Goal: Task Accomplishment & Management: Complete application form

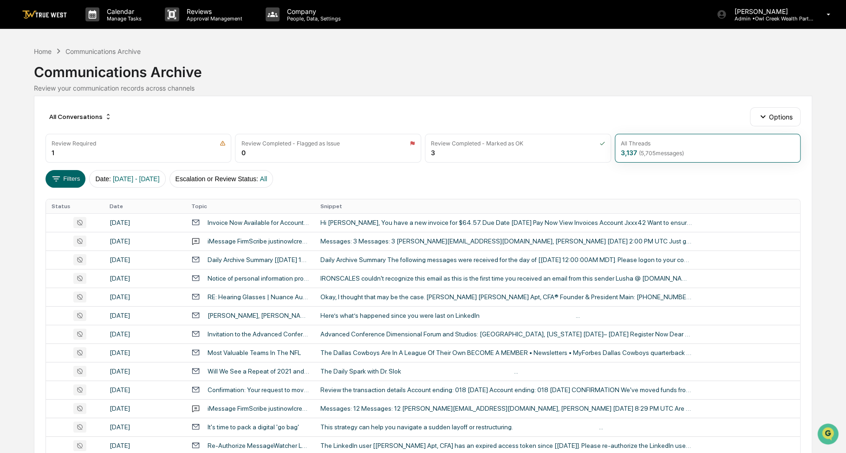
click at [45, 46] on div "Home Communications Archive" at bounding box center [87, 51] width 107 height 10
click at [45, 50] on div "Home" at bounding box center [43, 51] width 18 height 8
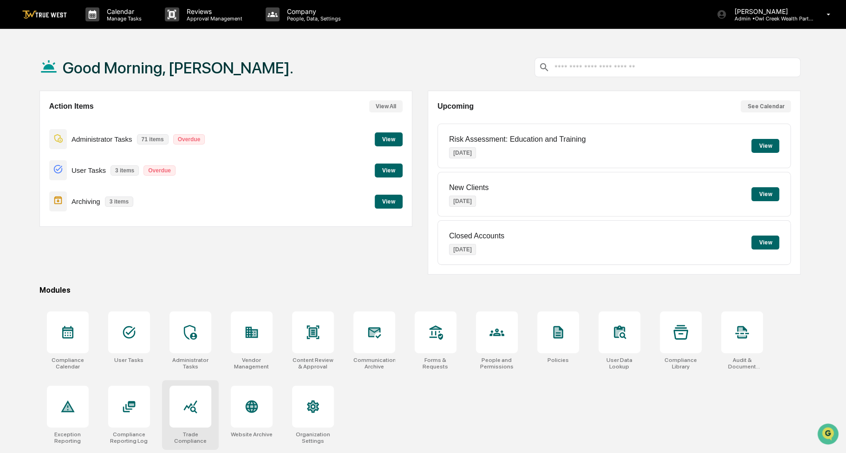
click at [194, 405] on icon at bounding box center [190, 406] width 15 height 15
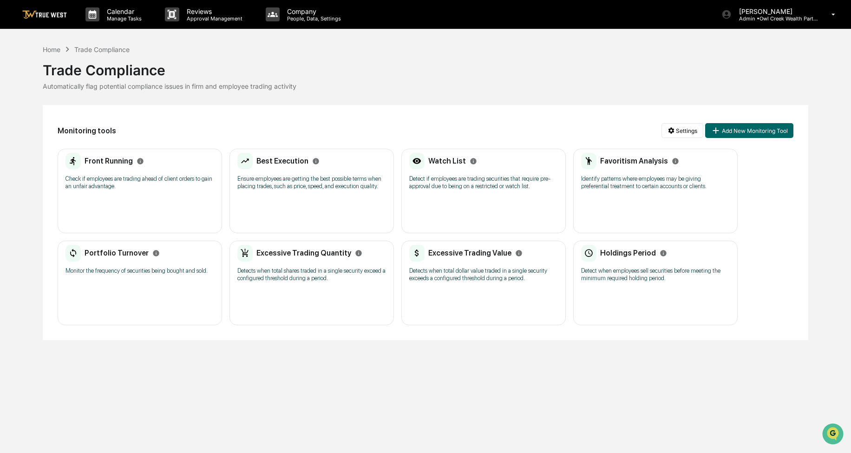
click at [139, 170] on div "Front Running Check if employees are trading ahead of client orders to gain an …" at bounding box center [139, 174] width 149 height 43
click at [269, 180] on p "Ensure employees are getting the best possible terms when placing trades, such …" at bounding box center [311, 182] width 149 height 15
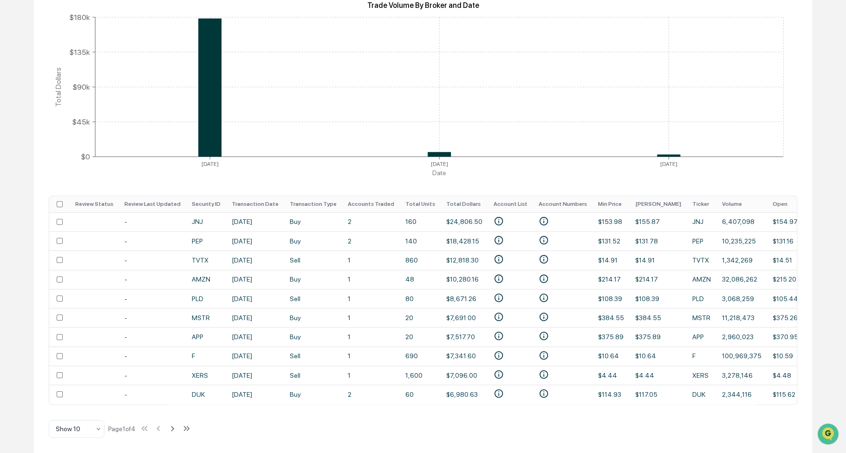
scroll to position [186, 0]
drag, startPoint x: 448, startPoint y: 404, endPoint x: 453, endPoint y: 404, distance: 5.1
click at [453, 404] on div "Review Status Review Last Updated Security ID Transaction Date Transaction Type…" at bounding box center [423, 300] width 749 height 209
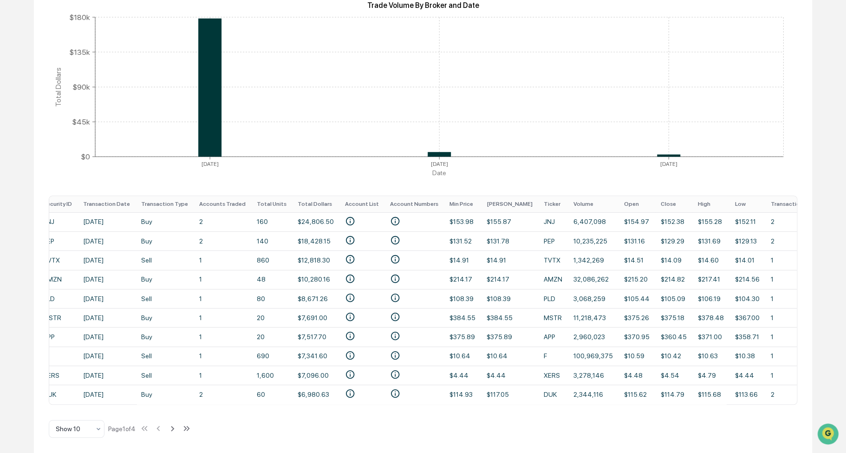
scroll to position [0, 0]
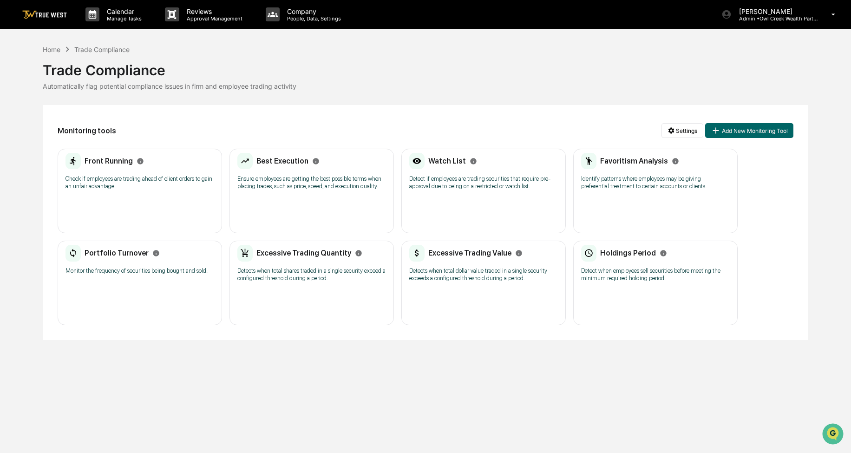
click at [282, 176] on p "Ensure employees are getting the best possible terms when placing trades, such …" at bounding box center [311, 182] width 149 height 15
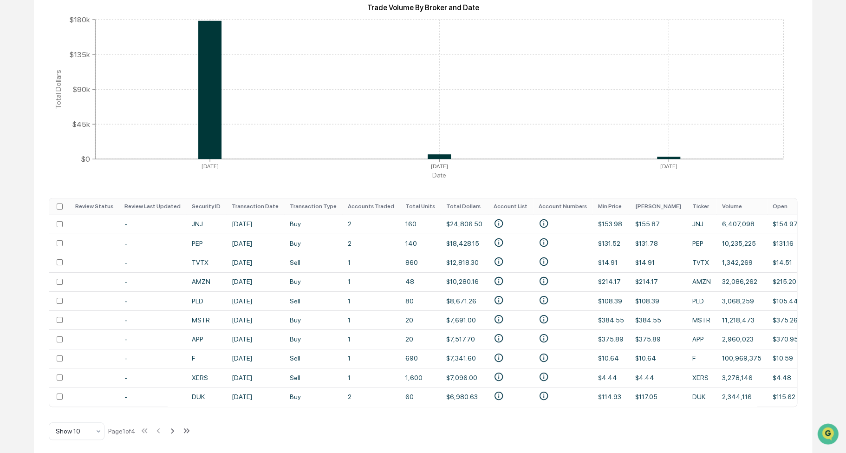
scroll to position [186, 0]
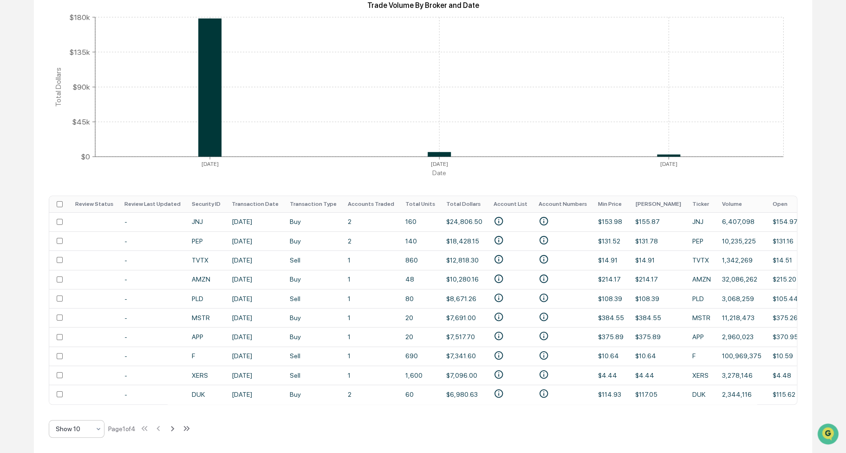
click at [91, 434] on div "Show 10" at bounding box center [73, 428] width 44 height 13
click at [85, 407] on div "Show 100" at bounding box center [76, 404] width 55 height 19
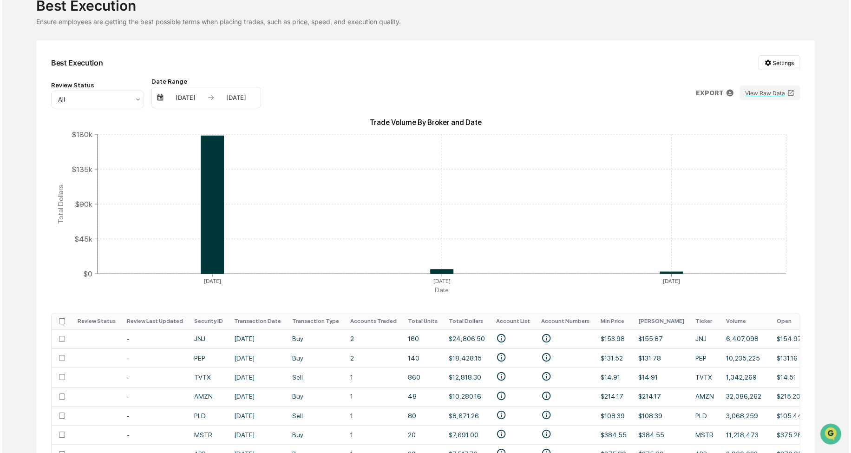
scroll to position [0, 0]
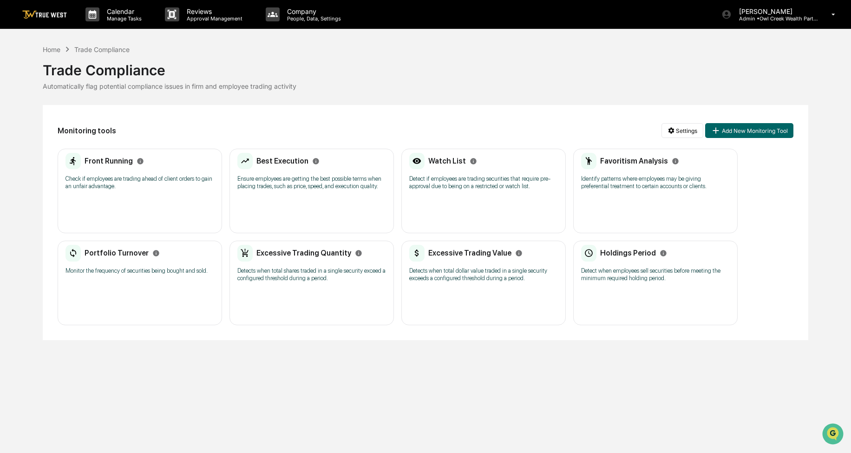
click at [56, 44] on div "Home Trade Compliance" at bounding box center [86, 49] width 87 height 10
click at [54, 49] on div "Home" at bounding box center [52, 50] width 18 height 8
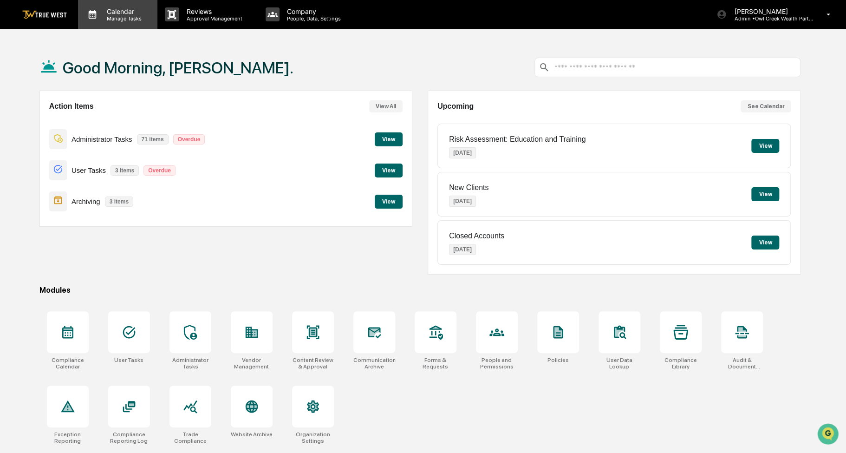
click at [124, 20] on p "Manage Tasks" at bounding box center [122, 18] width 47 height 7
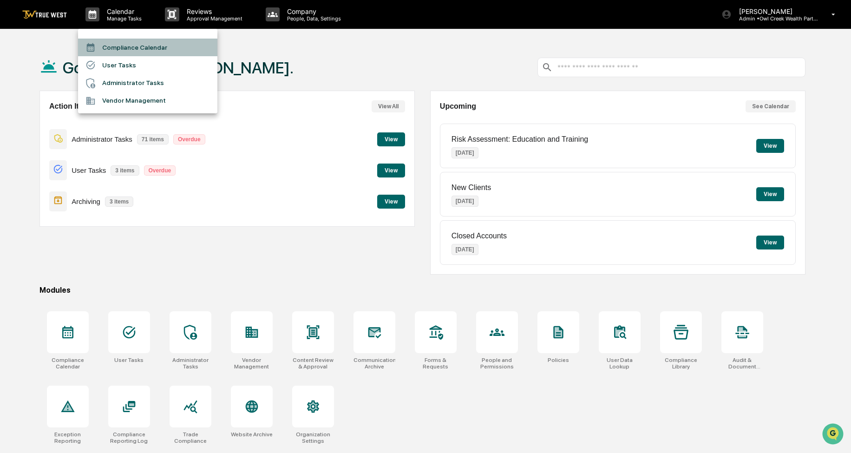
click at [127, 47] on li "Compliance Calendar" at bounding box center [147, 48] width 139 height 18
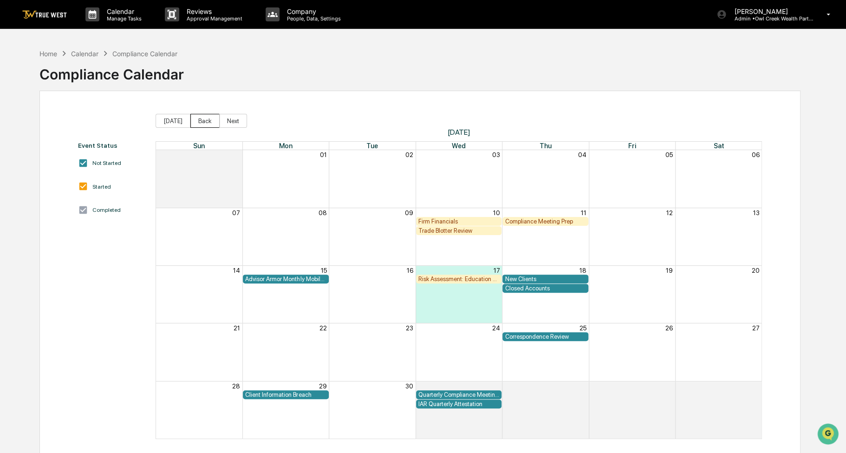
click at [199, 121] on button "Back" at bounding box center [204, 121] width 29 height 14
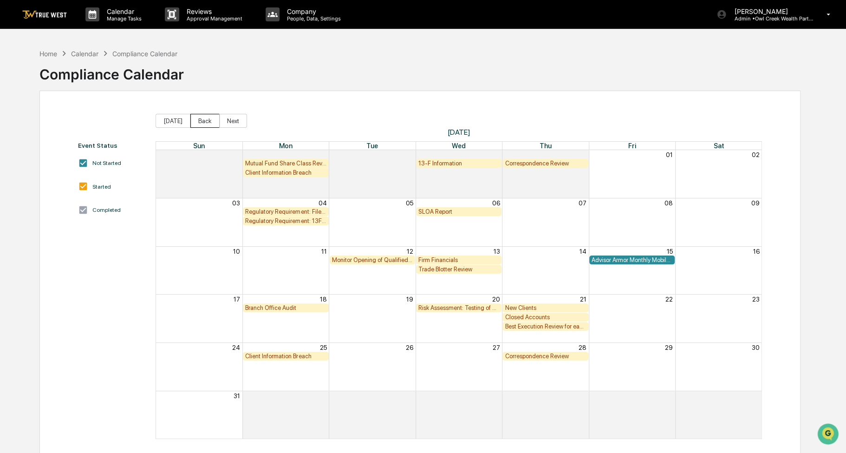
click at [199, 121] on button "Back" at bounding box center [204, 121] width 29 height 14
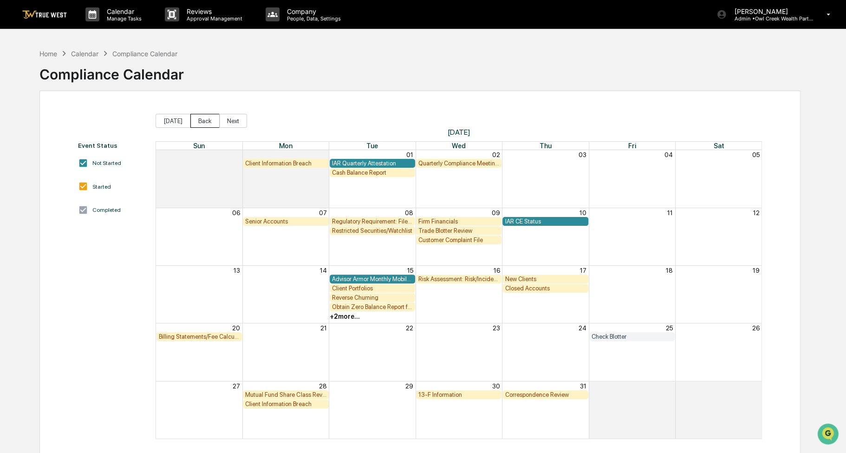
click at [199, 121] on button "Back" at bounding box center [204, 121] width 29 height 14
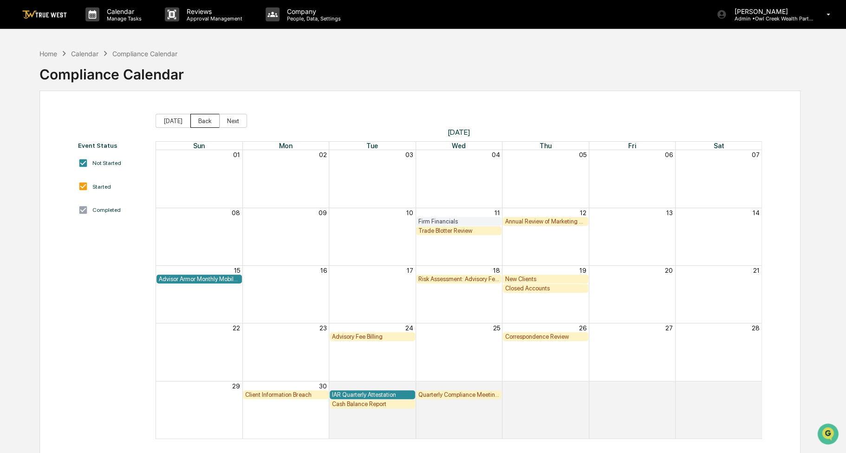
click at [199, 121] on button "Back" at bounding box center [204, 121] width 29 height 14
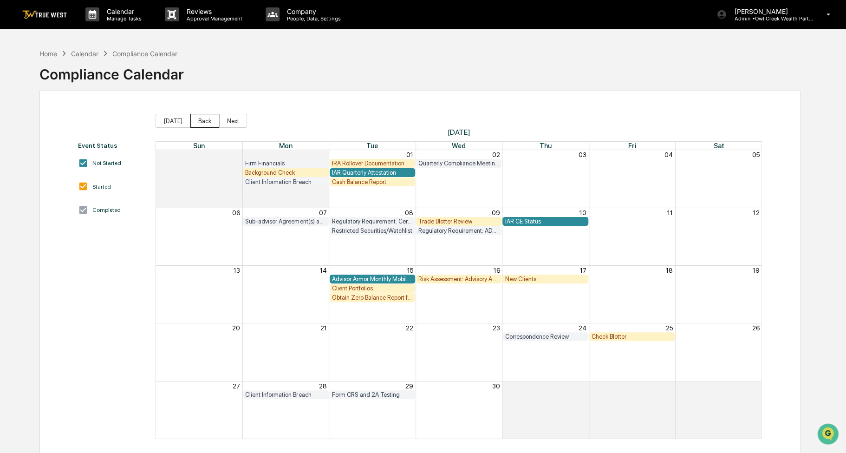
click at [199, 121] on button "Back" at bounding box center [204, 121] width 29 height 14
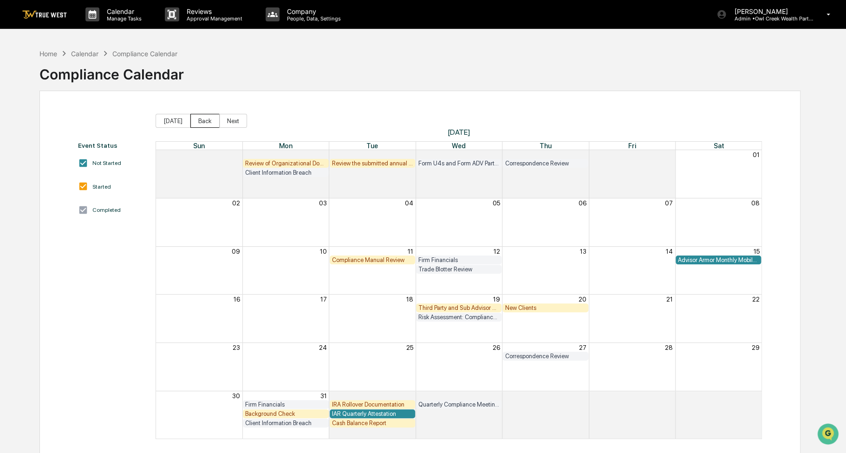
click at [199, 121] on button "Back" at bounding box center [204, 121] width 29 height 14
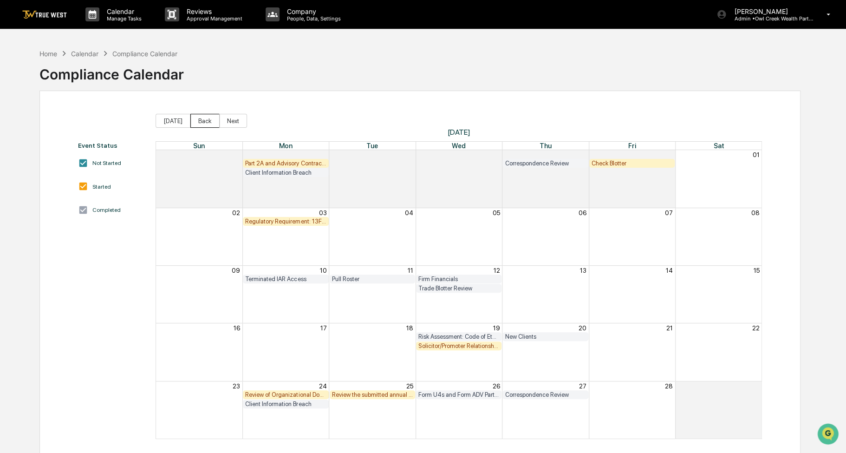
click at [199, 121] on button "Back" at bounding box center [204, 121] width 29 height 14
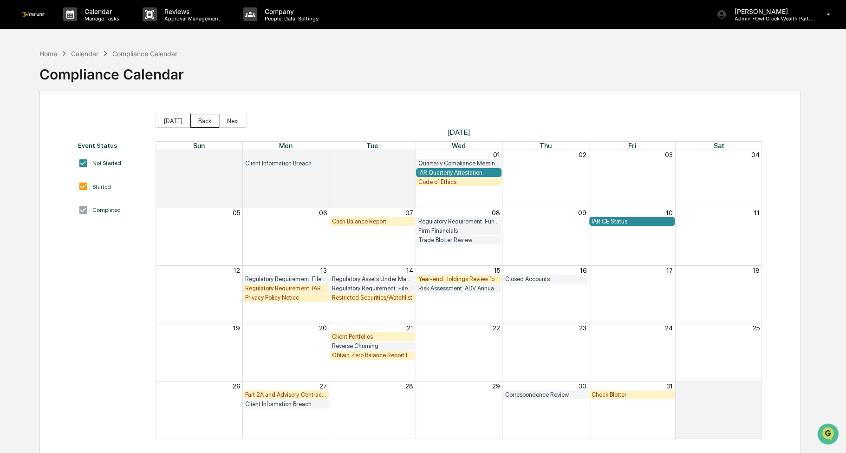
click at [199, 121] on button "Back" at bounding box center [204, 121] width 29 height 14
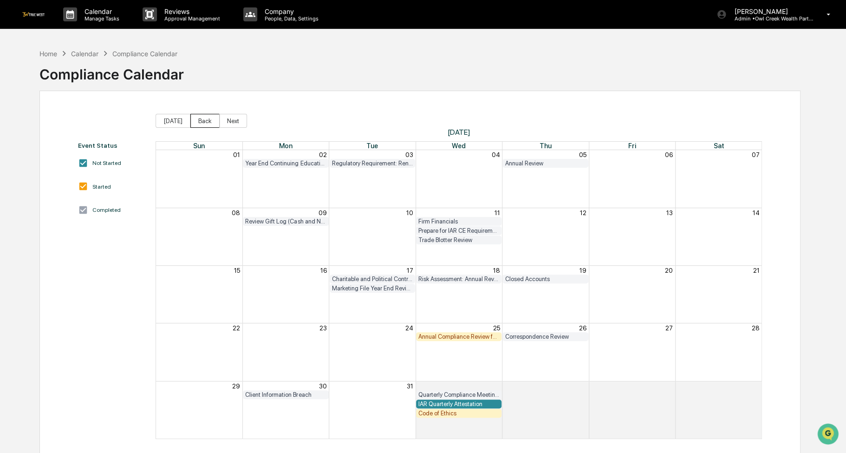
click at [199, 121] on button "Back" at bounding box center [204, 121] width 29 height 14
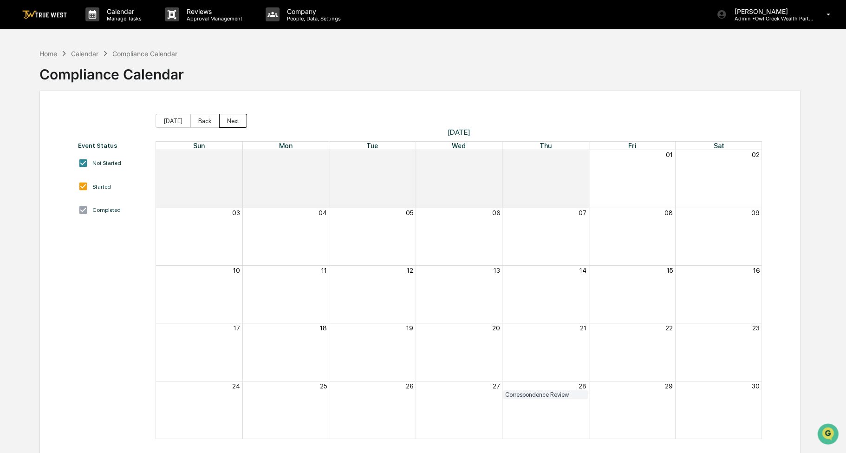
click at [229, 122] on button "Next" at bounding box center [233, 121] width 28 height 14
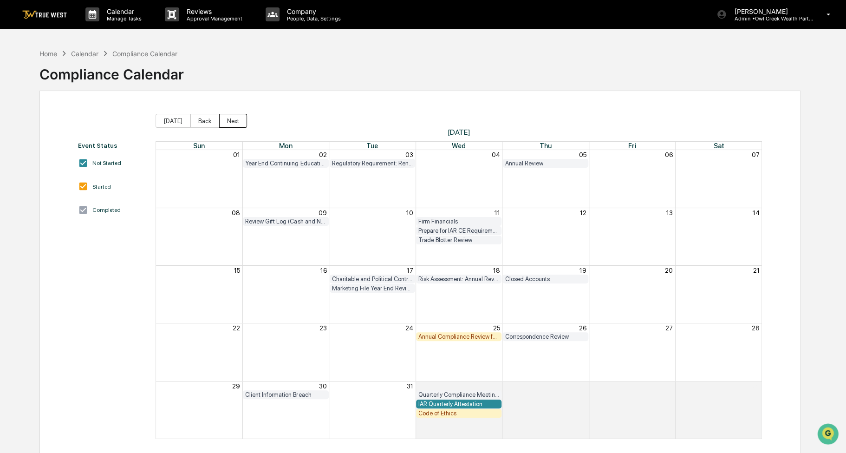
click at [229, 122] on button "Next" at bounding box center [233, 121] width 28 height 14
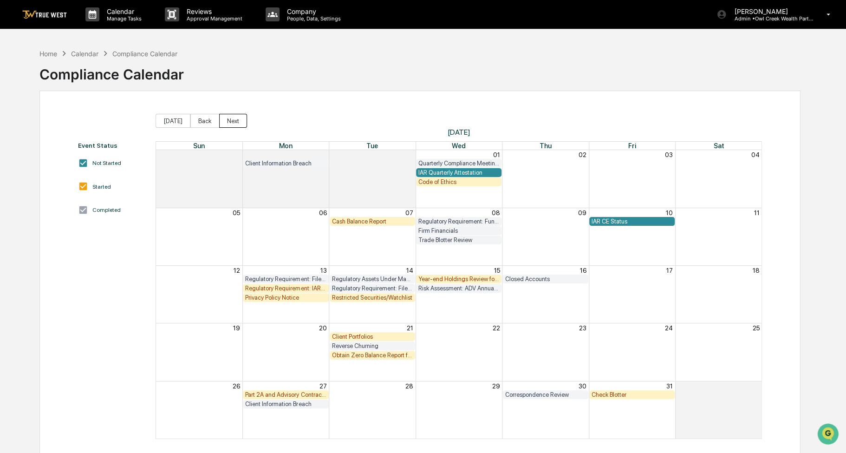
click at [229, 122] on button "Next" at bounding box center [233, 121] width 28 height 14
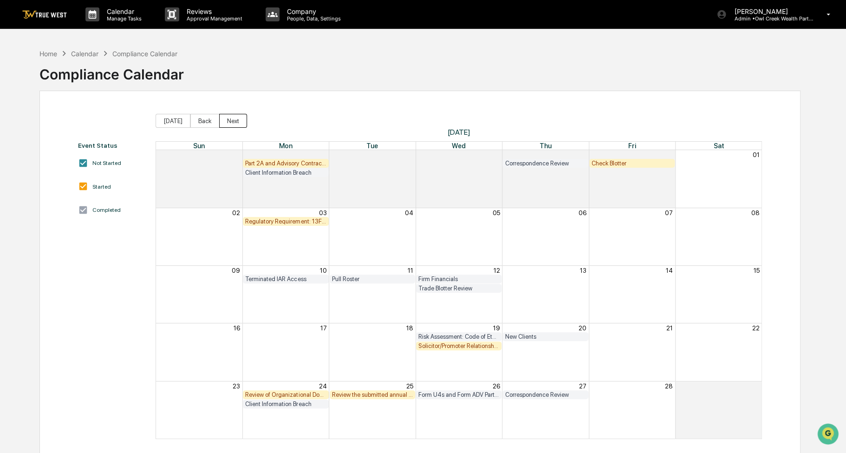
click at [227, 122] on button "Next" at bounding box center [233, 121] width 28 height 14
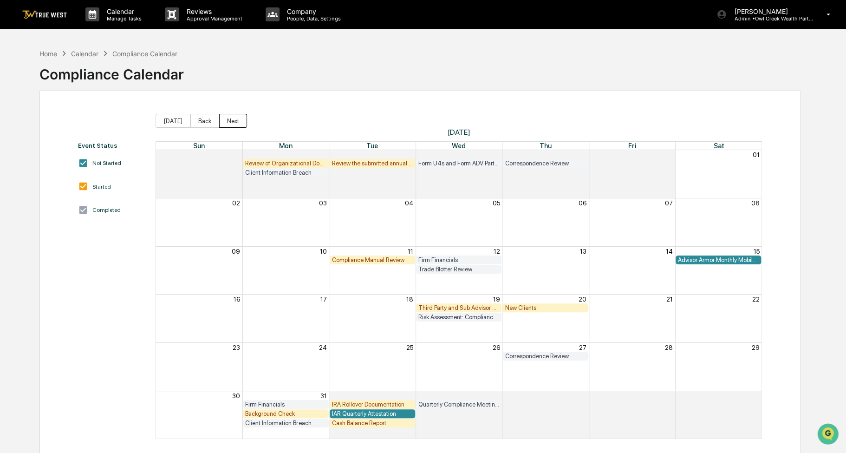
click at [227, 122] on button "Next" at bounding box center [233, 121] width 28 height 14
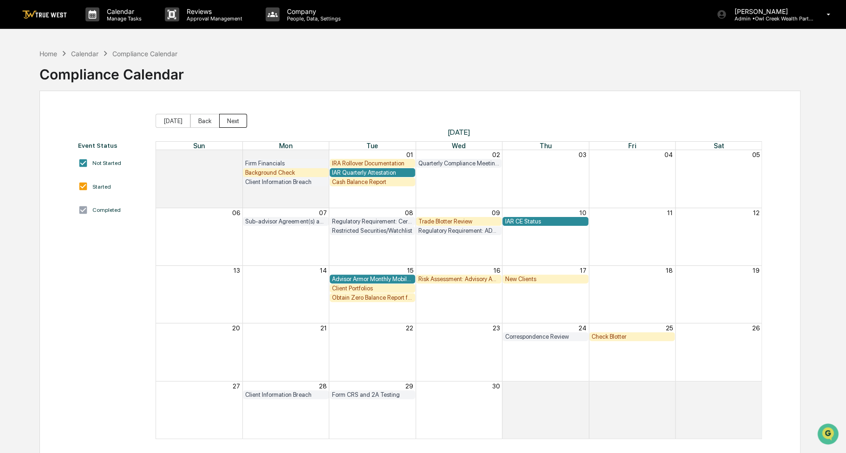
click at [225, 122] on button "Next" at bounding box center [233, 121] width 28 height 14
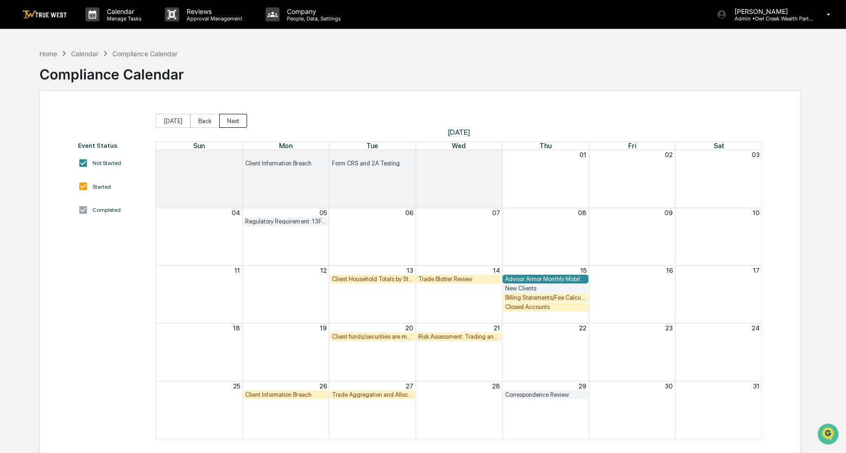
click at [225, 122] on button "Next" at bounding box center [233, 121] width 28 height 14
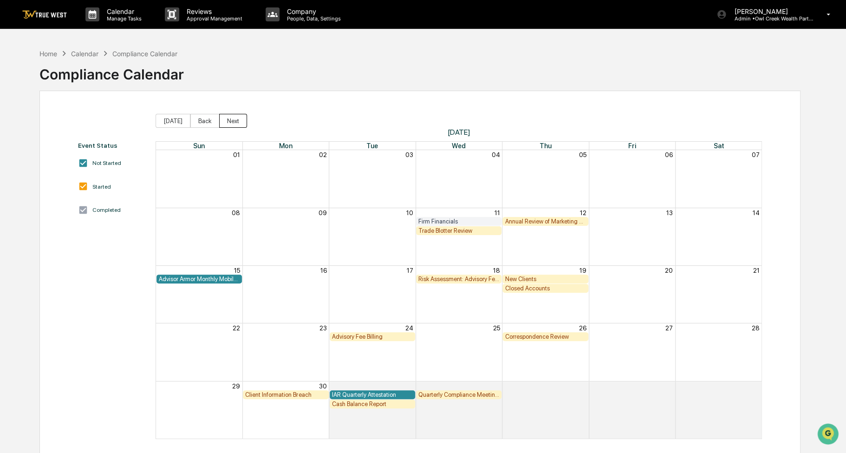
click at [223, 121] on button "Next" at bounding box center [233, 121] width 28 height 14
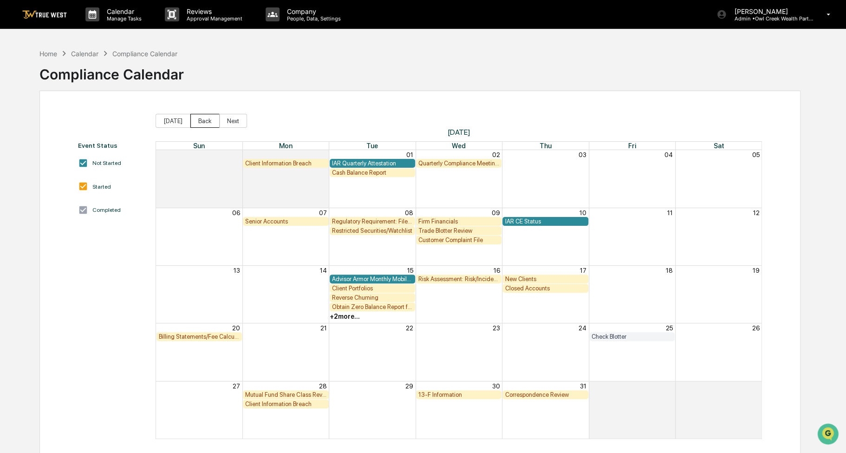
click at [204, 121] on button "Back" at bounding box center [204, 121] width 29 height 14
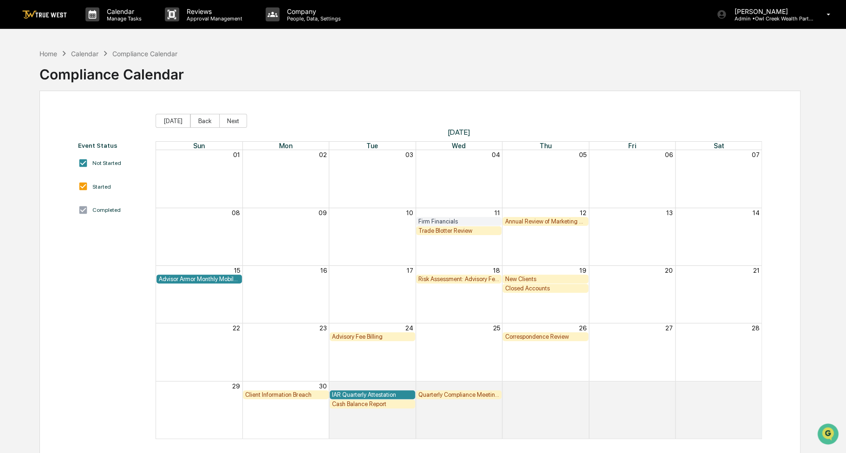
click at [453, 223] on div "Firm Financials" at bounding box center [458, 221] width 81 height 7
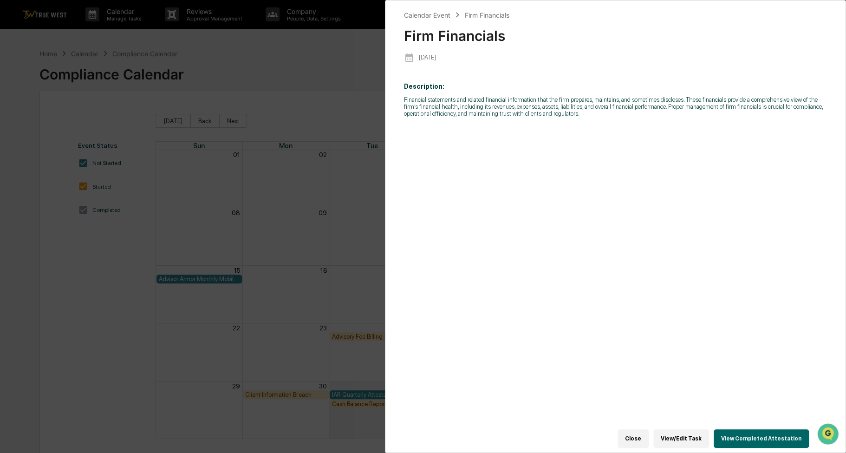
click at [754, 433] on button "View Completed Attestation" at bounding box center [761, 438] width 95 height 19
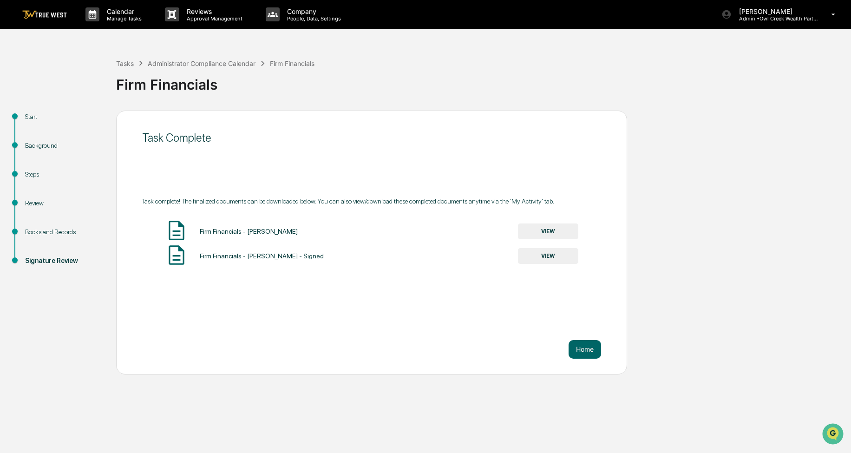
click at [555, 258] on button "VIEW" at bounding box center [548, 256] width 60 height 16
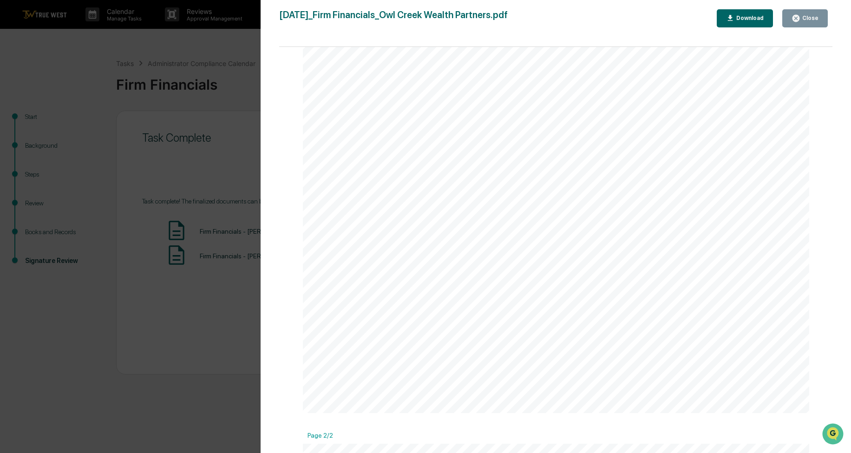
scroll to position [464, 0]
click at [808, 27] on button "Close" at bounding box center [805, 18] width 46 height 18
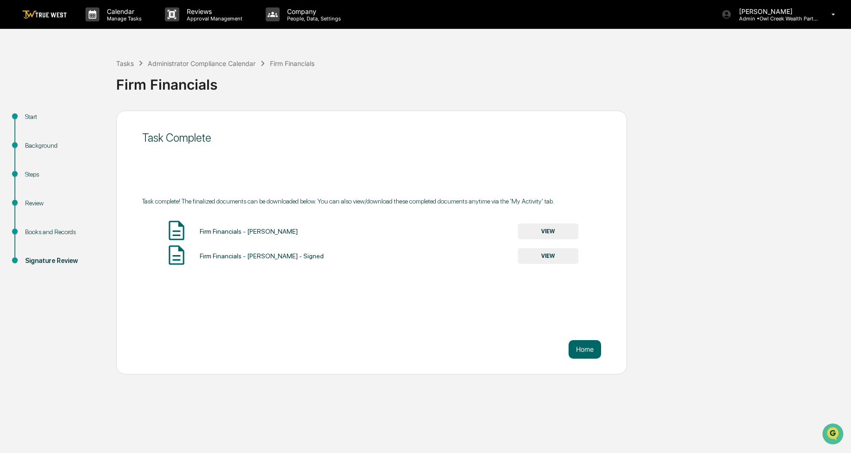
click at [448, 76] on div "Tasks Administrator Compliance Calendar Firm Financials Firm Financials" at bounding box center [481, 77] width 730 height 66
click at [49, 22] on link at bounding box center [50, 14] width 56 height 29
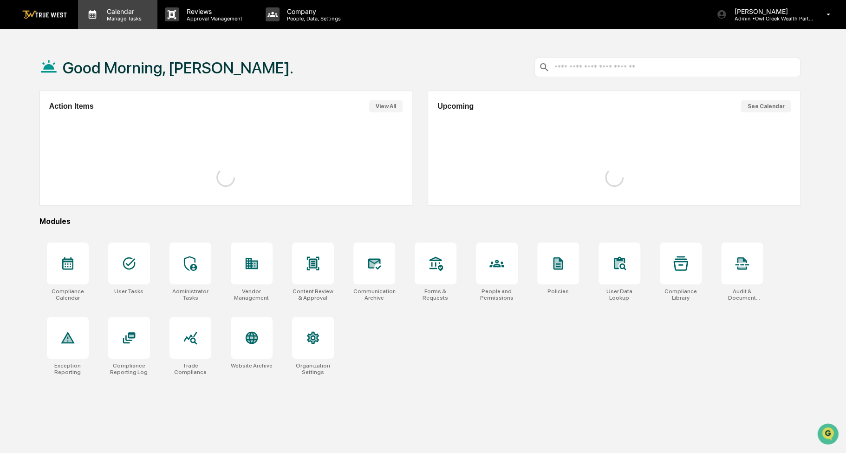
click at [139, 24] on div "Calendar Manage Tasks" at bounding box center [117, 14] width 79 height 29
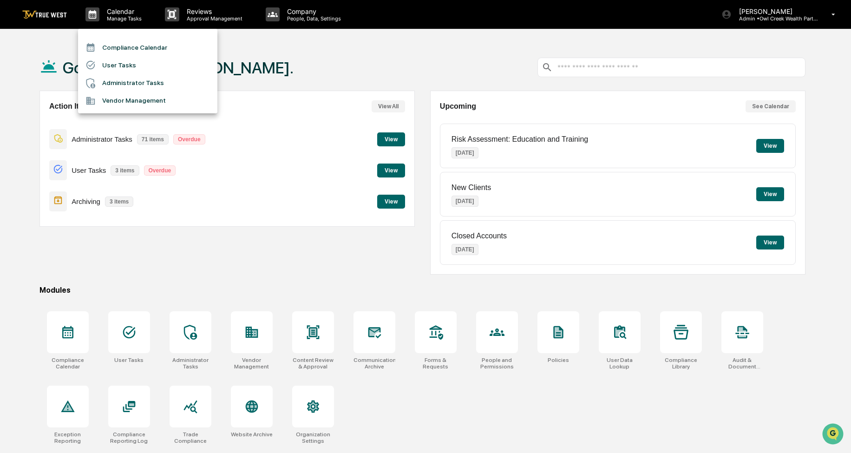
click at [136, 42] on li "Compliance Calendar" at bounding box center [147, 48] width 139 height 18
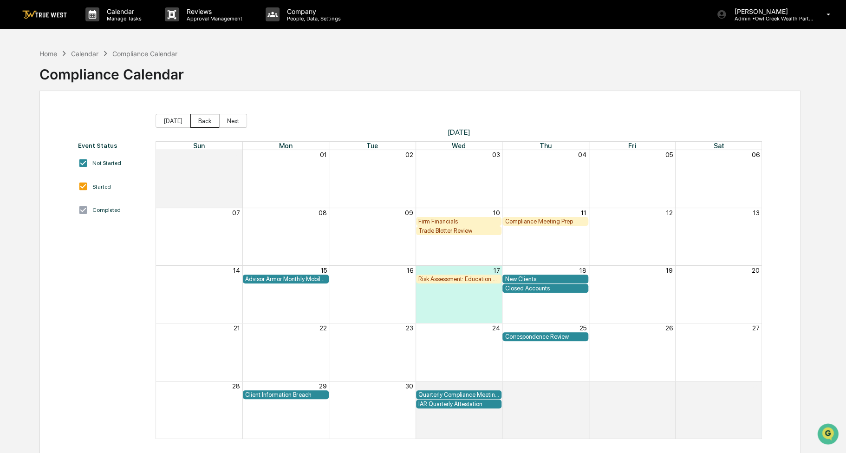
click at [205, 119] on button "Back" at bounding box center [204, 121] width 29 height 14
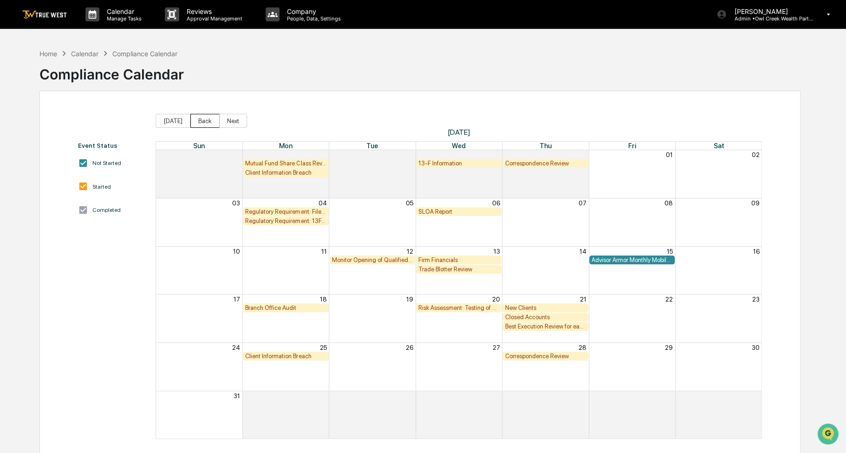
click at [201, 124] on button "Back" at bounding box center [204, 121] width 29 height 14
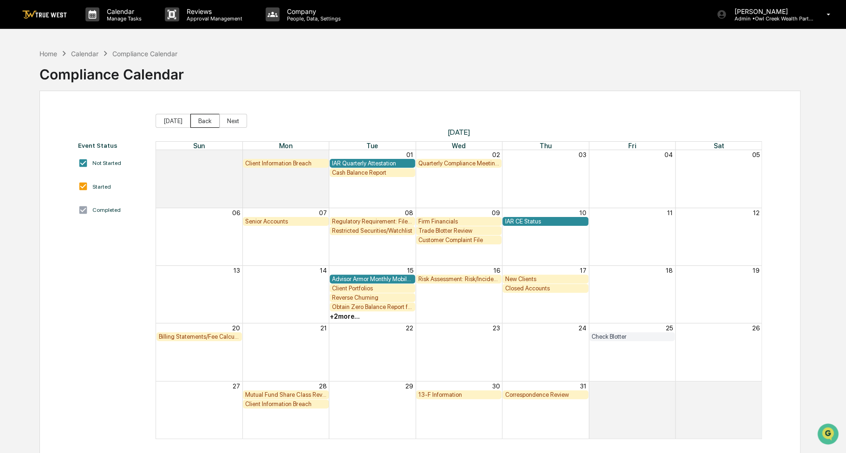
click at [200, 124] on button "Back" at bounding box center [204, 121] width 29 height 14
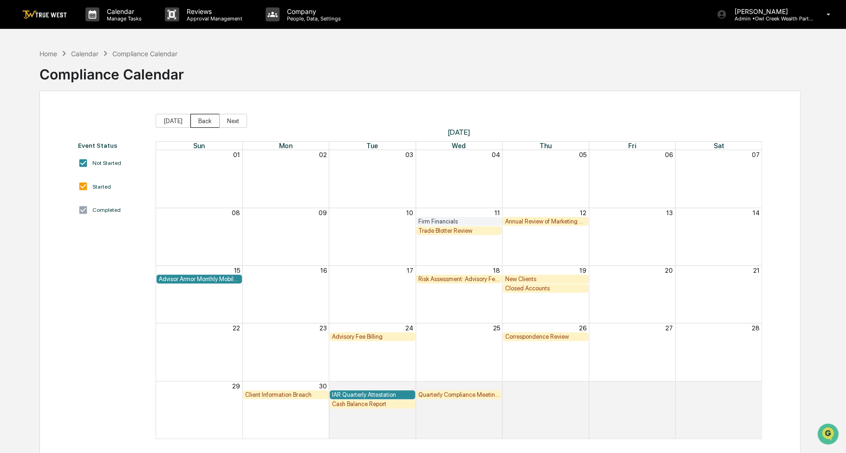
click at [199, 122] on button "Back" at bounding box center [204, 121] width 29 height 14
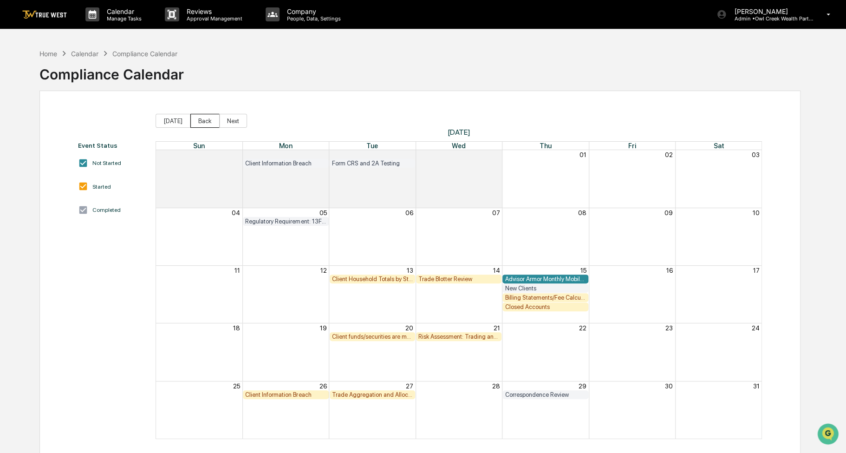
click at [199, 122] on button "Back" at bounding box center [204, 121] width 29 height 14
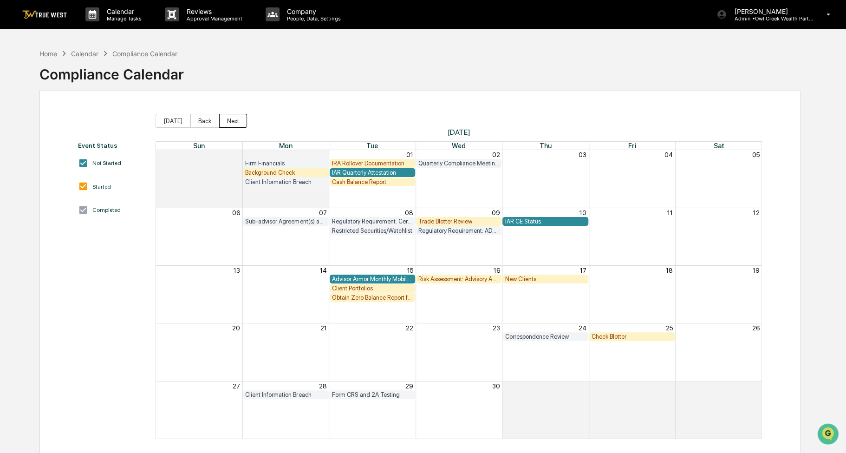
click at [230, 121] on button "Next" at bounding box center [233, 121] width 28 height 14
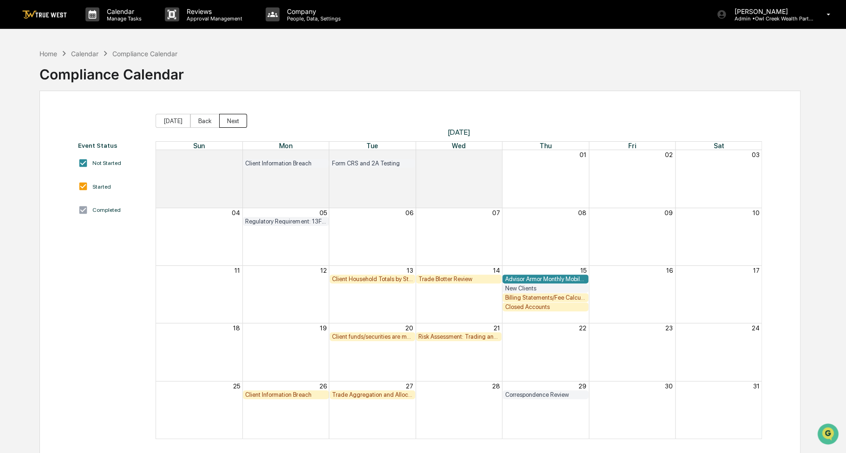
click at [230, 121] on button "Next" at bounding box center [233, 121] width 28 height 14
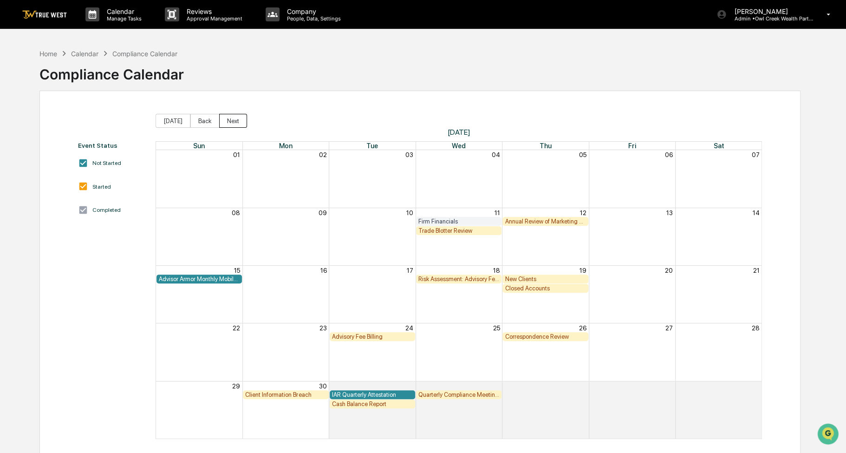
click at [230, 121] on button "Next" at bounding box center [233, 121] width 28 height 14
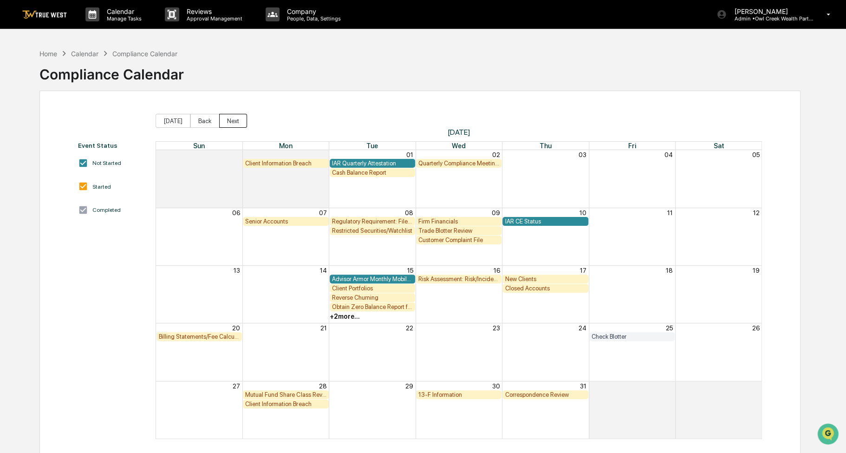
click at [230, 121] on button "Next" at bounding box center [233, 121] width 28 height 14
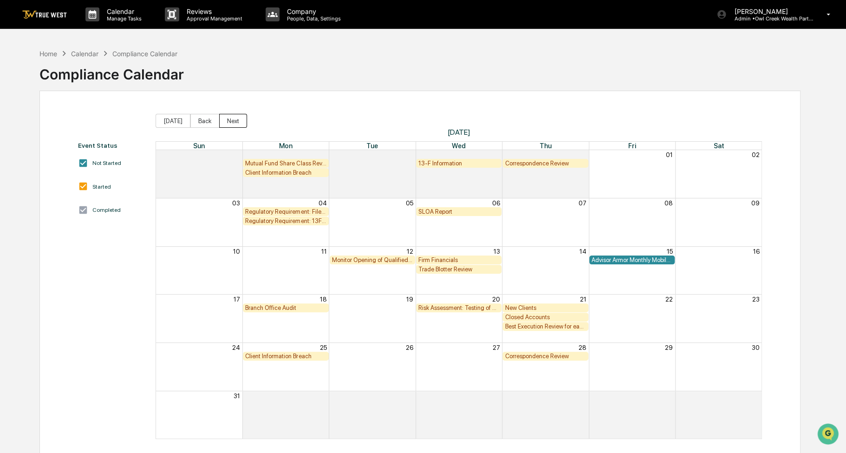
click at [237, 118] on button "Next" at bounding box center [233, 121] width 28 height 14
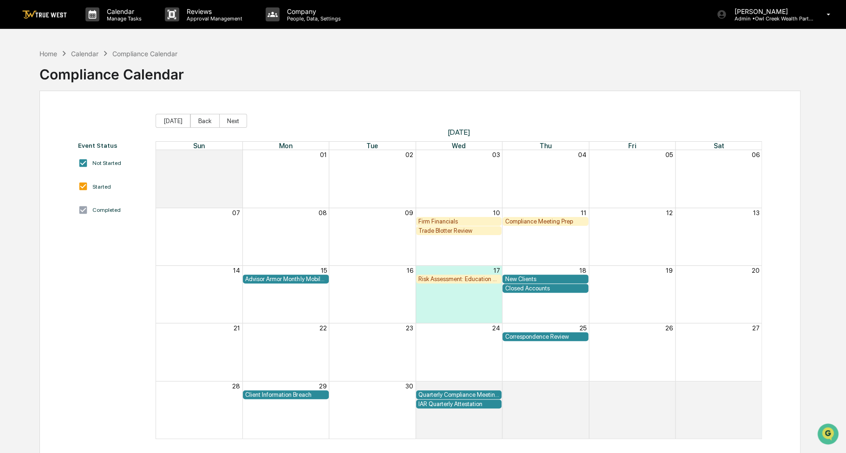
drag, startPoint x: 412, startPoint y: 114, endPoint x: 388, endPoint y: 111, distance: 23.8
click at [388, 111] on div "Event Status Not Started Started Completed [DATE] Back Next [DATE] Sun Mon Tue …" at bounding box center [420, 277] width 762 height 372
drag, startPoint x: 354, startPoint y: 104, endPoint x: 333, endPoint y: 104, distance: 20.9
click at [333, 104] on div "Event Status Not Started Started Completed [DATE] Back Next [DATE] Sun Mon Tue …" at bounding box center [420, 277] width 762 height 372
drag, startPoint x: 348, startPoint y: 111, endPoint x: 332, endPoint y: 108, distance: 17.0
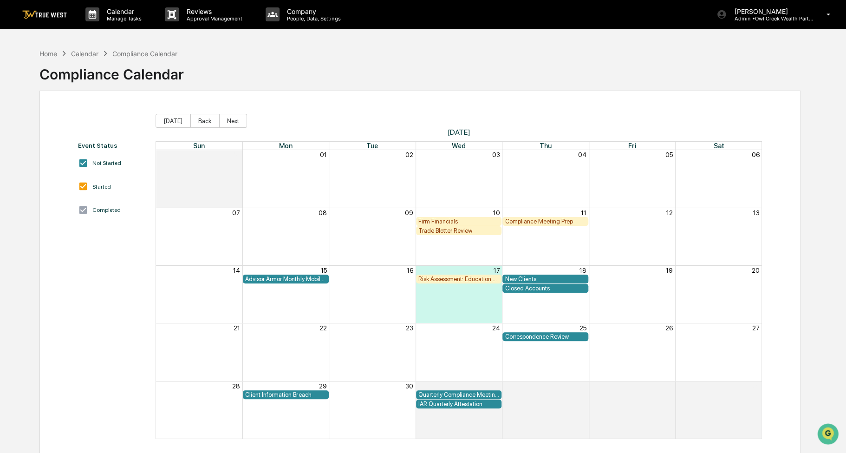
click at [332, 108] on div "Event Status Not Started Started Completed [DATE] Back Next [DATE] Sun Mon Tue …" at bounding box center [420, 277] width 762 height 372
drag, startPoint x: 377, startPoint y: 78, endPoint x: 369, endPoint y: 77, distance: 8.5
click at [369, 77] on div "Home Calendar Compliance Calendar Compliance Calendar" at bounding box center [420, 67] width 762 height 46
drag, startPoint x: 414, startPoint y: 74, endPoint x: 391, endPoint y: 75, distance: 22.8
click at [391, 75] on div "Home Calendar Compliance Calendar Compliance Calendar" at bounding box center [420, 67] width 762 height 46
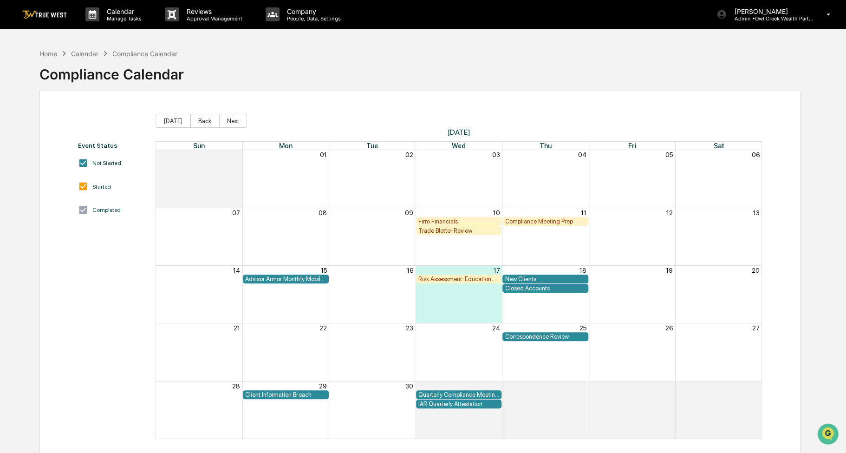
drag, startPoint x: 445, startPoint y: 75, endPoint x: 433, endPoint y: 68, distance: 13.8
click at [433, 68] on div "Home Calendar Compliance Calendar Compliance Calendar" at bounding box center [420, 67] width 762 height 46
drag, startPoint x: 453, startPoint y: 67, endPoint x: 443, endPoint y: 68, distance: 10.3
click at [443, 68] on div "Home Calendar Compliance Calendar Compliance Calendar" at bounding box center [420, 67] width 762 height 46
drag, startPoint x: 467, startPoint y: 68, endPoint x: 455, endPoint y: 68, distance: 12.1
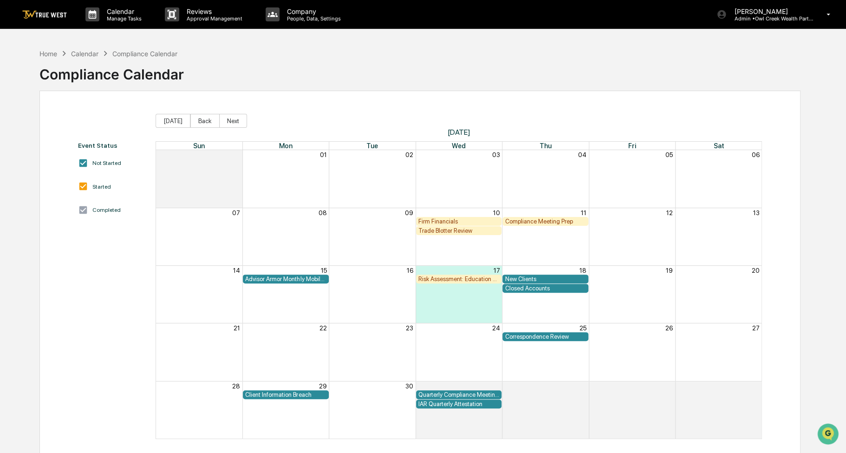
click at [455, 68] on div "Home Calendar Compliance Calendar Compliance Calendar" at bounding box center [420, 67] width 762 height 46
click at [471, 221] on div "Firm Financials" at bounding box center [458, 221] width 81 height 7
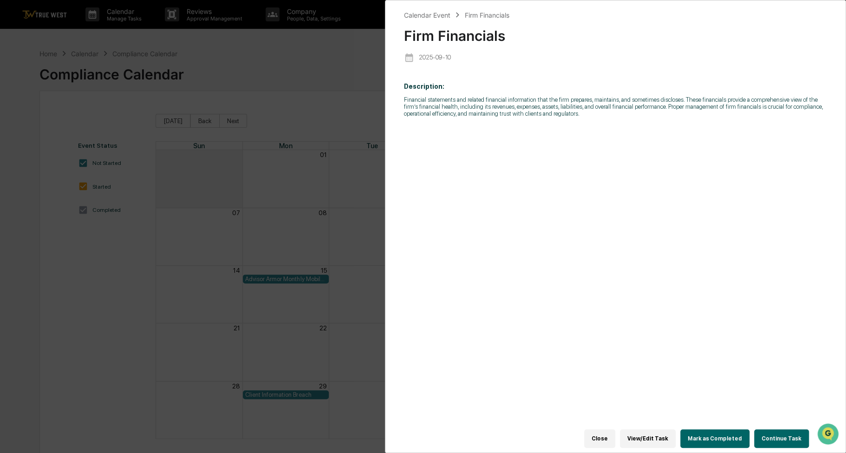
click at [765, 438] on button "Continue Task" at bounding box center [781, 438] width 55 height 19
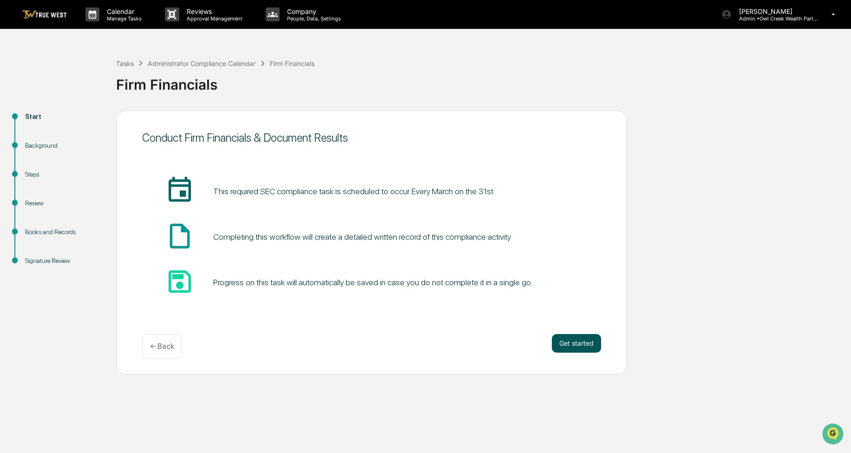
click at [568, 342] on button "Get started" at bounding box center [576, 343] width 49 height 19
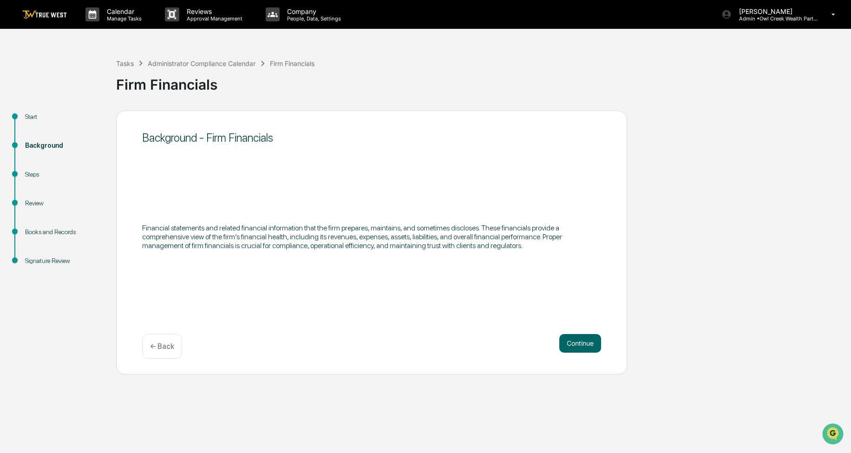
click at [568, 343] on button "Continue" at bounding box center [580, 343] width 42 height 19
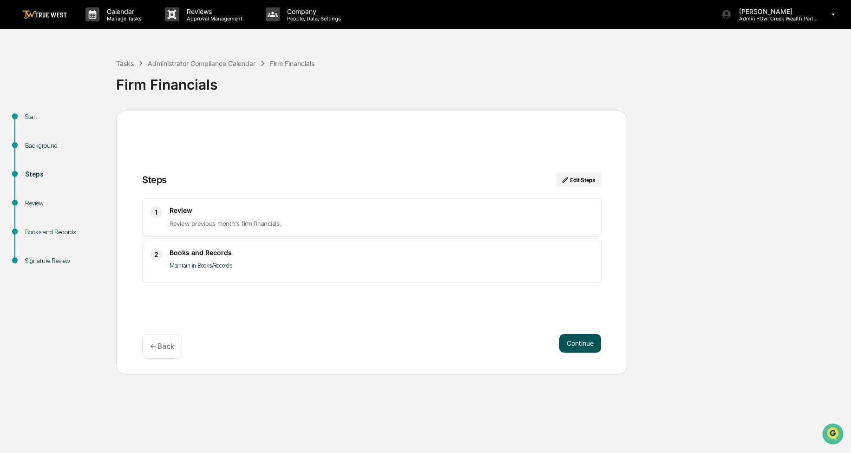
click at [568, 345] on button "Continue" at bounding box center [580, 343] width 42 height 19
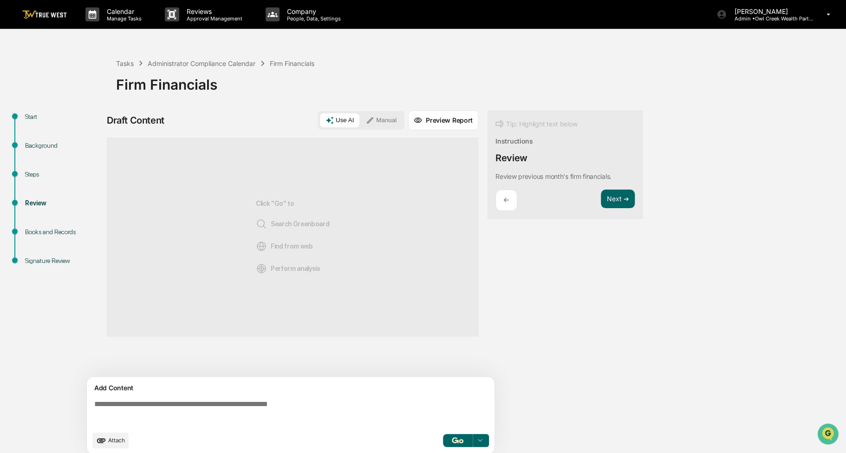
click at [383, 124] on button "Manual" at bounding box center [381, 120] width 42 height 14
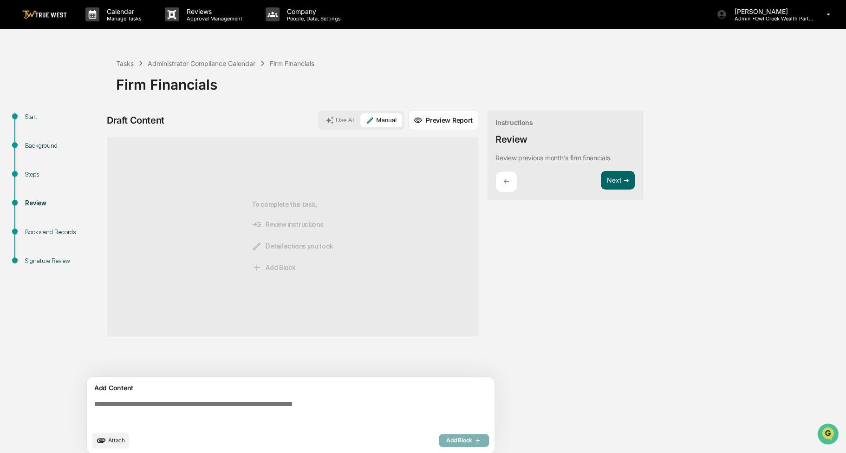
click at [213, 418] on textarea at bounding box center [293, 412] width 404 height 33
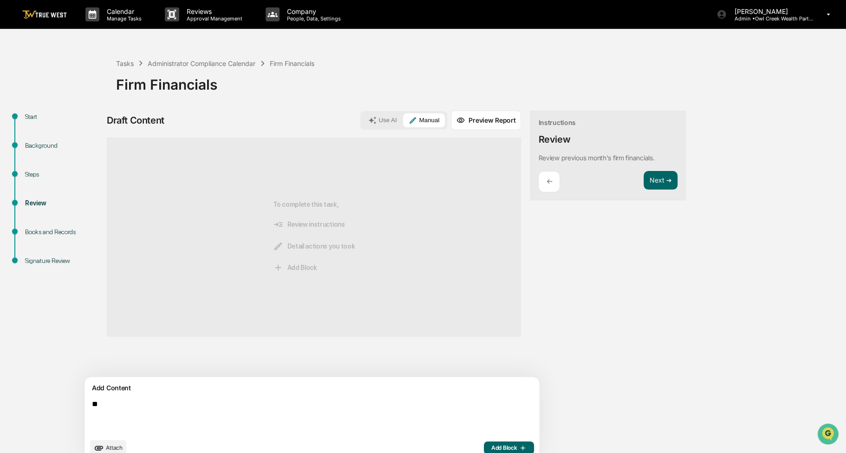
type textarea "*"
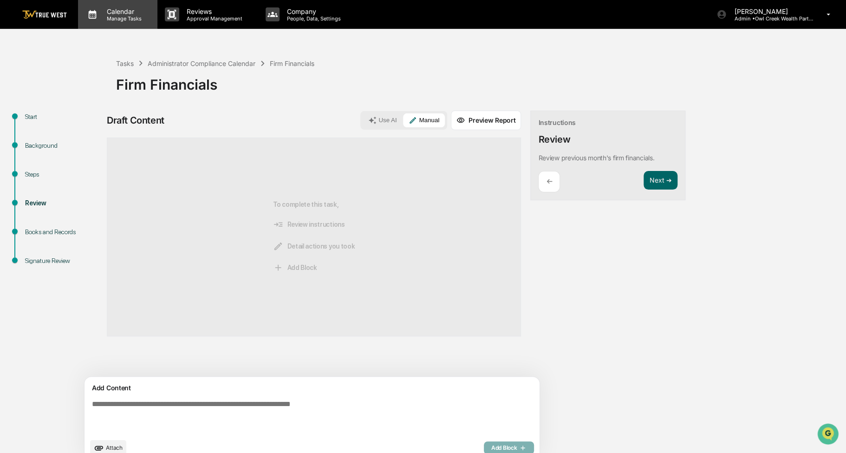
click at [117, 26] on div "Calendar Manage Tasks" at bounding box center [117, 14] width 79 height 29
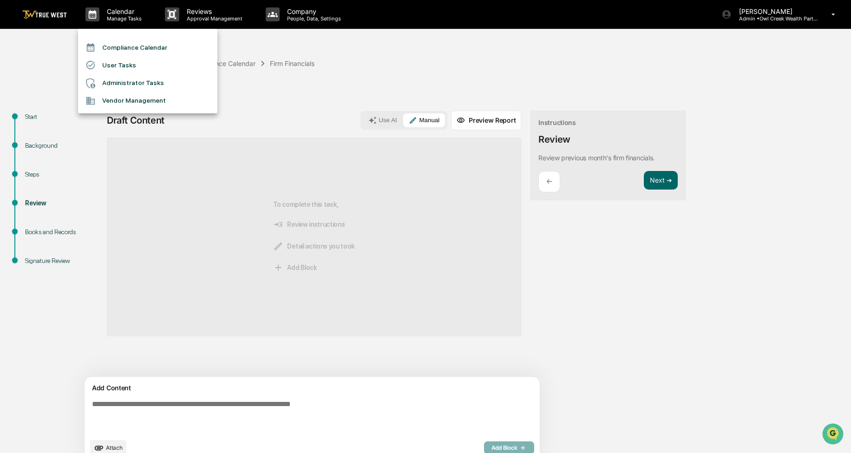
click at [121, 49] on li "Compliance Calendar" at bounding box center [147, 48] width 139 height 18
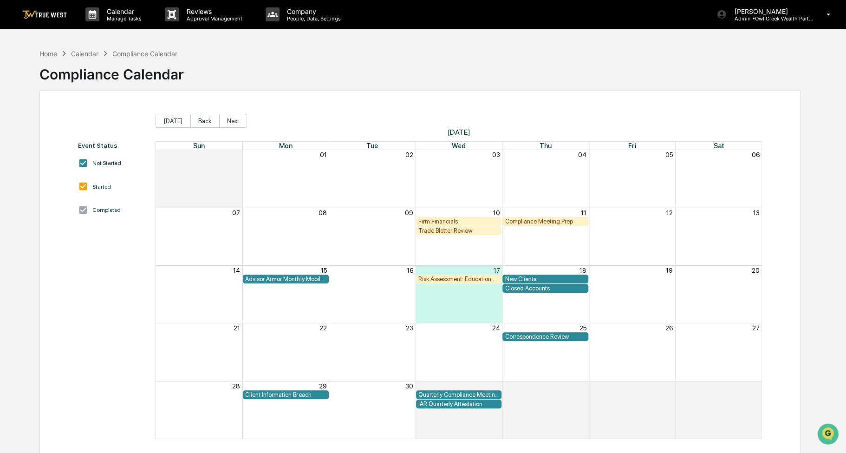
drag, startPoint x: 385, startPoint y: 109, endPoint x: 339, endPoint y: 111, distance: 45.5
click at [339, 111] on div "Event Status Not Started Started Completed [DATE] Back Next [DATE] Sun Mon Tue …" at bounding box center [420, 277] width 762 height 372
click at [204, 123] on button "Back" at bounding box center [204, 121] width 29 height 14
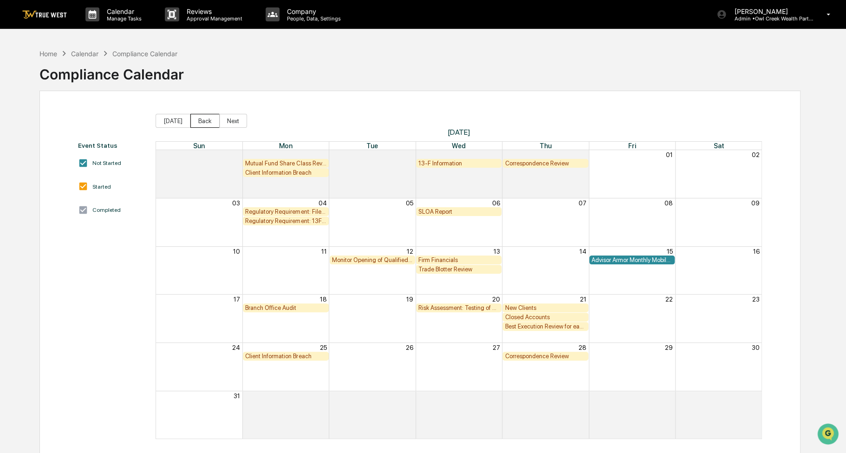
click at [208, 123] on button "Back" at bounding box center [204, 121] width 29 height 14
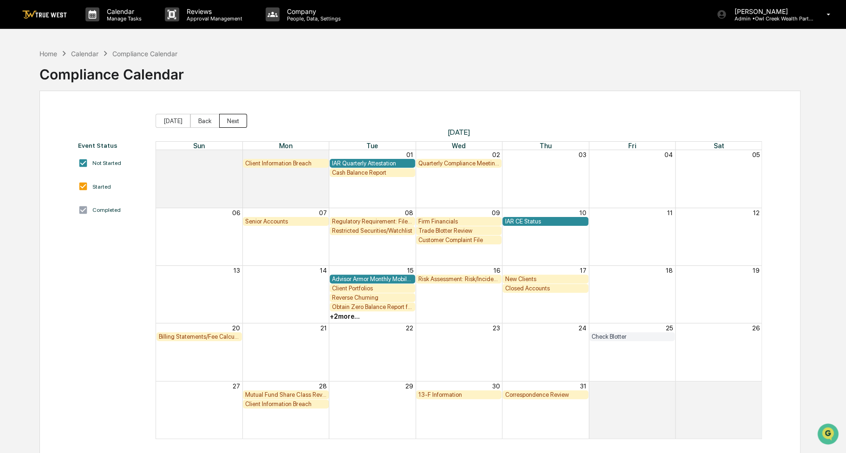
click at [225, 124] on button "Next" at bounding box center [233, 121] width 28 height 14
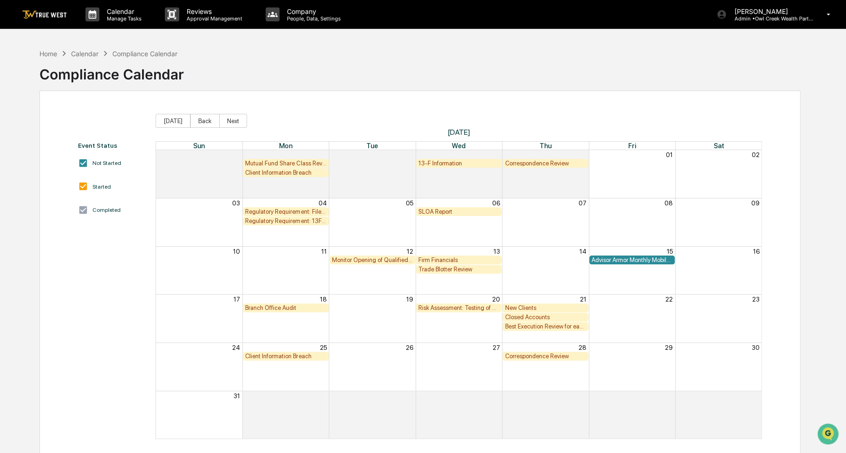
drag, startPoint x: 443, startPoint y: 63, endPoint x: 400, endPoint y: 65, distance: 42.8
click at [400, 65] on div "Home Calendar Compliance Calendar Compliance Calendar" at bounding box center [420, 67] width 762 height 46
click at [219, 118] on button "Next" at bounding box center [233, 121] width 28 height 14
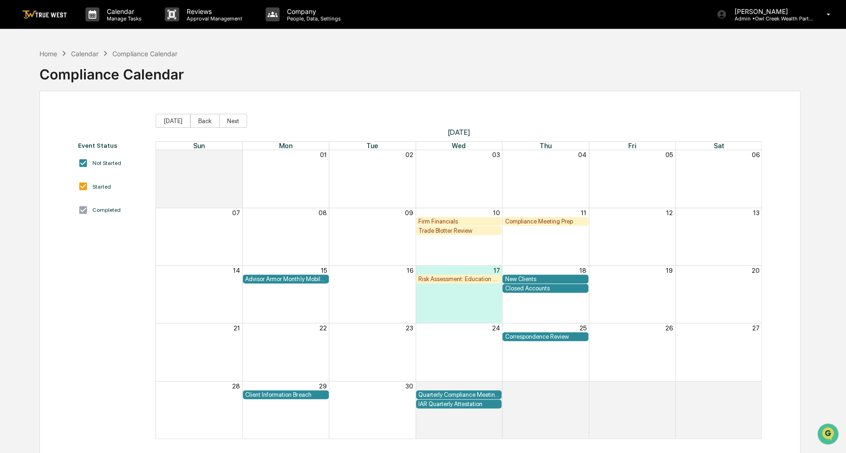
click at [544, 225] on div "Compliance Meeting Prep" at bounding box center [545, 221] width 86 height 9
click at [544, 221] on div "Compliance Meeting Prep" at bounding box center [545, 221] width 81 height 7
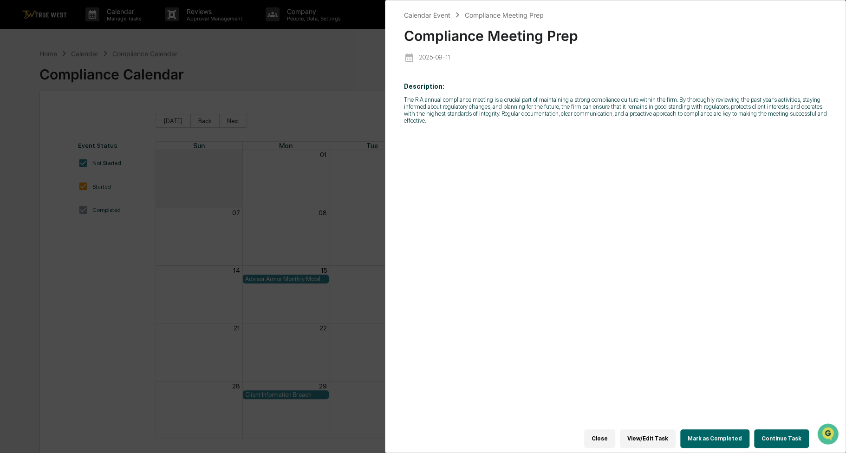
click at [777, 432] on button "Continue Task" at bounding box center [781, 438] width 55 height 19
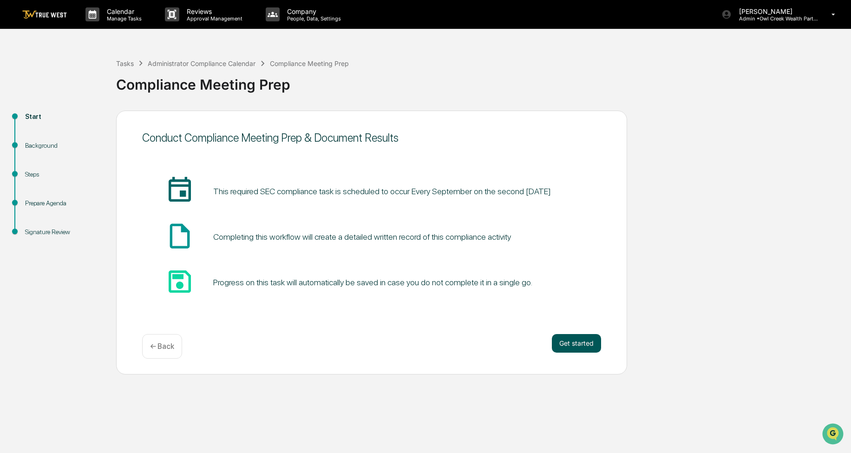
click at [563, 343] on button "Get started" at bounding box center [576, 343] width 49 height 19
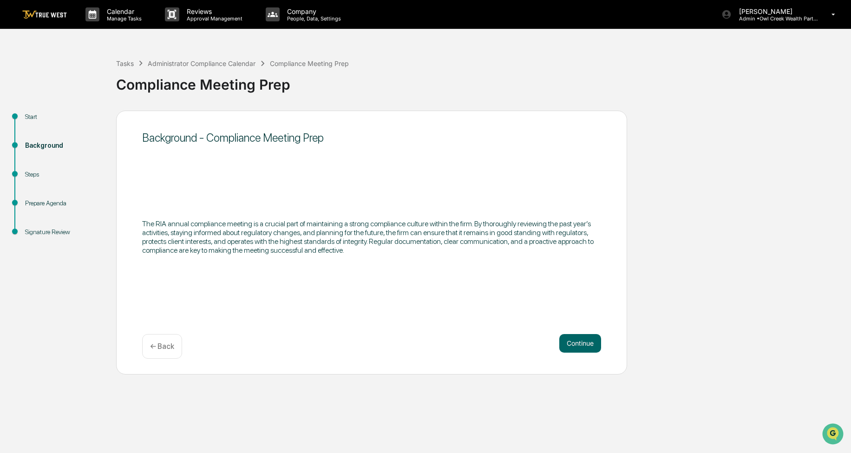
click at [569, 333] on div "Background - Compliance Meeting Prep The RIA annual compliance meeting is a cru…" at bounding box center [371, 243] width 511 height 264
click at [571, 341] on button "Continue" at bounding box center [580, 343] width 42 height 19
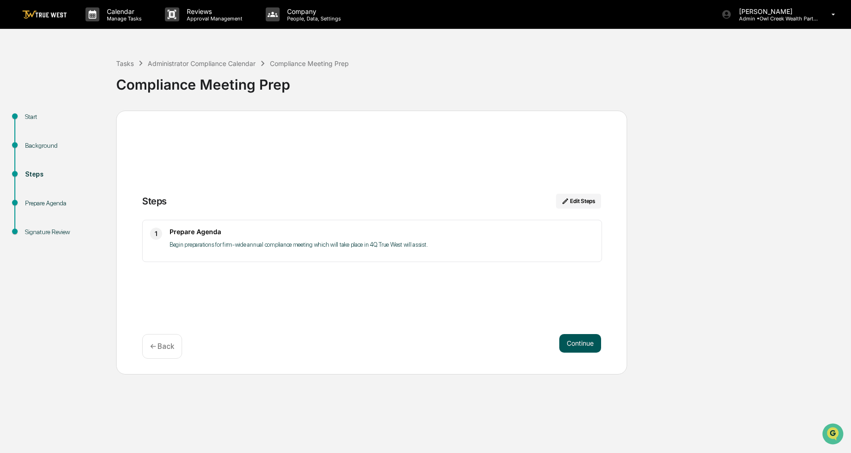
click at [569, 341] on button "Continue" at bounding box center [580, 343] width 42 height 19
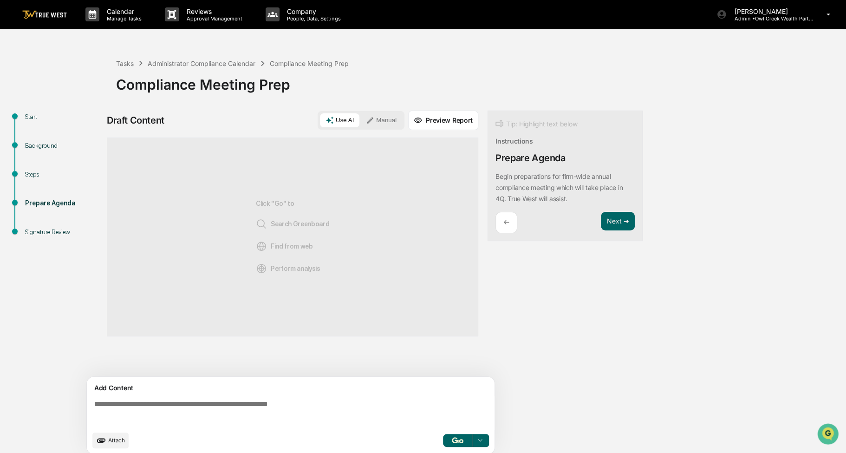
click at [376, 127] on div "Use AI Manual" at bounding box center [361, 120] width 87 height 19
click at [376, 118] on button "Manual" at bounding box center [381, 120] width 42 height 14
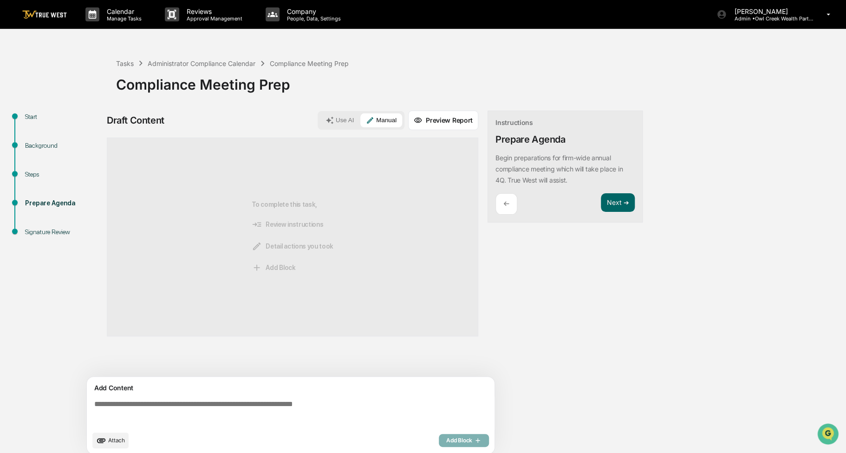
click at [118, 418] on textarea at bounding box center [293, 412] width 404 height 33
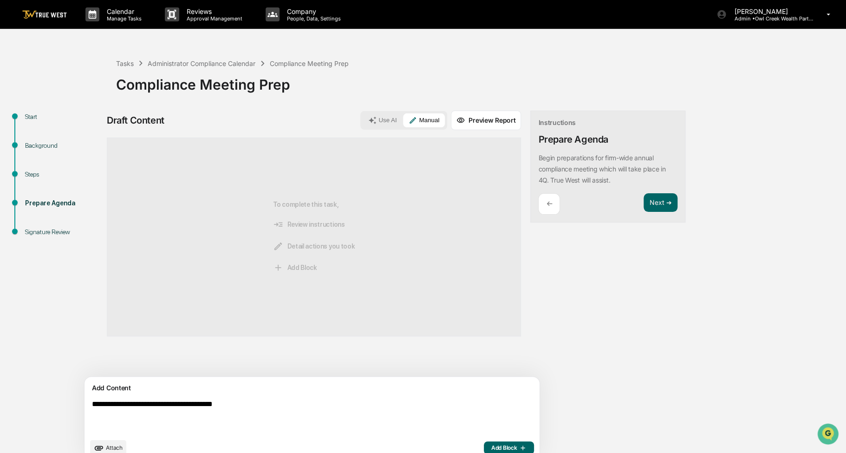
type textarea "**********"
click at [491, 449] on span "Add Block" at bounding box center [508, 447] width 35 height 7
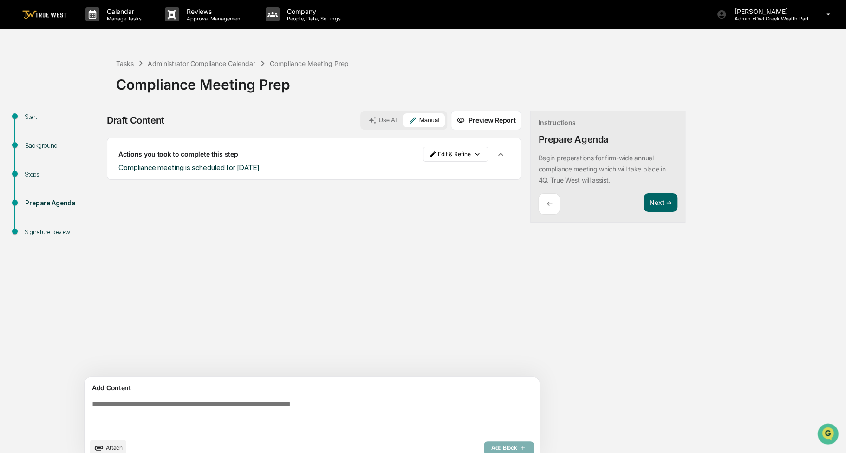
drag, startPoint x: 623, startPoint y: 213, endPoint x: 622, endPoint y: 207, distance: 6.1
click at [644, 212] on div "Next ➔" at bounding box center [661, 204] width 34 height 22
click at [644, 207] on button "Next ➔" at bounding box center [661, 202] width 34 height 19
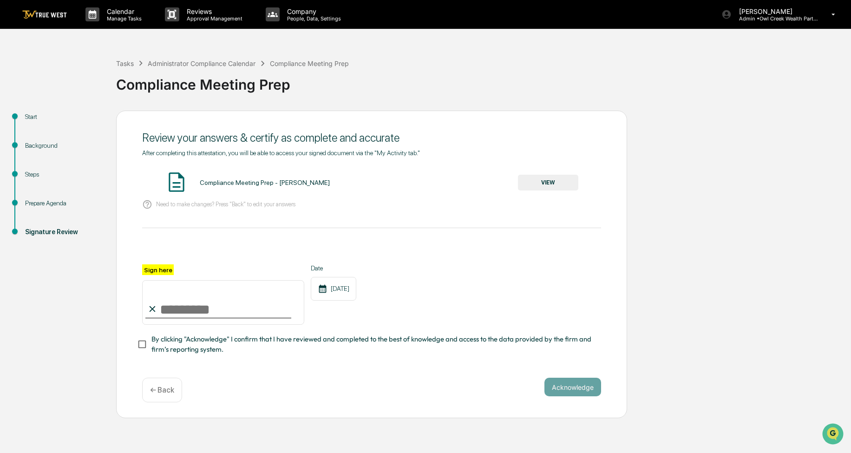
click at [251, 295] on input "Sign here" at bounding box center [223, 302] width 162 height 45
type input "**********"
click at [214, 352] on span "By clicking "Acknowledge" I confirm that I have reviewed and completed to the b…" at bounding box center [372, 344] width 442 height 21
click at [571, 182] on button "VIEW" at bounding box center [548, 183] width 60 height 16
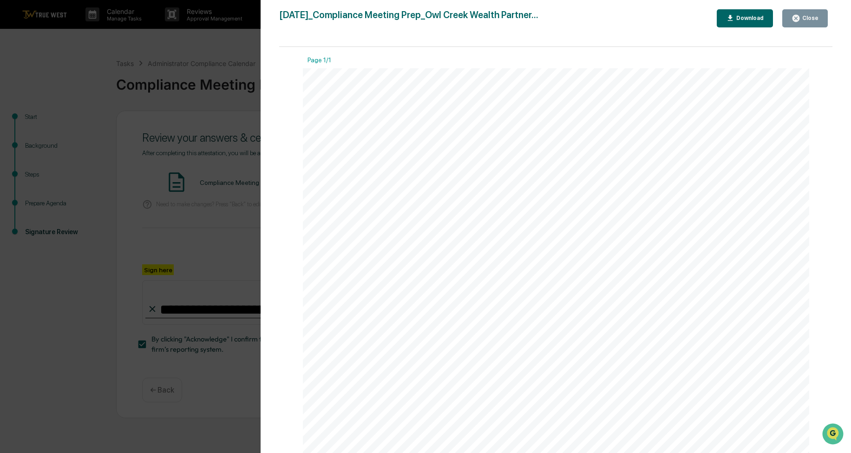
click at [800, 22] on icon "button" at bounding box center [795, 18] width 9 height 9
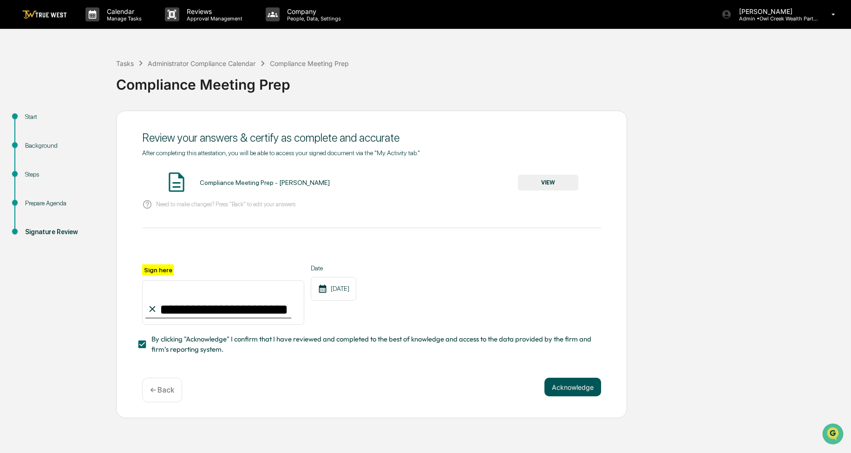
click at [561, 386] on button "Acknowledge" at bounding box center [572, 387] width 57 height 19
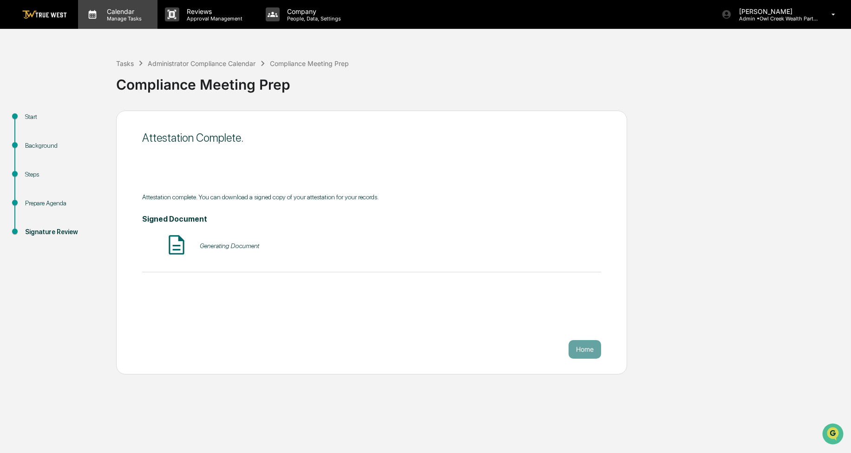
click at [117, 20] on p "Manage Tasks" at bounding box center [122, 18] width 47 height 7
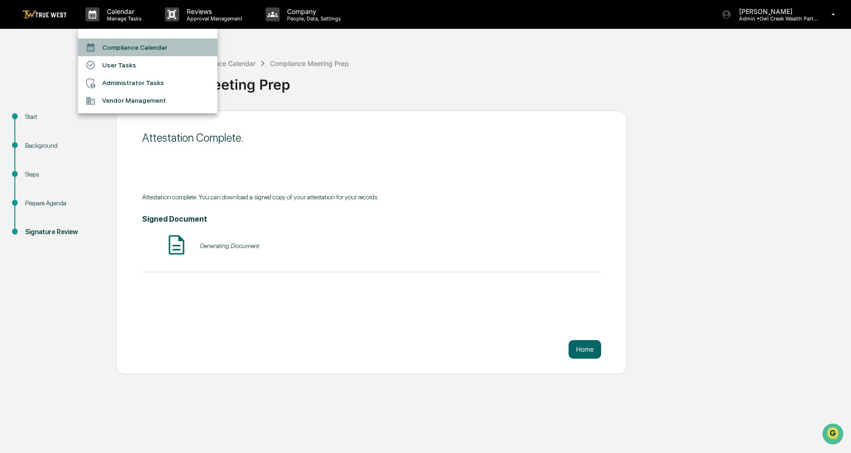
click at [118, 39] on li "Compliance Calendar" at bounding box center [147, 48] width 139 height 18
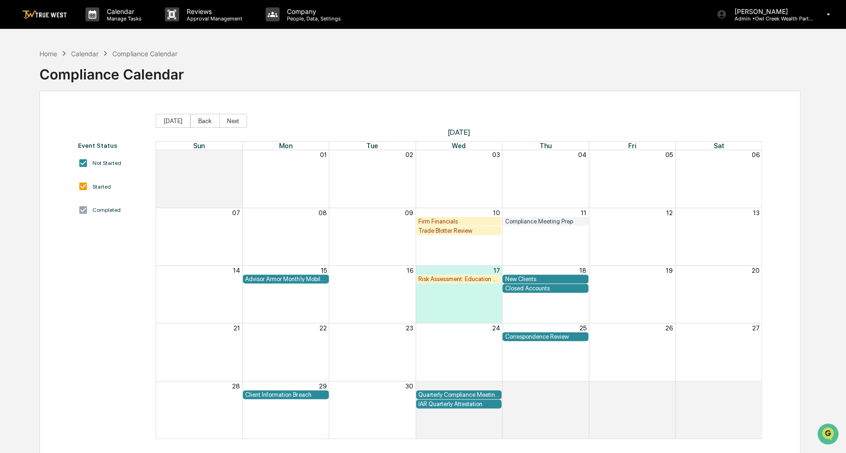
click at [517, 334] on div "Correspondence Review" at bounding box center [545, 336] width 81 height 7
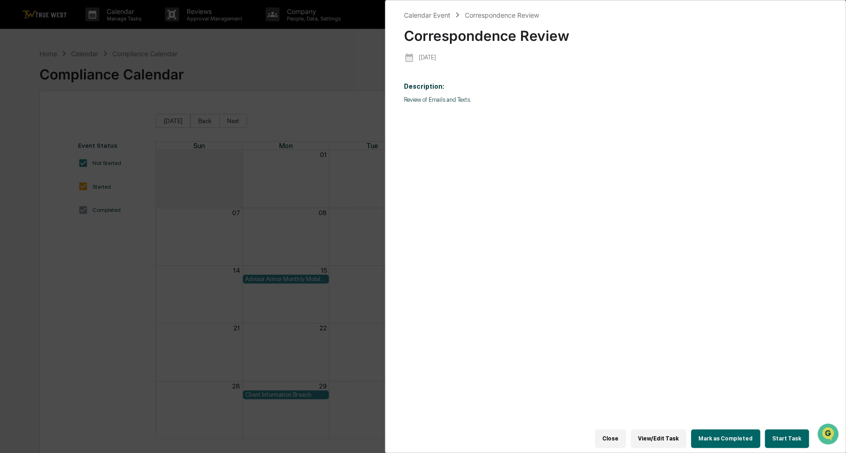
click at [786, 438] on button "Start Task" at bounding box center [787, 438] width 44 height 19
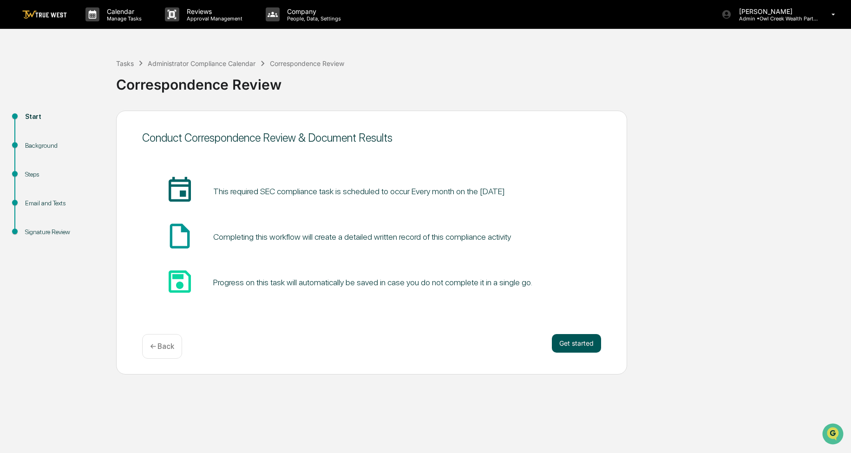
click at [591, 347] on button "Get started" at bounding box center [576, 343] width 49 height 19
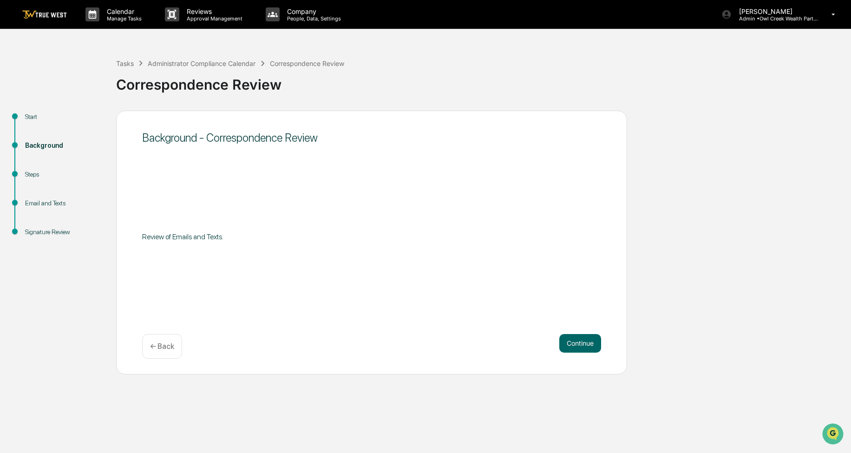
click at [591, 347] on button "Continue" at bounding box center [580, 343] width 42 height 19
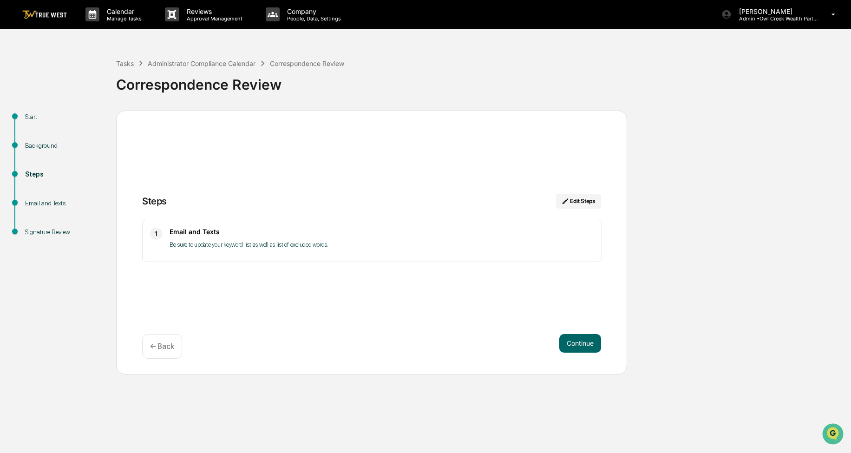
click at [591, 347] on button "Continue" at bounding box center [580, 343] width 42 height 19
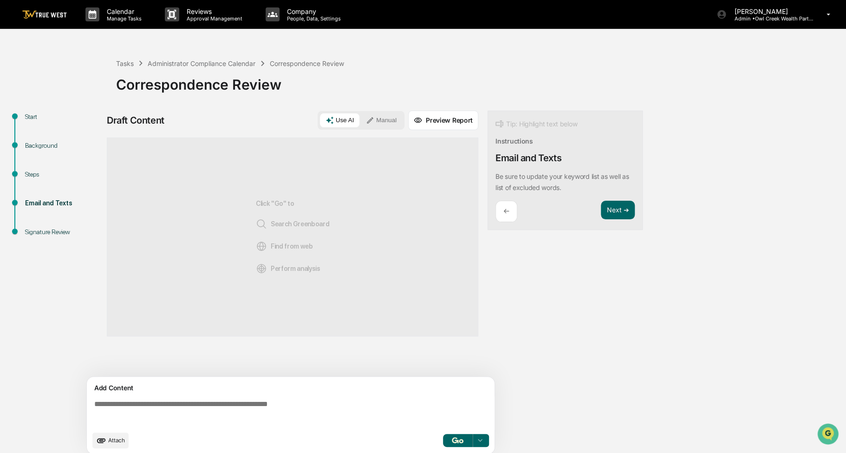
click at [382, 120] on button "Manual" at bounding box center [381, 120] width 42 height 14
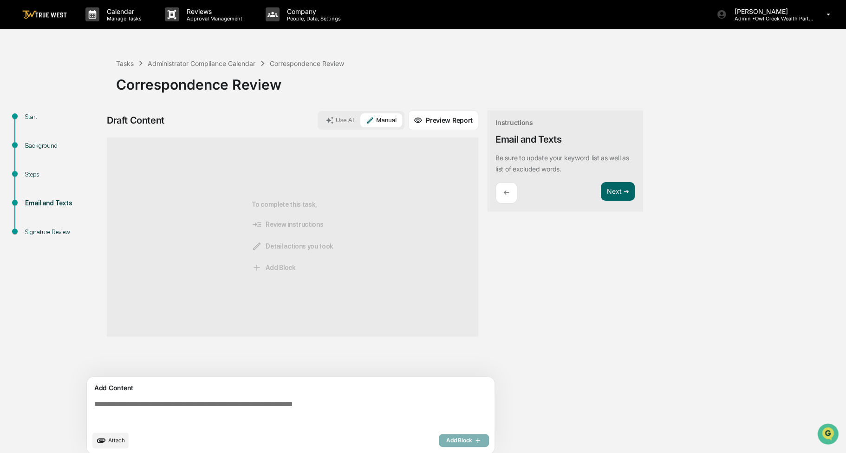
click at [230, 418] on textarea at bounding box center [293, 412] width 404 height 33
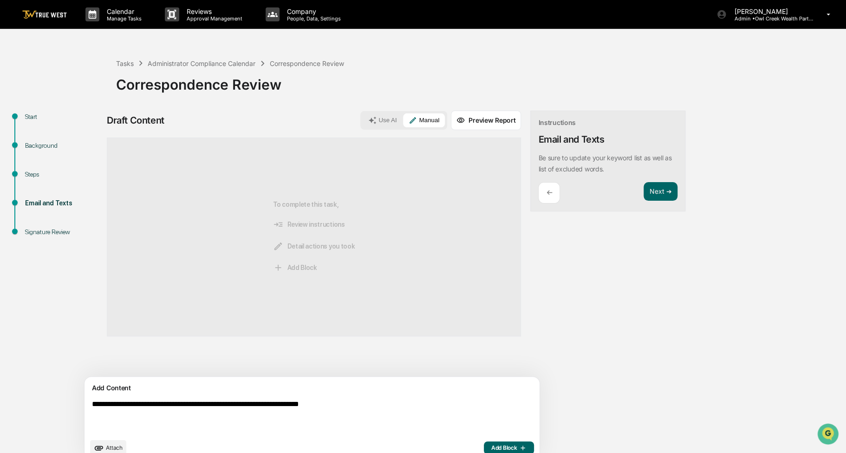
type textarea "**********"
click at [491, 444] on span "Add Block" at bounding box center [508, 447] width 35 height 7
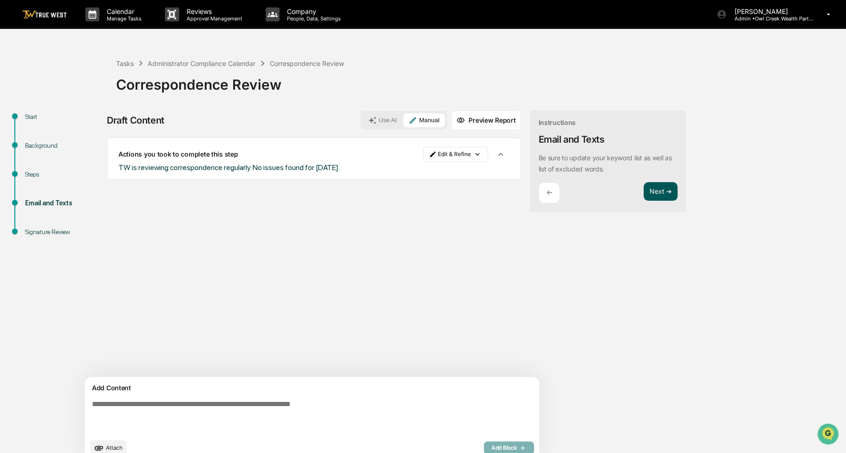
click at [644, 195] on button "Next ➔" at bounding box center [661, 191] width 34 height 19
click at [644, 196] on button "Next ➔" at bounding box center [661, 191] width 34 height 19
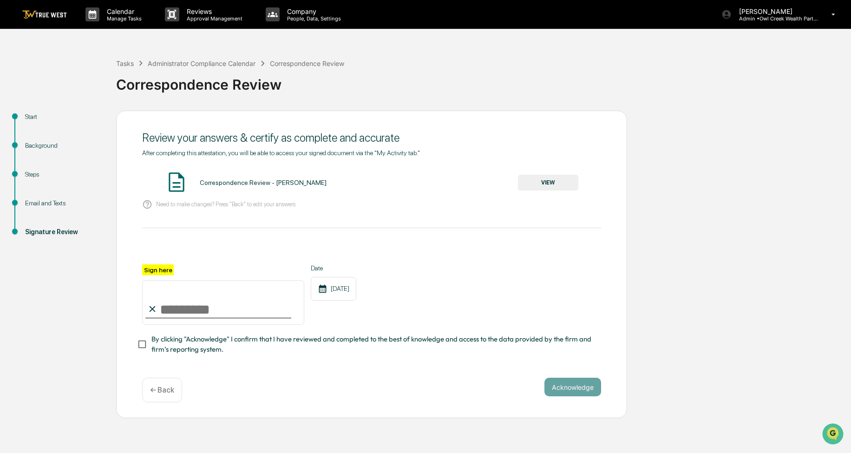
click at [202, 345] on span "By clicking "Acknowledge" I confirm that I have reviewed and completed to the b…" at bounding box center [372, 344] width 442 height 21
click at [205, 314] on input "Sign here" at bounding box center [223, 302] width 162 height 45
type input "**********"
click at [545, 186] on button "VIEW" at bounding box center [548, 183] width 60 height 16
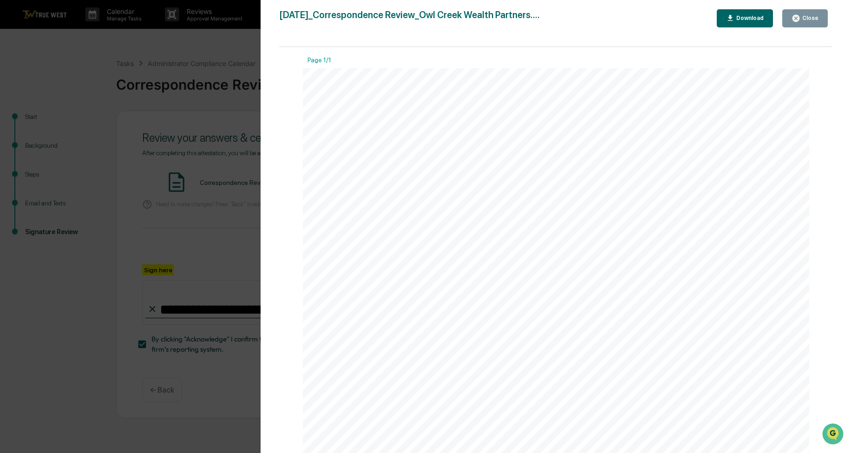
click at [814, 18] on div "Close" at bounding box center [809, 18] width 18 height 7
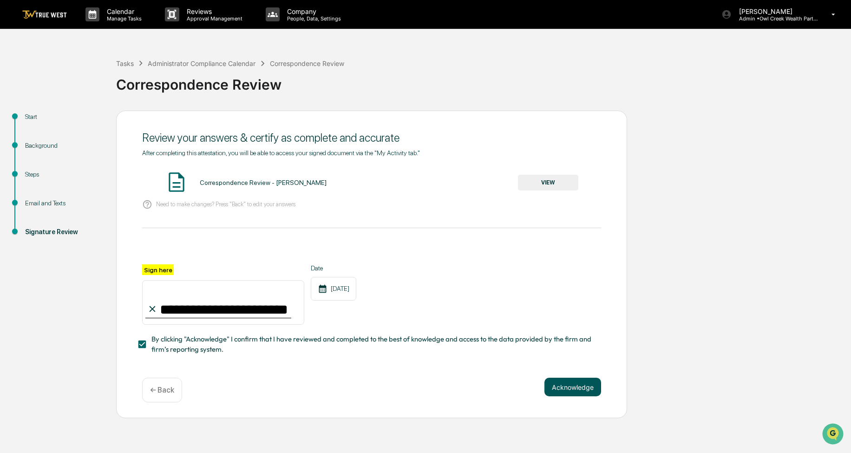
click at [578, 388] on button "Acknowledge" at bounding box center [572, 387] width 57 height 19
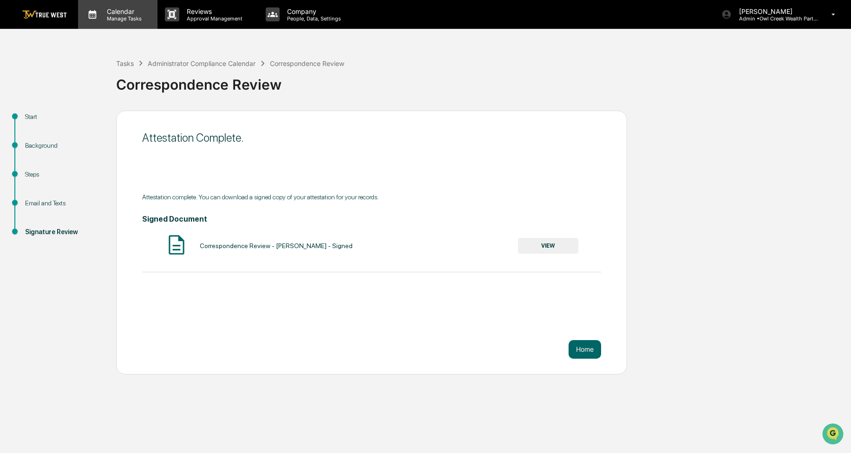
click at [105, 18] on p "Manage Tasks" at bounding box center [122, 18] width 47 height 7
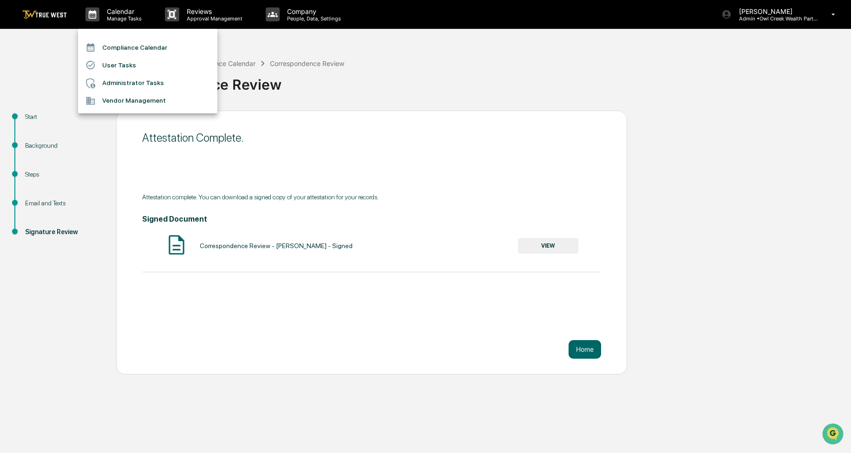
click at [107, 50] on li "Compliance Calendar" at bounding box center [147, 48] width 139 height 18
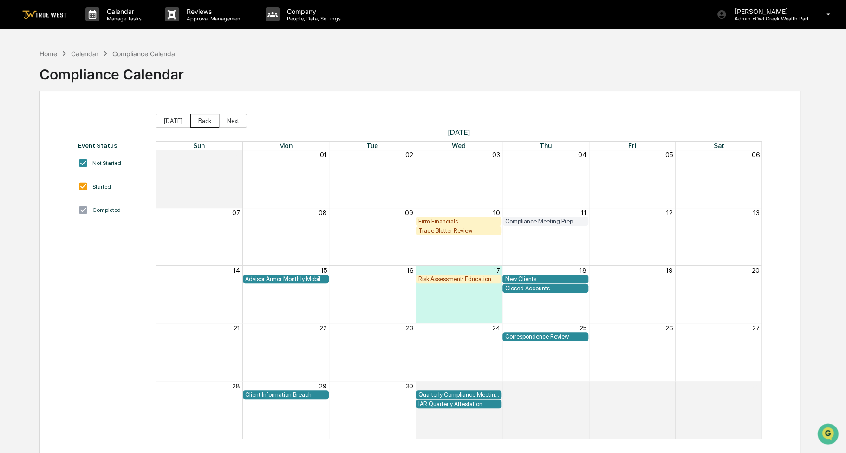
click at [210, 120] on button "Back" at bounding box center [204, 121] width 29 height 14
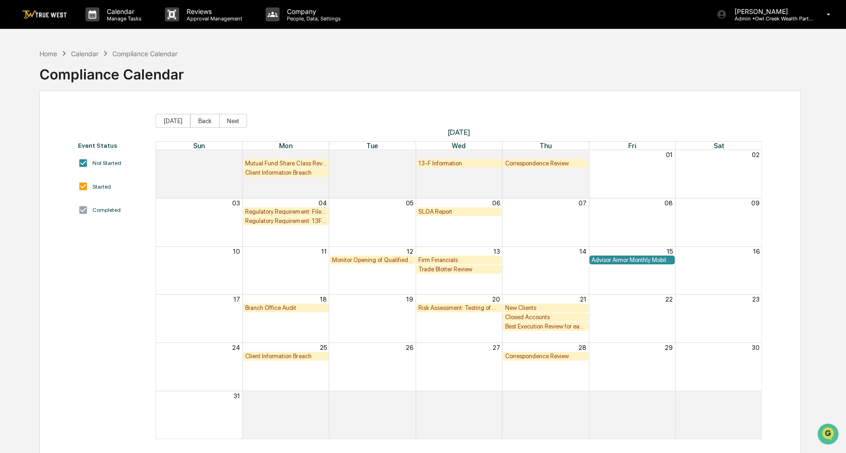
click at [535, 360] on div "Correspondence Review" at bounding box center [545, 356] width 85 height 9
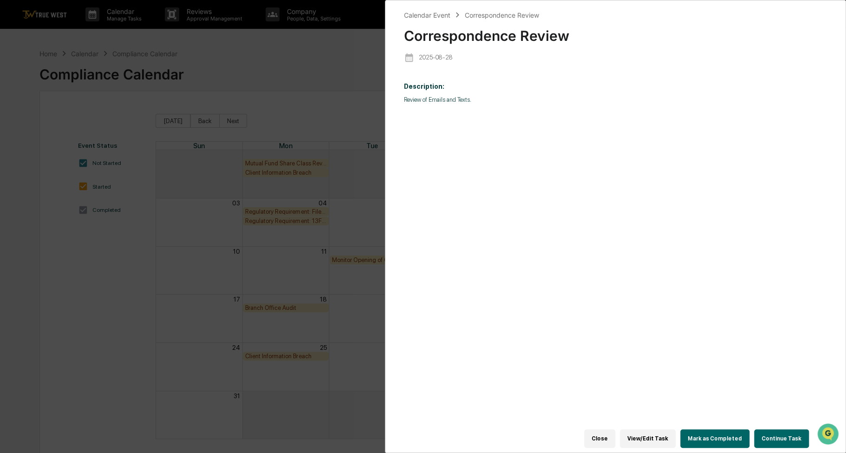
click at [779, 434] on button "Continue Task" at bounding box center [781, 438] width 55 height 19
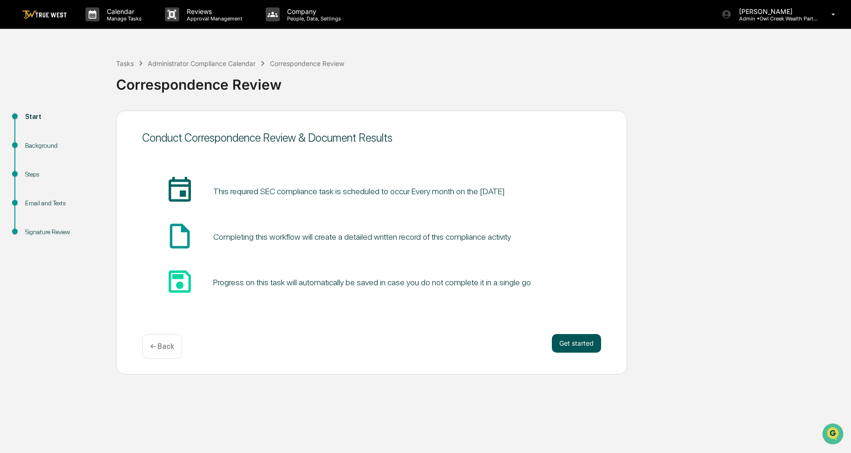
click at [578, 345] on button "Get started" at bounding box center [576, 343] width 49 height 19
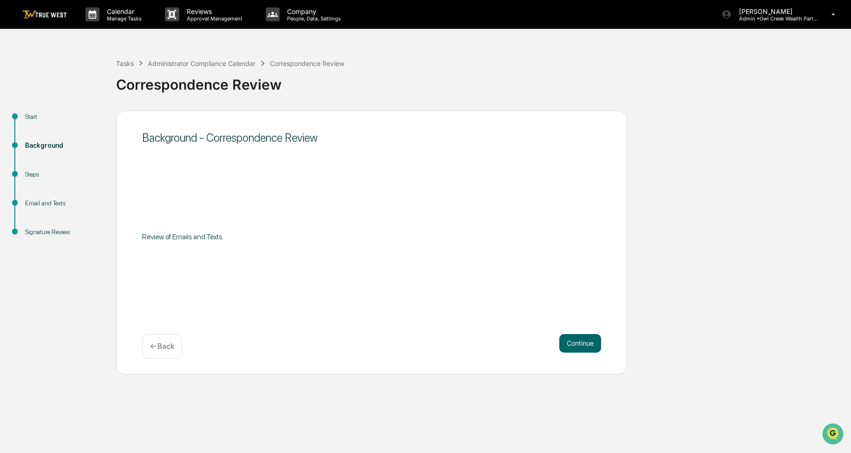
click at [578, 345] on button "Continue" at bounding box center [580, 343] width 42 height 19
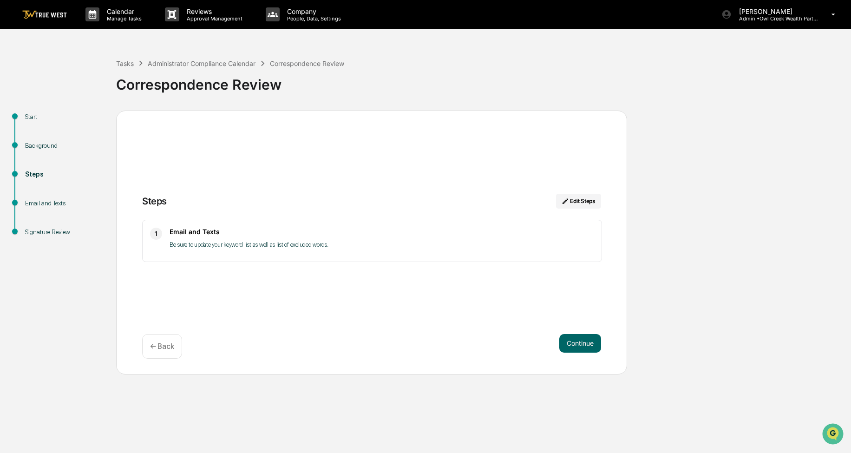
click at [578, 345] on button "Continue" at bounding box center [580, 343] width 42 height 19
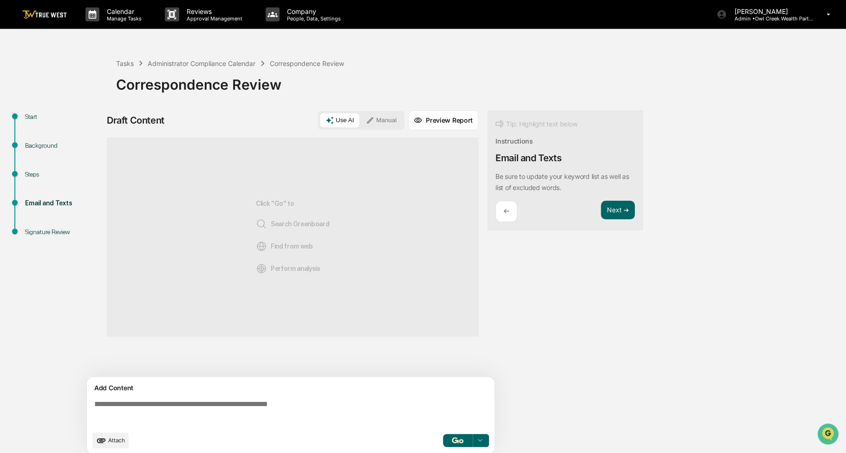
click at [392, 118] on button "Manual" at bounding box center [381, 120] width 42 height 14
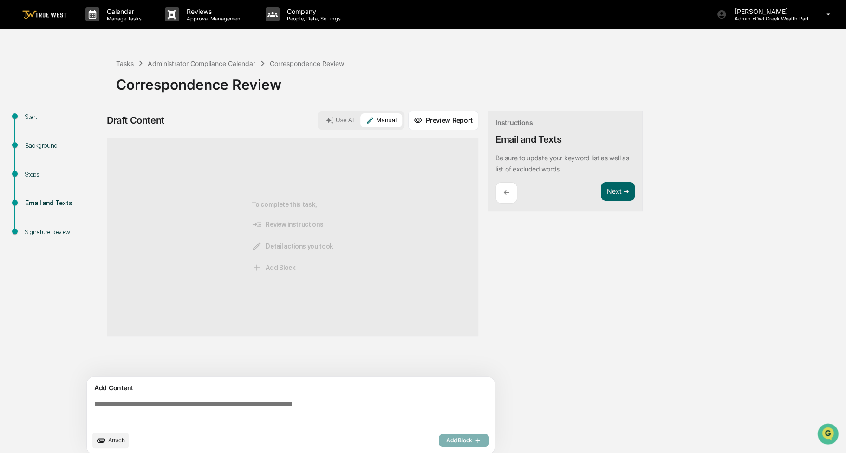
click at [191, 408] on textarea at bounding box center [293, 412] width 404 height 33
paste textarea "**********"
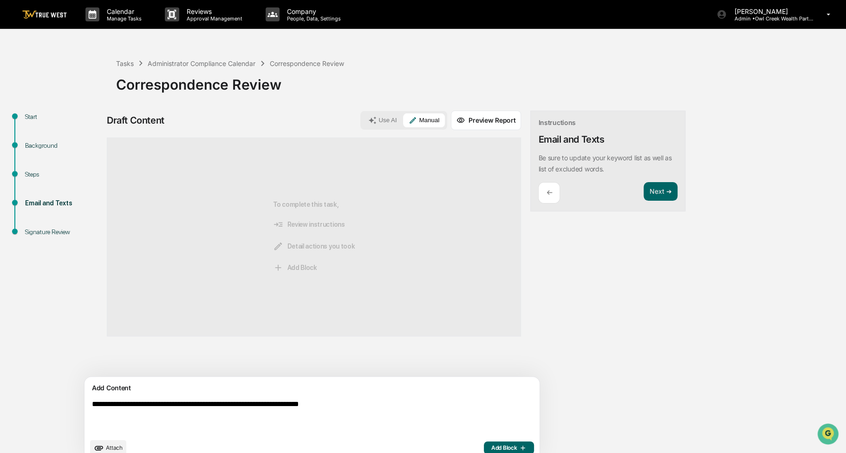
click at [327, 404] on textarea "**********" at bounding box center [290, 416] width 404 height 41
type textarea "**********"
click at [491, 447] on span "Add Block" at bounding box center [508, 447] width 35 height 7
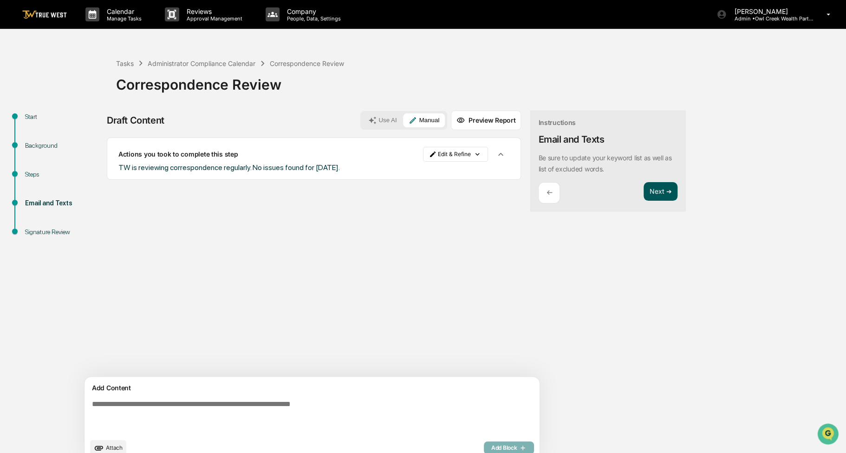
click at [644, 197] on button "Next ➔" at bounding box center [661, 191] width 34 height 19
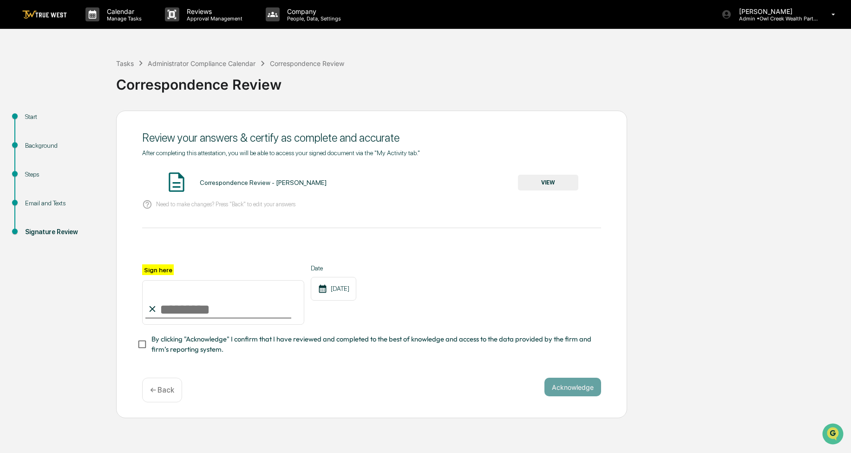
click at [258, 295] on input "Sign here" at bounding box center [223, 302] width 162 height 45
type input "**********"
click at [208, 352] on span "By clicking "Acknowledge" I confirm that I have reviewed and completed to the b…" at bounding box center [372, 344] width 442 height 21
click at [543, 184] on button "VIEW" at bounding box center [548, 183] width 60 height 16
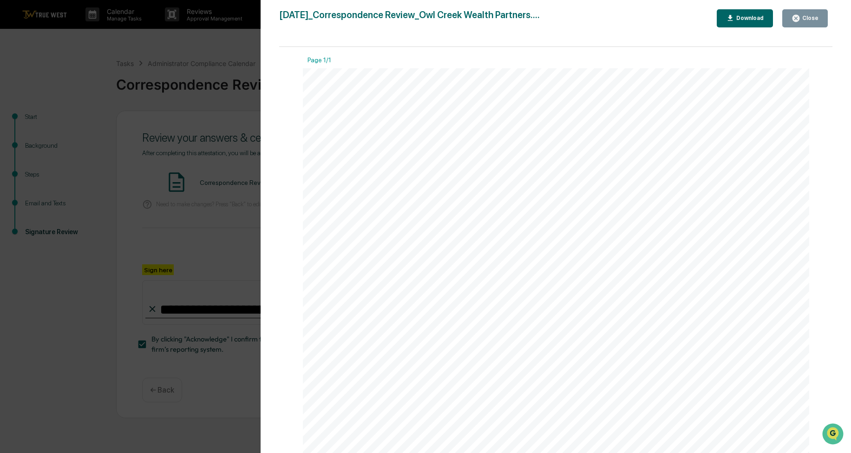
click at [812, 18] on div "Close" at bounding box center [809, 18] width 18 height 7
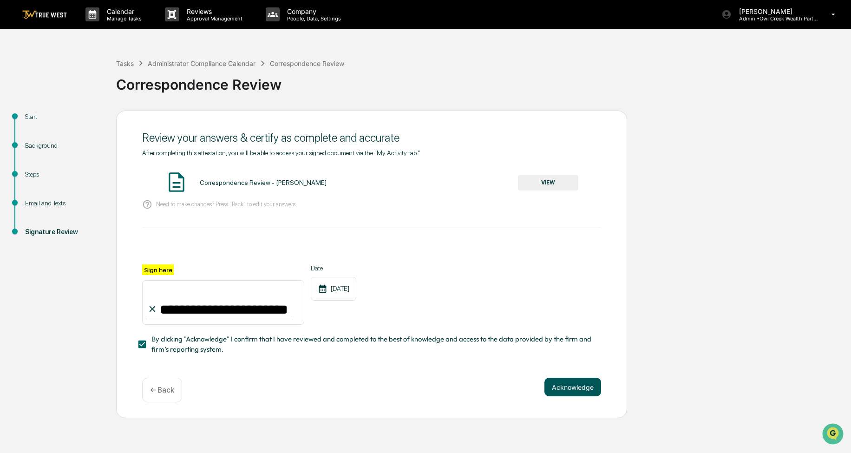
click at [568, 391] on button "Acknowledge" at bounding box center [572, 387] width 57 height 19
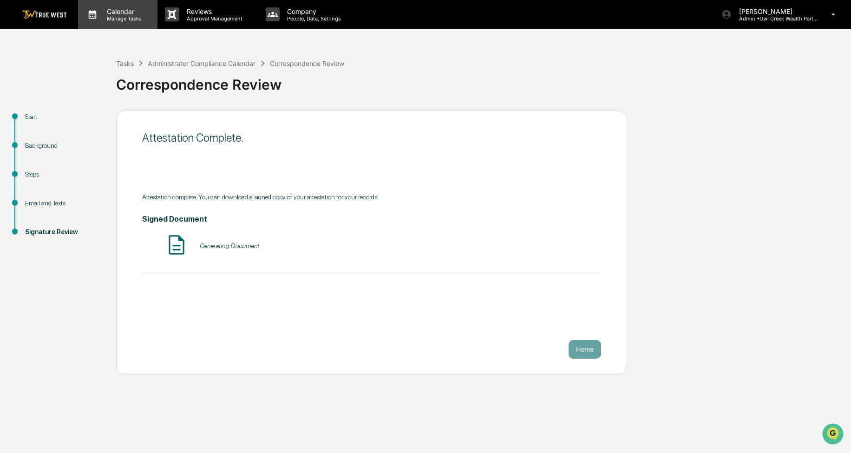
click at [123, 12] on p "Calendar" at bounding box center [122, 11] width 47 height 8
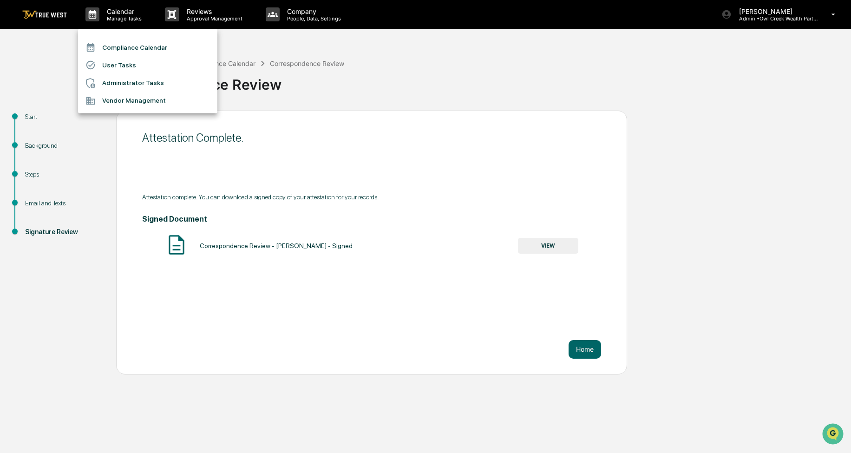
click at [124, 46] on li "Compliance Calendar" at bounding box center [147, 48] width 139 height 18
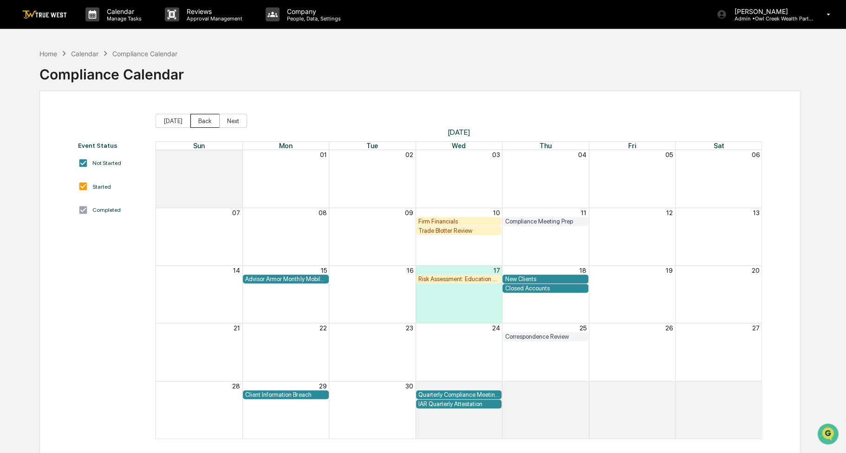
click at [193, 118] on button "Back" at bounding box center [204, 121] width 29 height 14
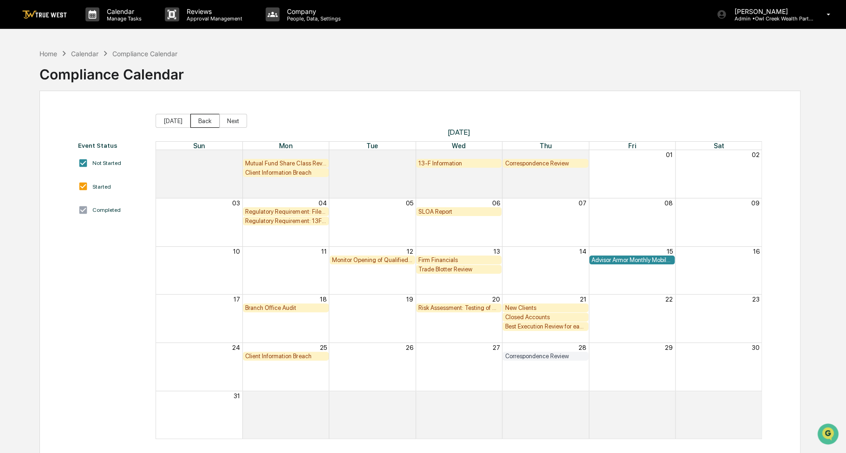
click at [193, 118] on button "Back" at bounding box center [204, 121] width 29 height 14
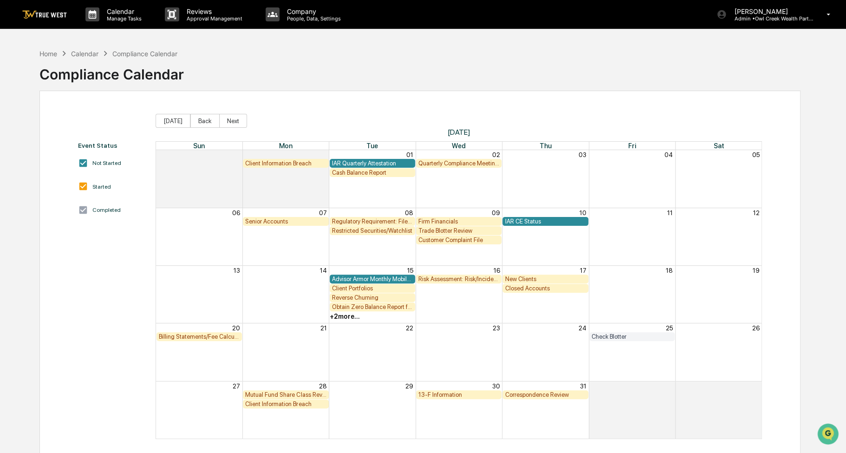
click at [554, 395] on div "Correspondence Review" at bounding box center [545, 394] width 81 height 7
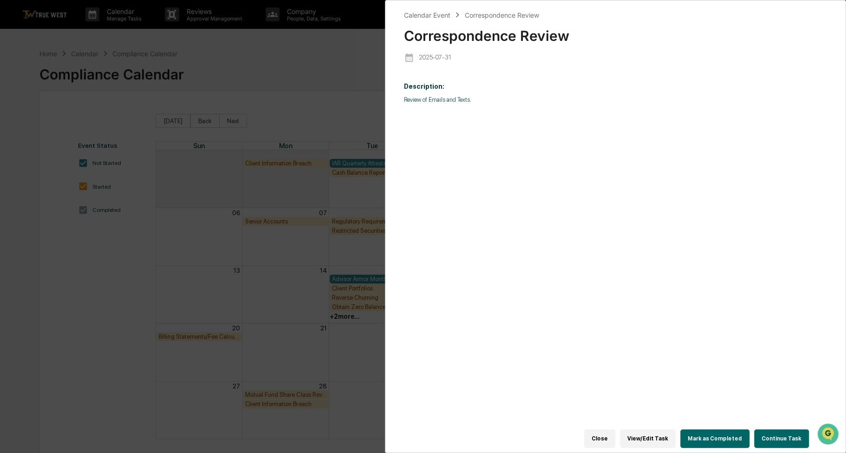
click at [784, 434] on button "Continue Task" at bounding box center [781, 438] width 55 height 19
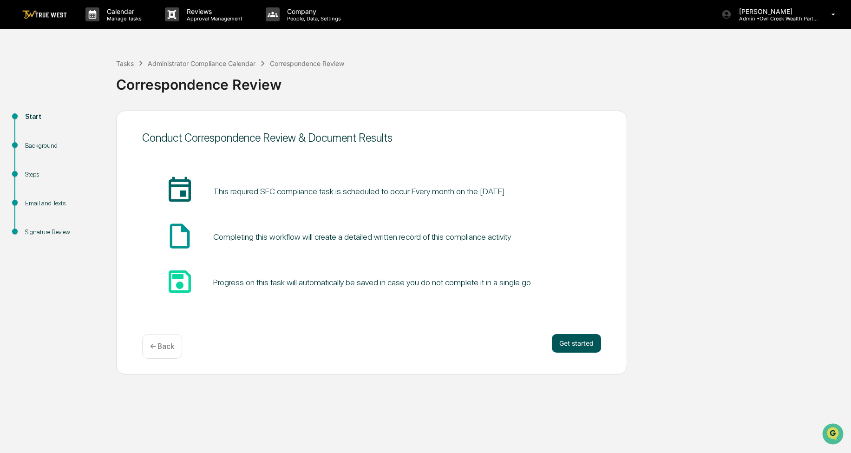
click at [582, 345] on button "Get started" at bounding box center [576, 343] width 49 height 19
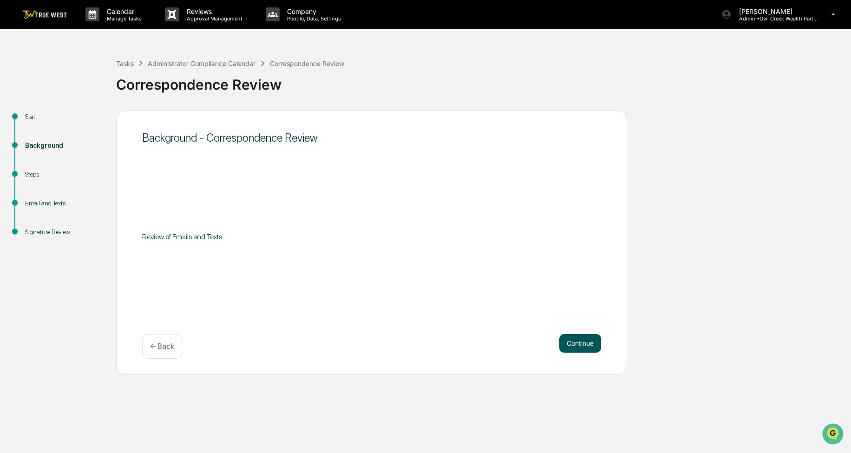
click at [575, 341] on button "Continue" at bounding box center [580, 343] width 42 height 19
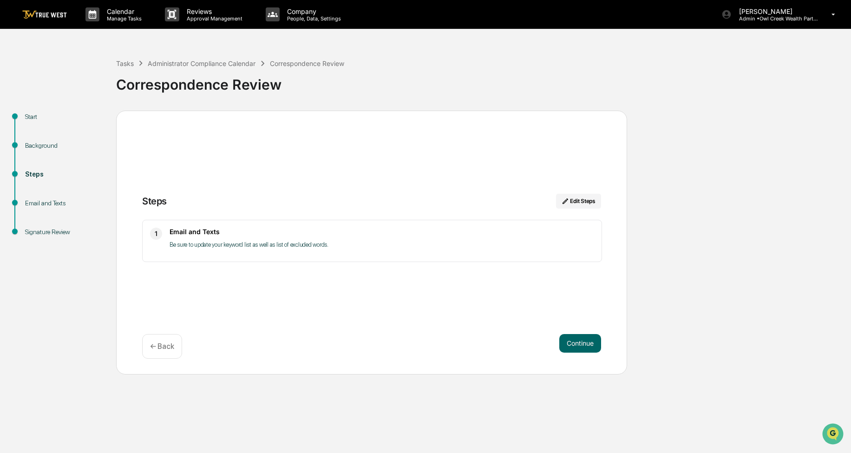
click at [575, 341] on button "Continue" at bounding box center [580, 343] width 42 height 19
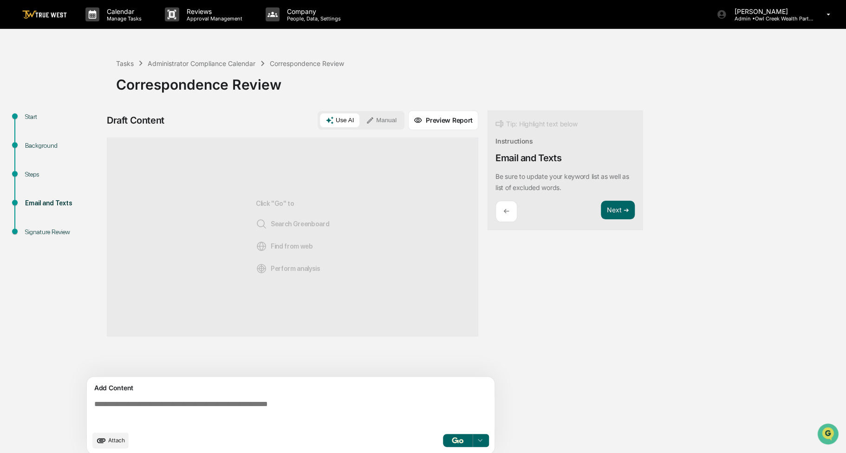
click at [400, 125] on button "Manual" at bounding box center [381, 120] width 42 height 14
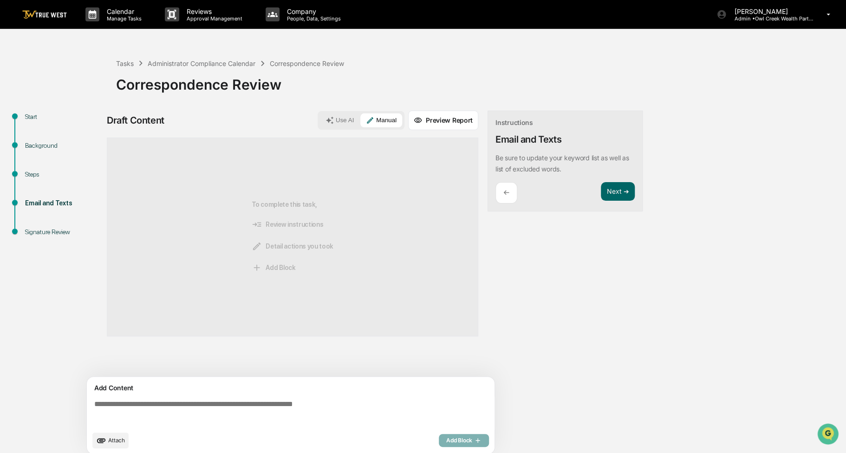
click at [221, 402] on textarea at bounding box center [293, 412] width 404 height 33
paste textarea "**********"
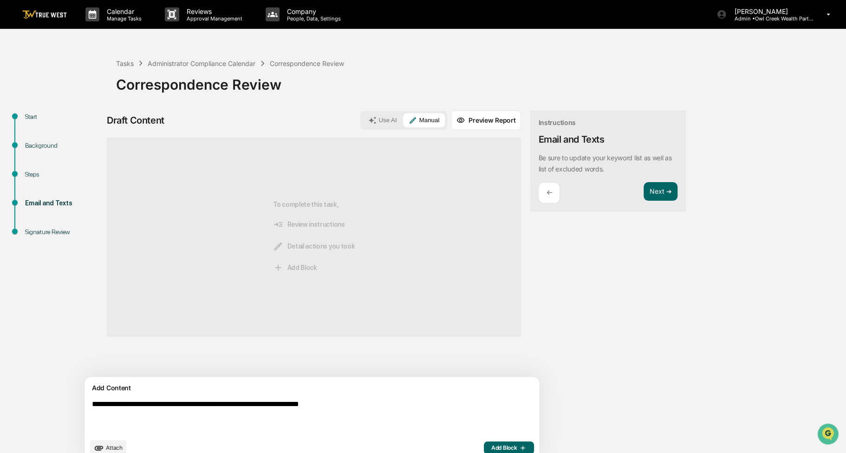
click at [323, 401] on textarea "**********" at bounding box center [290, 416] width 404 height 41
type textarea "**********"
click at [491, 449] on span "Add Block" at bounding box center [508, 447] width 35 height 7
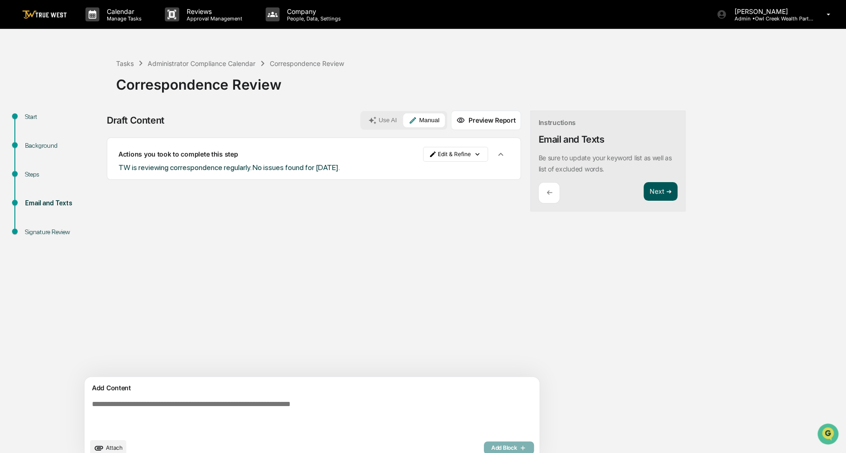
click at [644, 194] on button "Next ➔" at bounding box center [661, 191] width 34 height 19
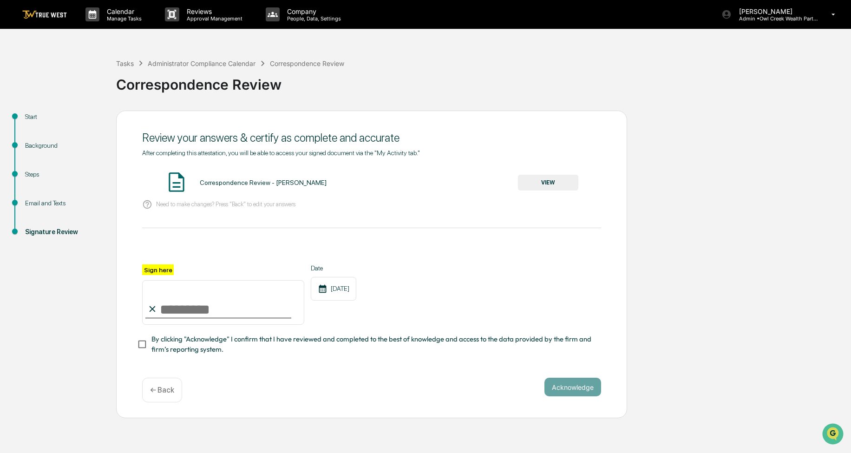
click at [233, 306] on input "Sign here" at bounding box center [223, 302] width 162 height 45
type input "**********"
click at [204, 349] on span "By clicking "Acknowledge" I confirm that I have reviewed and completed to the b…" at bounding box center [372, 344] width 442 height 21
click at [562, 180] on button "VIEW" at bounding box center [548, 183] width 60 height 16
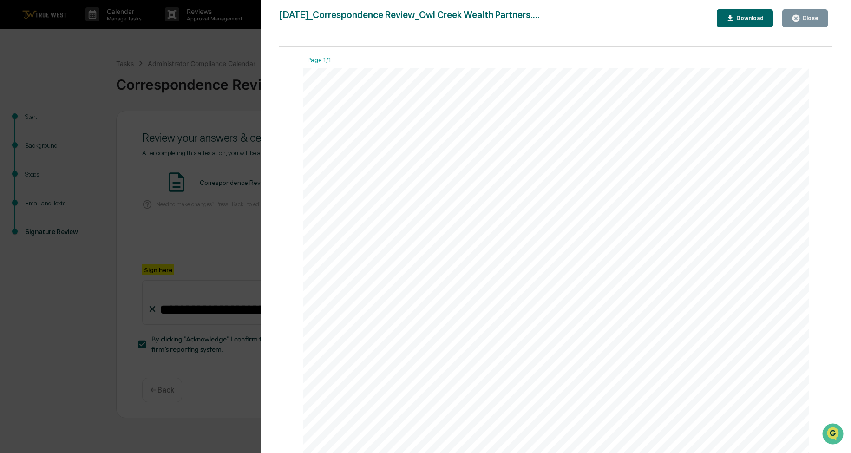
click at [793, 22] on icon "button" at bounding box center [795, 18] width 9 height 9
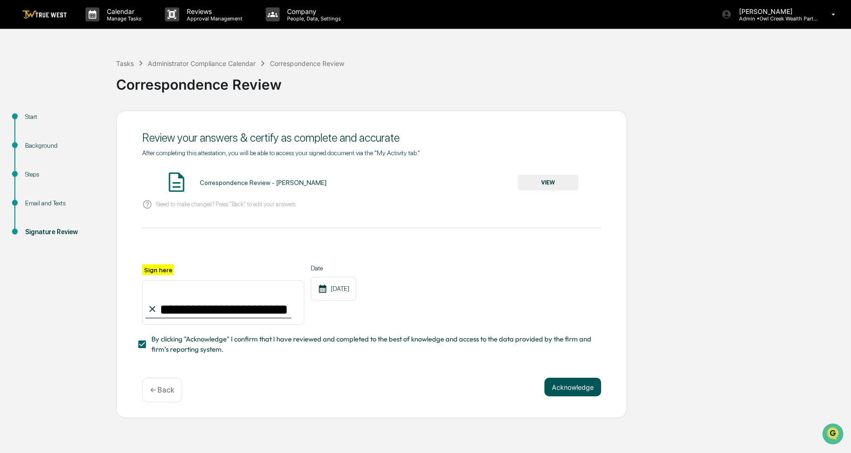
click at [570, 388] on button "Acknowledge" at bounding box center [572, 387] width 57 height 19
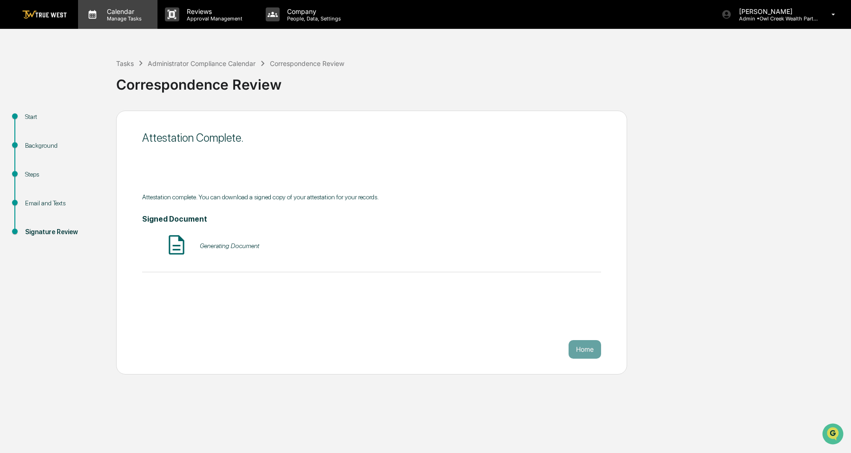
click at [120, 16] on p "Manage Tasks" at bounding box center [122, 18] width 47 height 7
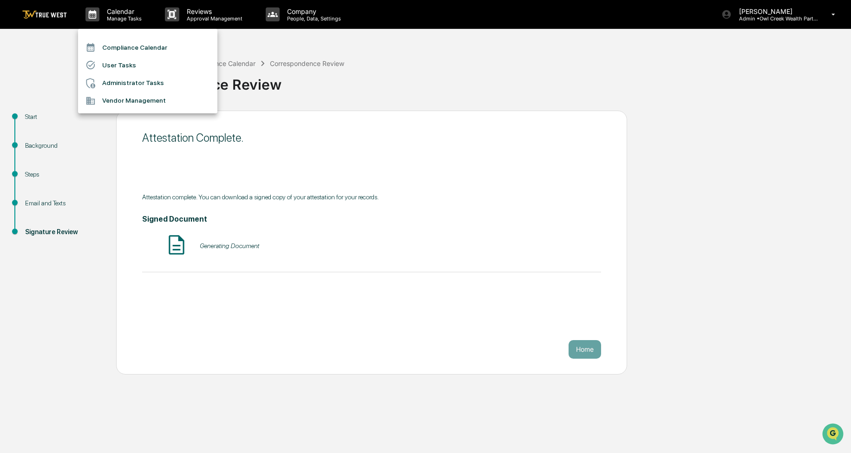
click at [123, 48] on li "Compliance Calendar" at bounding box center [147, 48] width 139 height 18
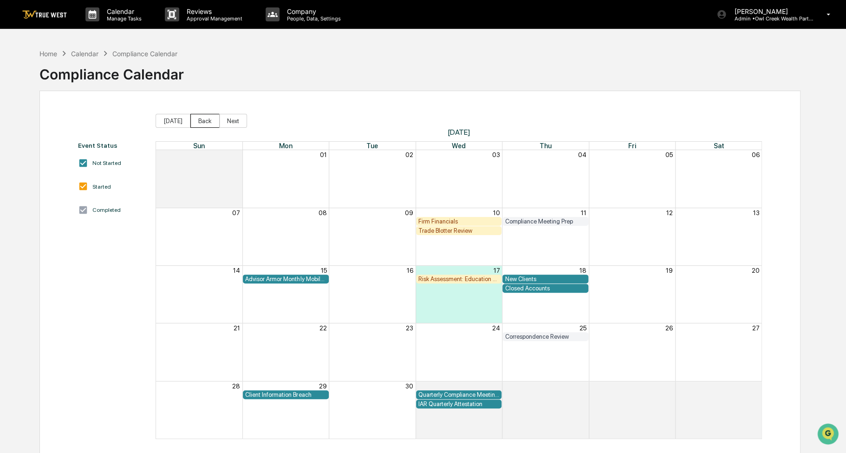
click at [198, 123] on button "Back" at bounding box center [204, 121] width 29 height 14
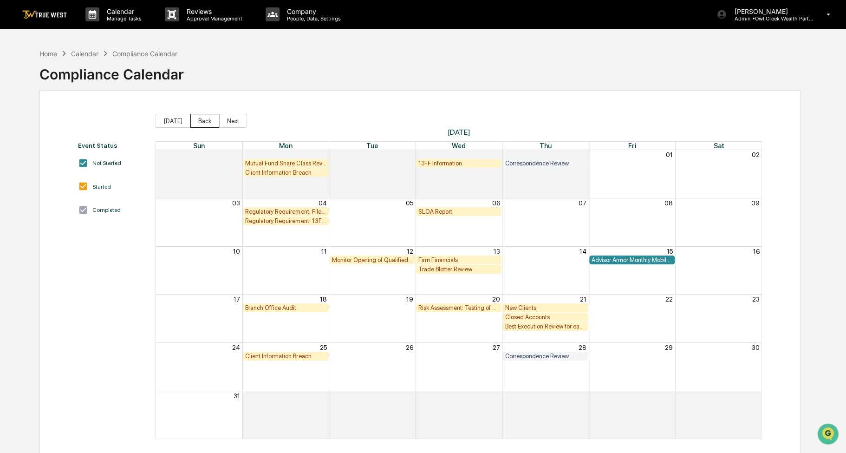
click at [198, 123] on button "Back" at bounding box center [204, 121] width 29 height 14
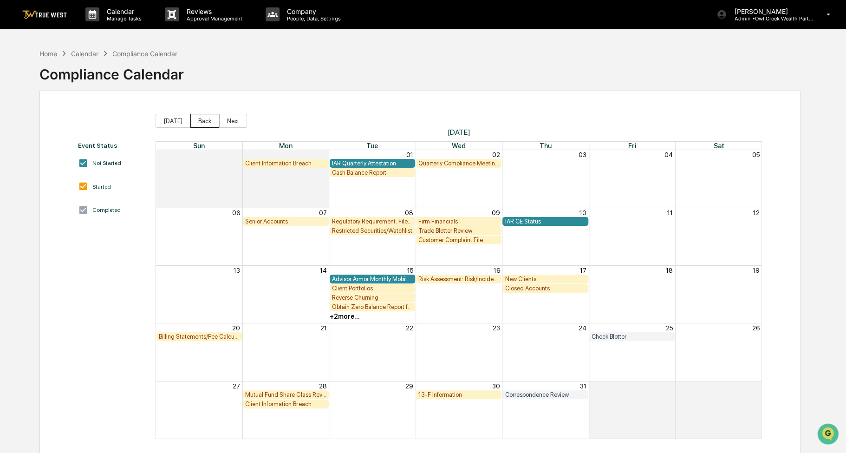
click at [198, 123] on button "Back" at bounding box center [204, 121] width 29 height 14
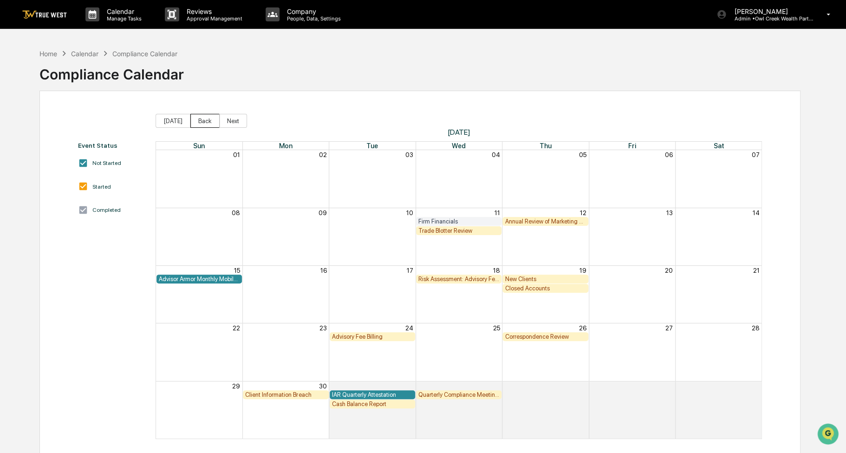
click at [198, 123] on button "Back" at bounding box center [204, 121] width 29 height 14
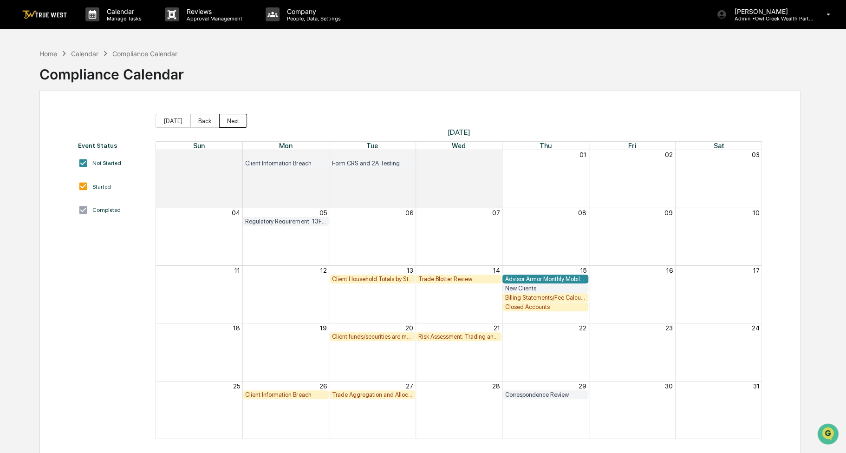
click at [229, 121] on button "Next" at bounding box center [233, 121] width 28 height 14
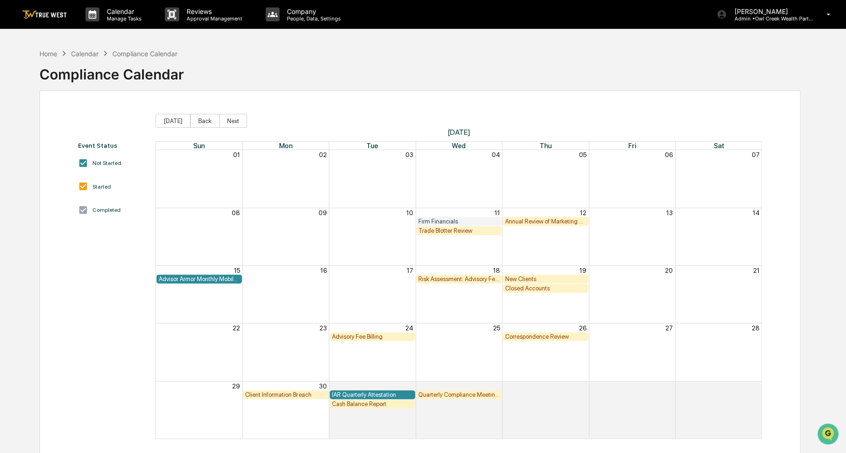
click at [572, 338] on div "Correspondence Review" at bounding box center [545, 336] width 81 height 7
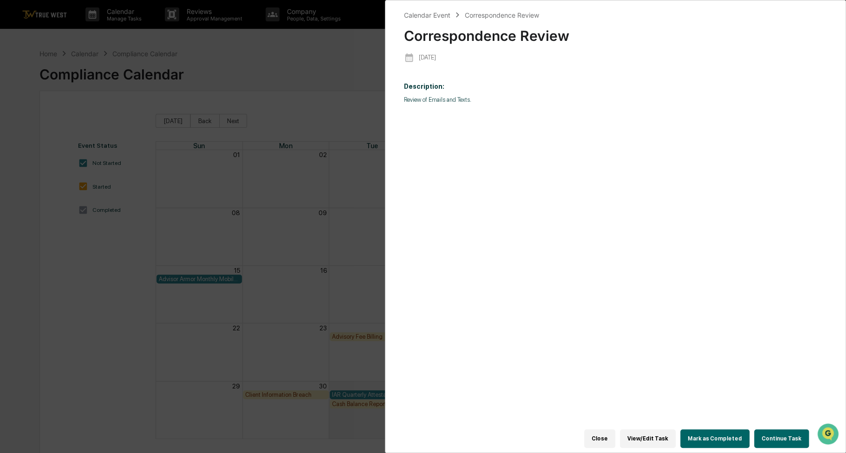
click at [771, 431] on button "Continue Task" at bounding box center [781, 438] width 55 height 19
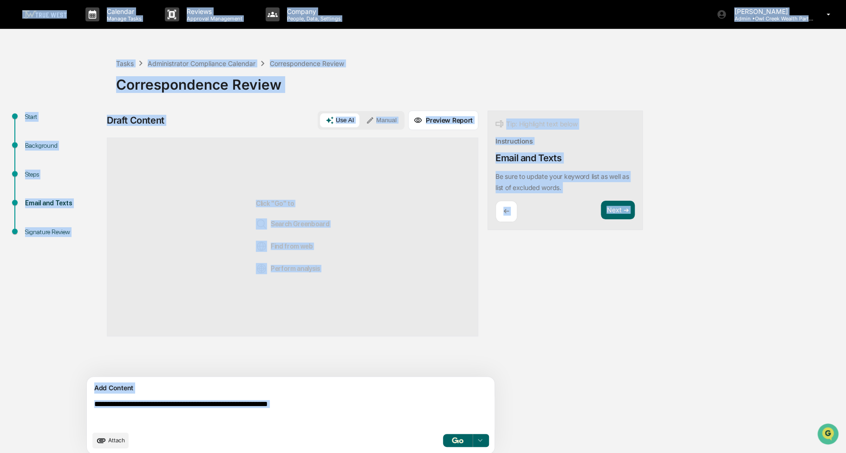
click at [396, 118] on button "Manual" at bounding box center [381, 120] width 42 height 14
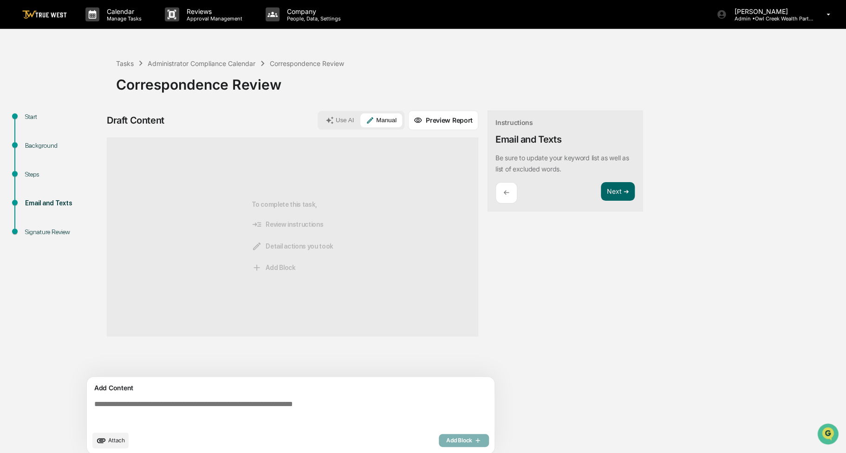
click at [223, 406] on textarea at bounding box center [293, 412] width 404 height 33
paste textarea "**********"
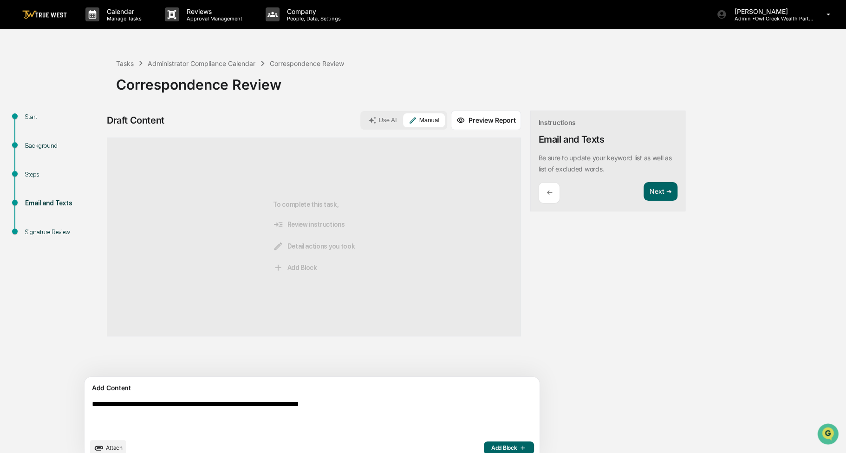
click at [329, 404] on textarea "**********" at bounding box center [290, 416] width 404 height 41
type textarea "**********"
click at [491, 446] on span "Add Block" at bounding box center [508, 447] width 35 height 7
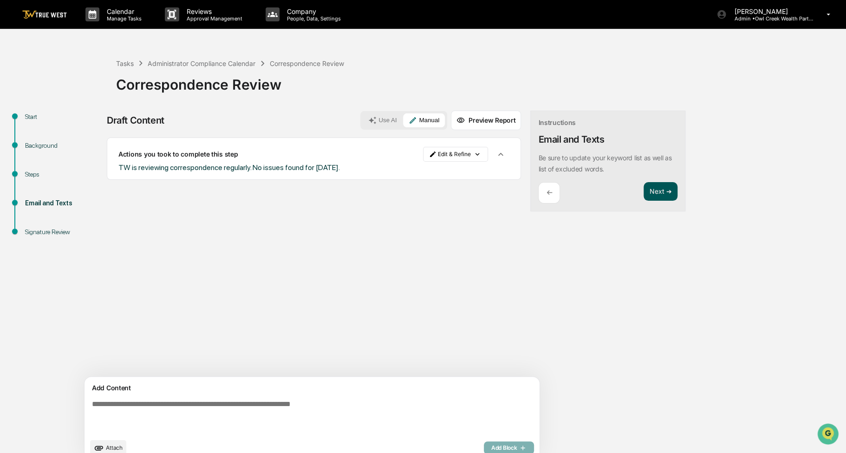
click at [644, 189] on button "Next ➔" at bounding box center [661, 191] width 34 height 19
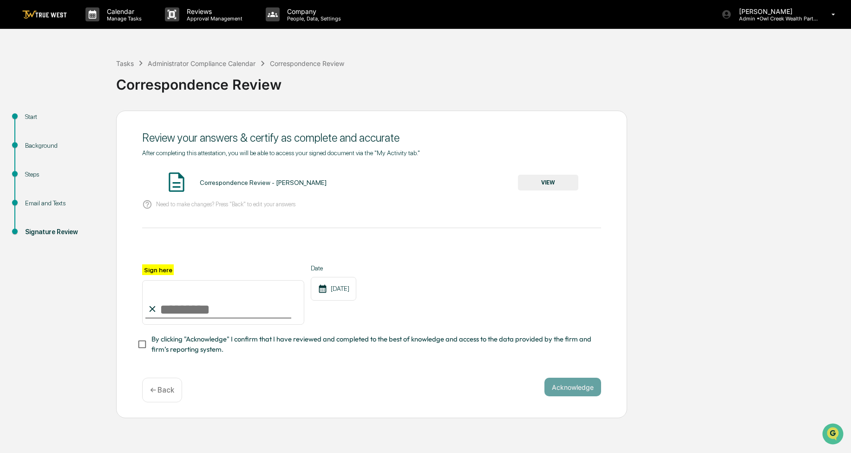
click at [253, 299] on input "Sign here" at bounding box center [223, 302] width 162 height 45
type input "**********"
click at [220, 350] on span "By clicking "Acknowledge" I confirm that I have reviewed and completed to the b…" at bounding box center [372, 344] width 442 height 21
click at [568, 178] on button "VIEW" at bounding box center [548, 183] width 60 height 16
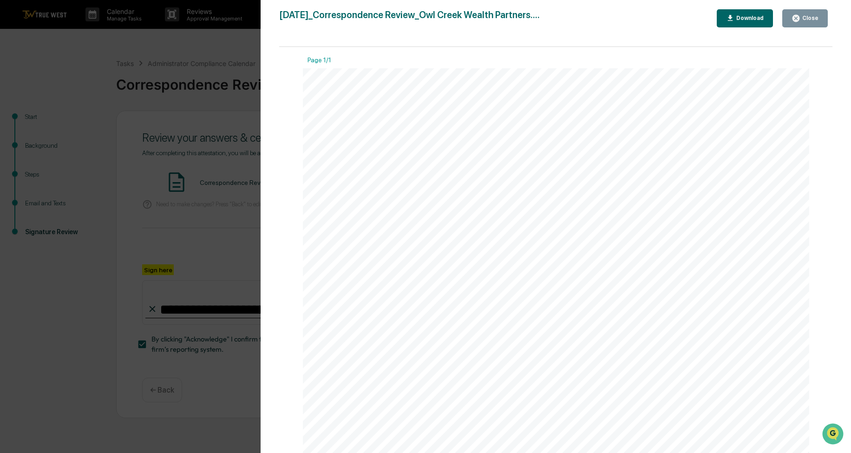
click at [812, 22] on div "Close" at bounding box center [804, 18] width 27 height 9
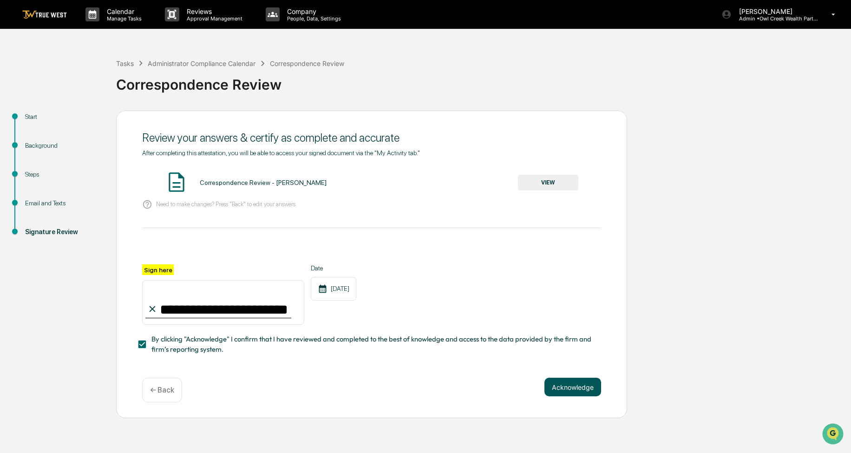
click at [582, 385] on button "Acknowledge" at bounding box center [572, 387] width 57 height 19
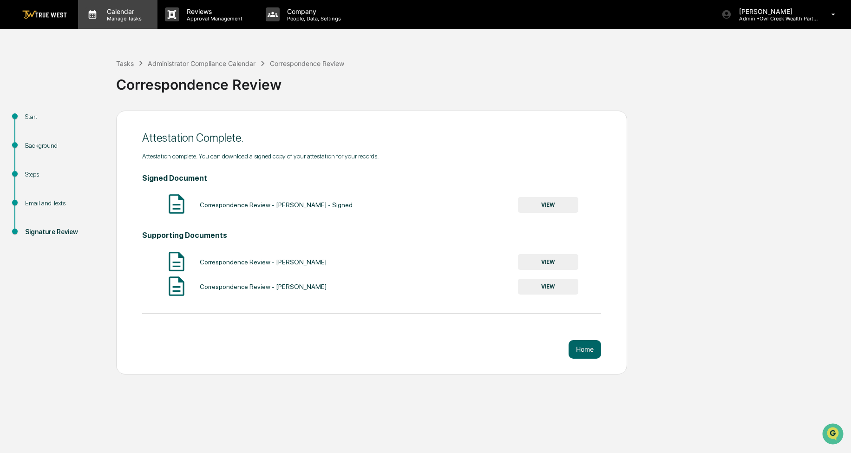
click at [113, 15] on p "Manage Tasks" at bounding box center [122, 18] width 47 height 7
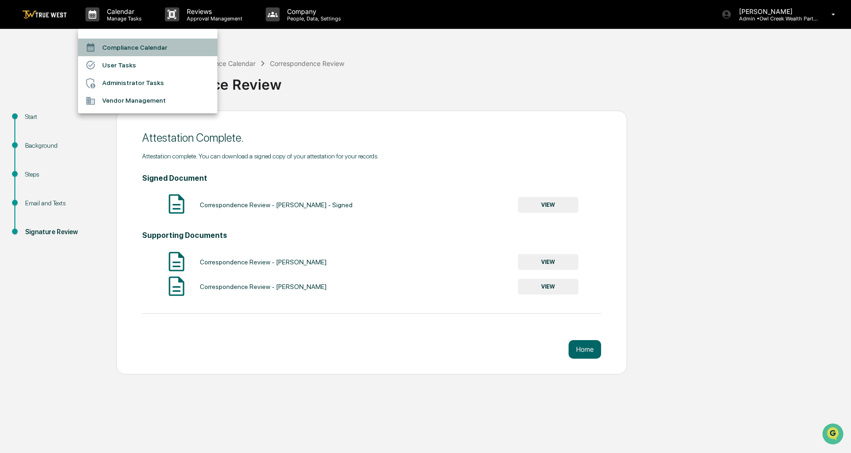
click at [139, 49] on li "Compliance Calendar" at bounding box center [147, 48] width 139 height 18
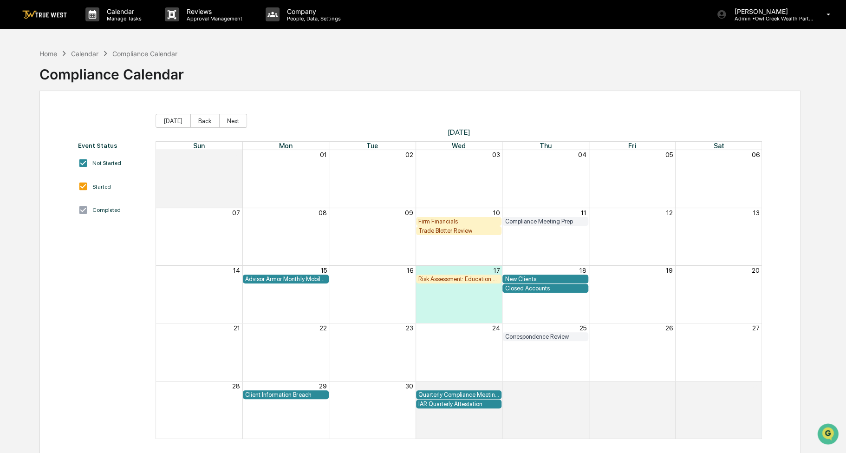
click at [288, 395] on div "Client Information Breach" at bounding box center [285, 394] width 81 height 7
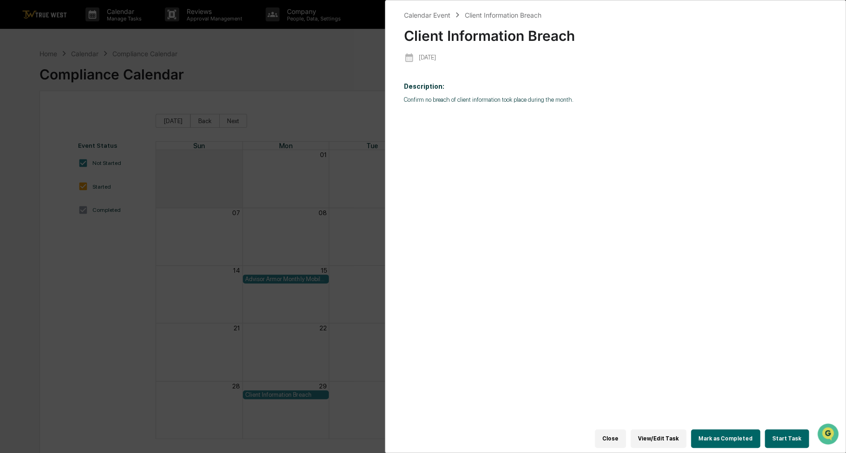
click at [787, 445] on div "Close View/Edit Task Mark as Completed Start Task" at bounding box center [611, 439] width 414 height 28
click at [786, 438] on button "Start Task" at bounding box center [787, 438] width 44 height 19
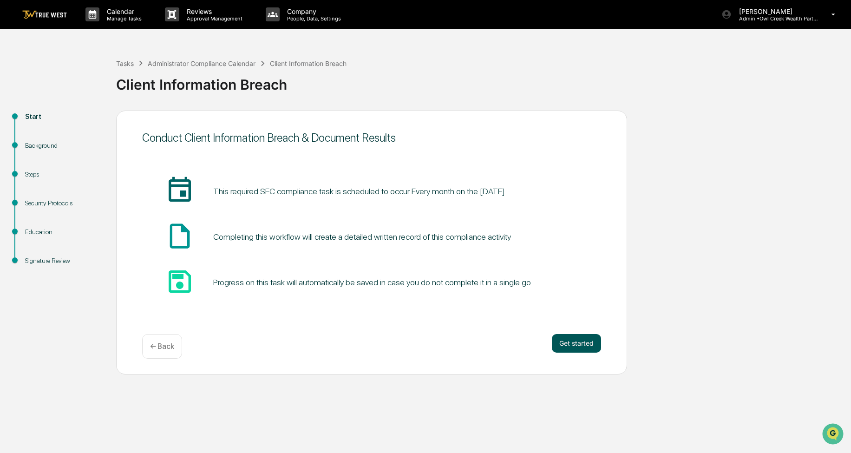
click at [594, 344] on button "Get started" at bounding box center [576, 343] width 49 height 19
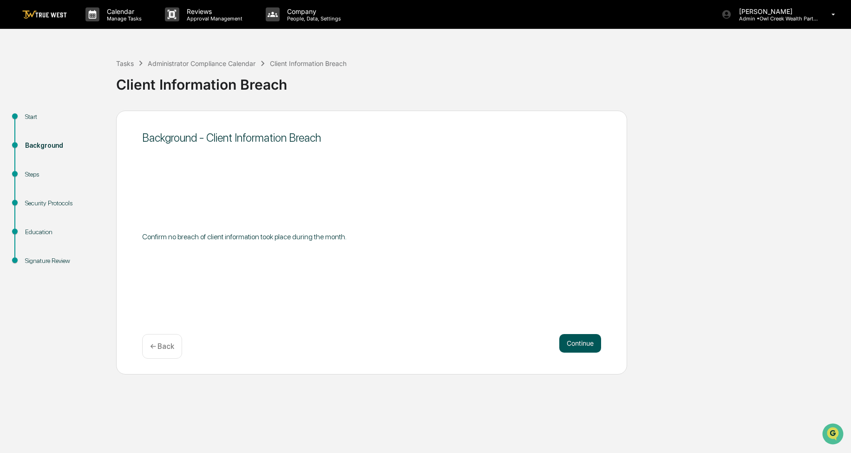
click at [589, 343] on button "Continue" at bounding box center [580, 343] width 42 height 19
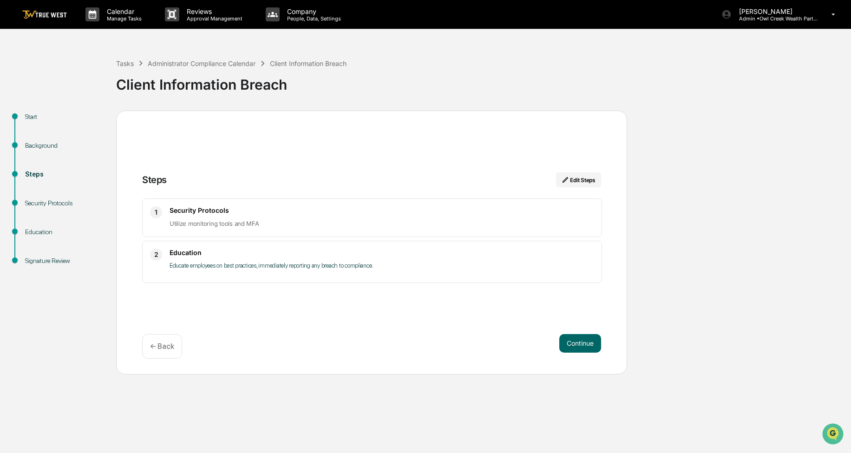
click at [586, 324] on div "Steps Edit Steps 1 Security Protocols Utilize monitoring tools and MFA 2 Educat…" at bounding box center [371, 243] width 511 height 264
drag, startPoint x: 586, startPoint y: 324, endPoint x: 593, endPoint y: 336, distance: 13.9
click at [593, 336] on button "Continue" at bounding box center [580, 343] width 42 height 19
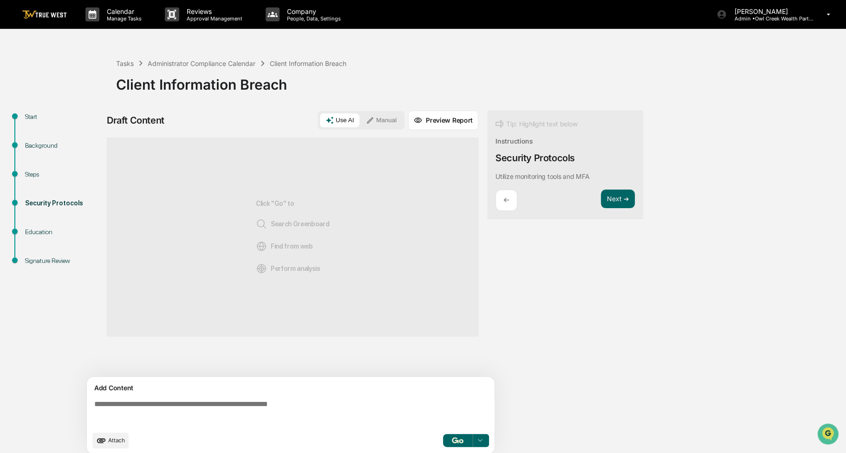
click at [398, 120] on button "Manual" at bounding box center [381, 120] width 42 height 14
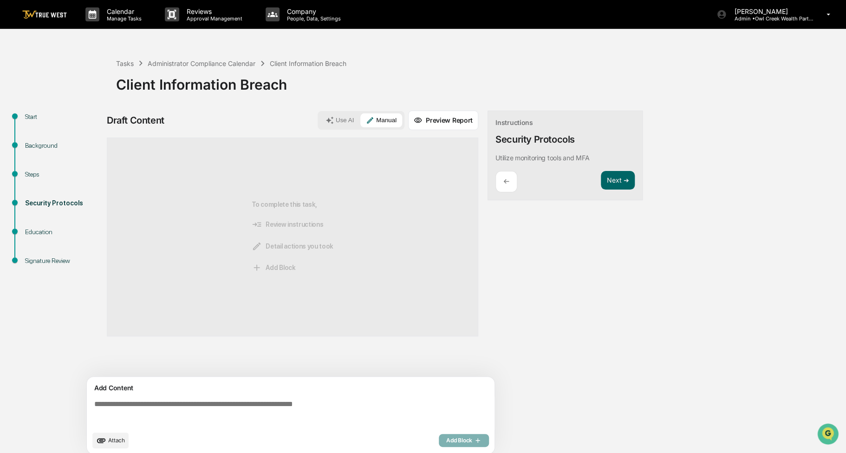
click at [265, 418] on textarea at bounding box center [293, 412] width 404 height 33
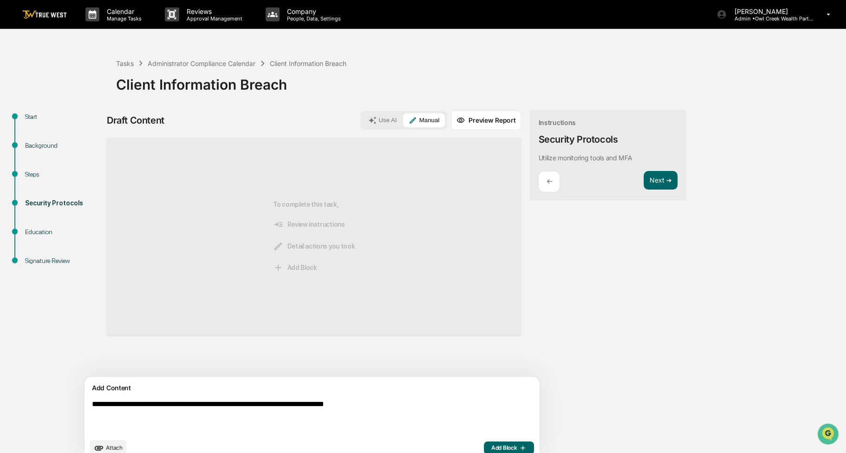
type textarea "**********"
click at [491, 447] on span "Add Block" at bounding box center [508, 447] width 35 height 7
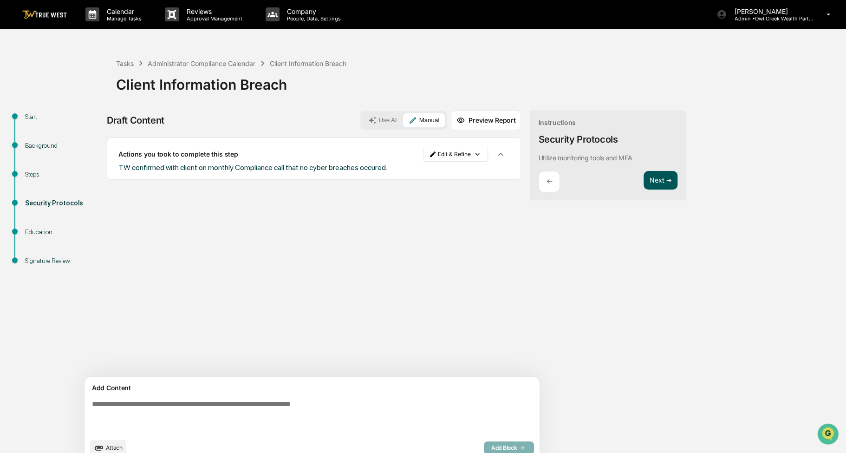
click at [644, 180] on button "Next ➔" at bounding box center [661, 180] width 34 height 19
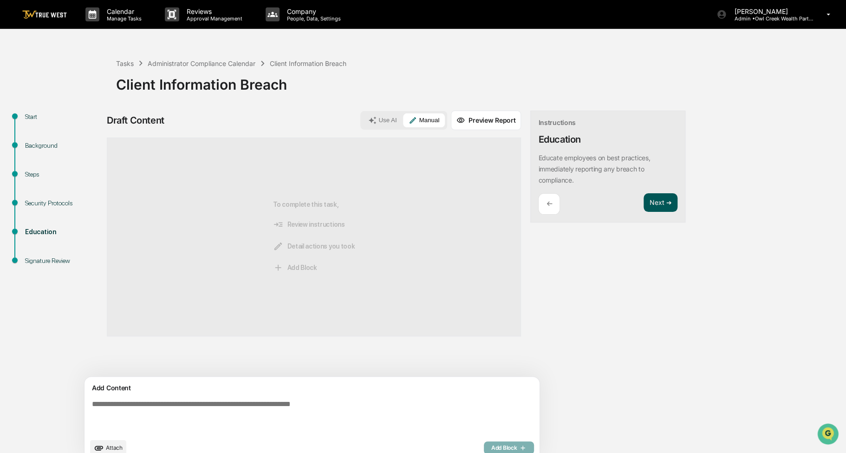
click at [644, 204] on button "Next ➔" at bounding box center [661, 202] width 34 height 19
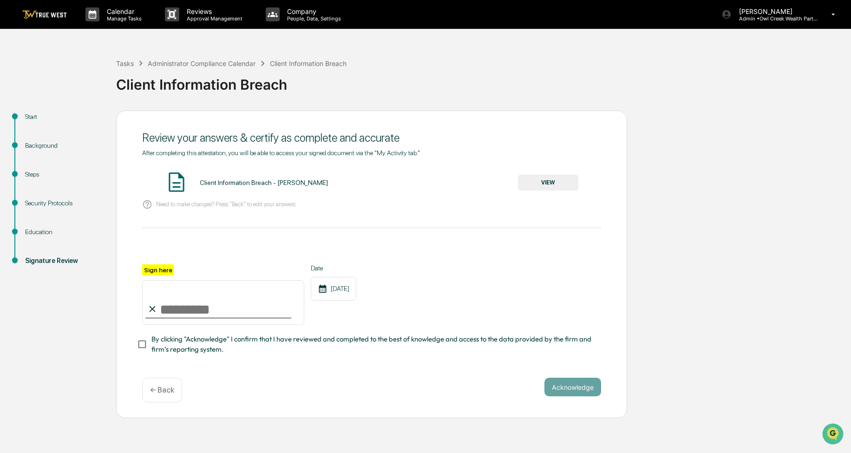
click at [228, 314] on input "Sign here" at bounding box center [223, 302] width 162 height 45
type input "**********"
click at [206, 344] on span "By clicking "Acknowledge" I confirm that I have reviewed and completed to the b…" at bounding box center [372, 344] width 442 height 21
click at [539, 184] on button "VIEW" at bounding box center [548, 183] width 60 height 16
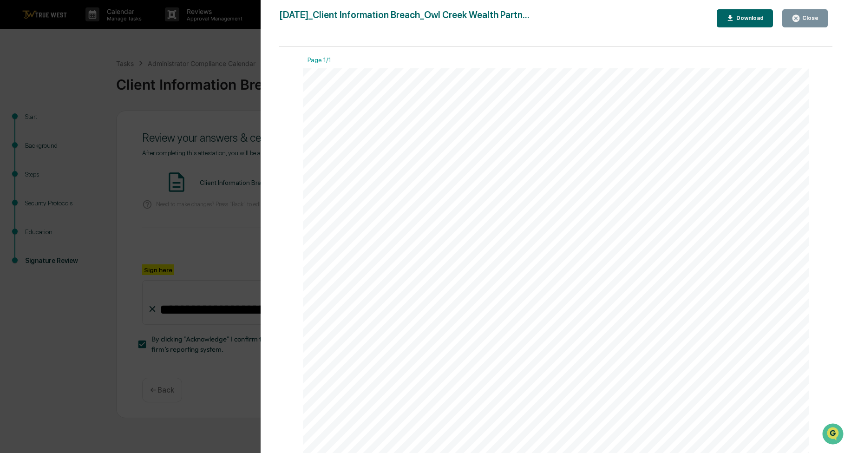
click at [800, 22] on icon "button" at bounding box center [795, 18] width 9 height 9
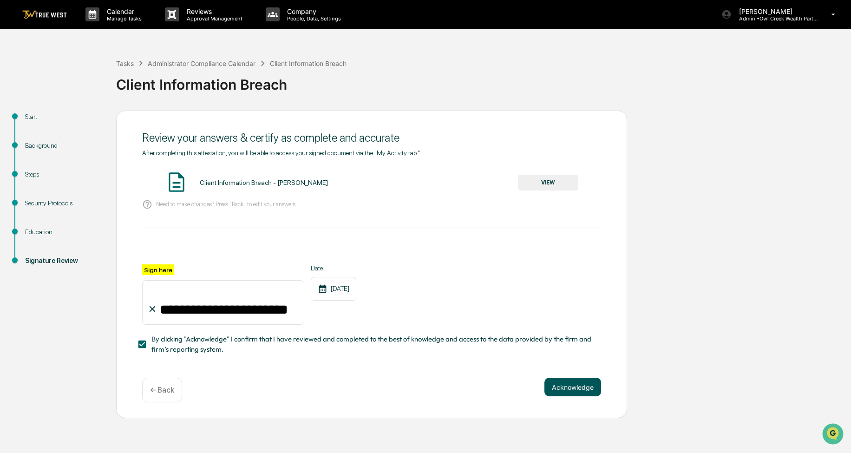
click at [578, 389] on button "Acknowledge" at bounding box center [572, 387] width 57 height 19
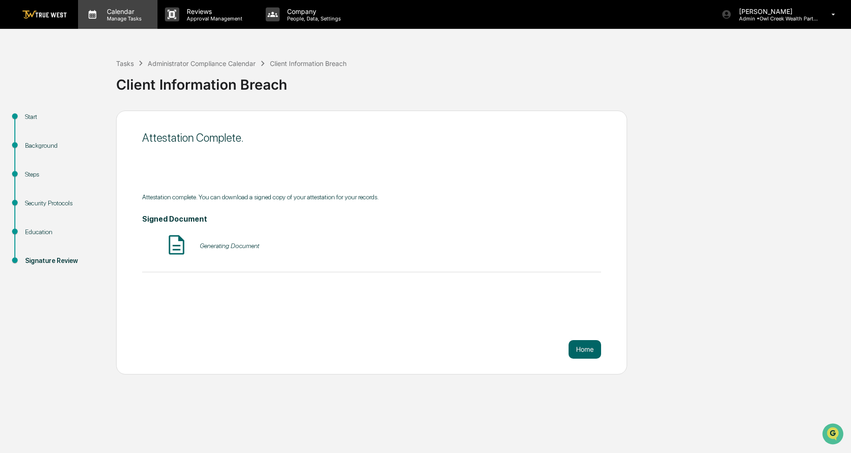
click at [124, 20] on p "Manage Tasks" at bounding box center [122, 18] width 47 height 7
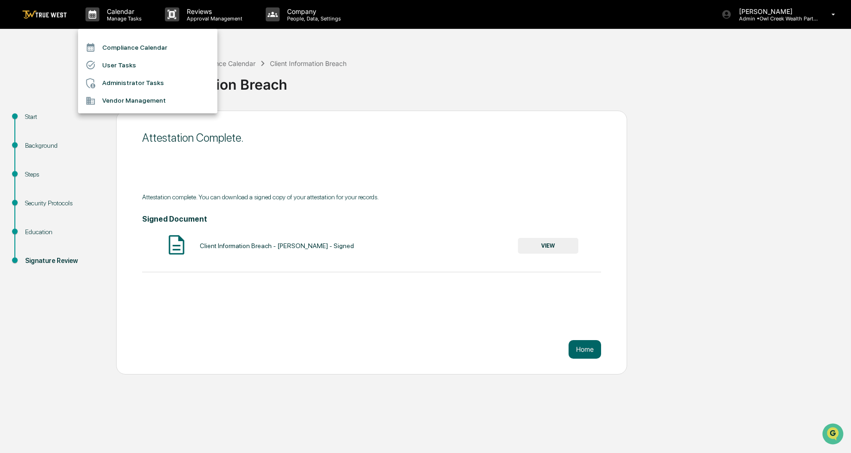
click at [124, 46] on li "Compliance Calendar" at bounding box center [147, 48] width 139 height 18
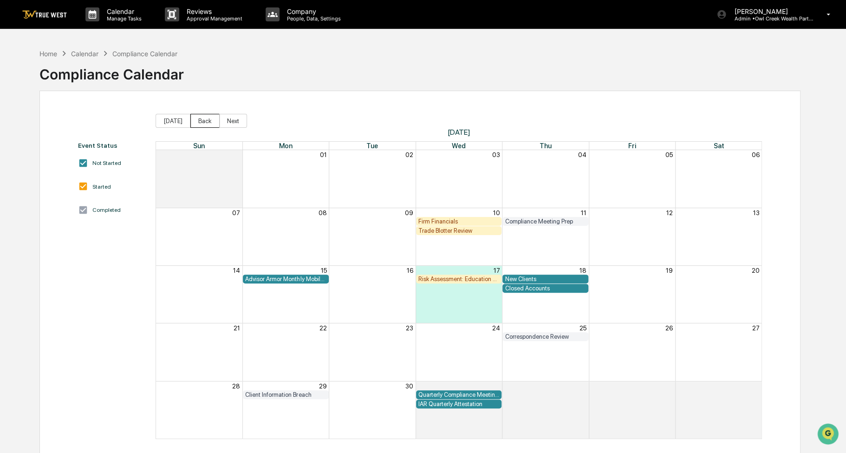
click at [193, 121] on button "Back" at bounding box center [204, 121] width 29 height 14
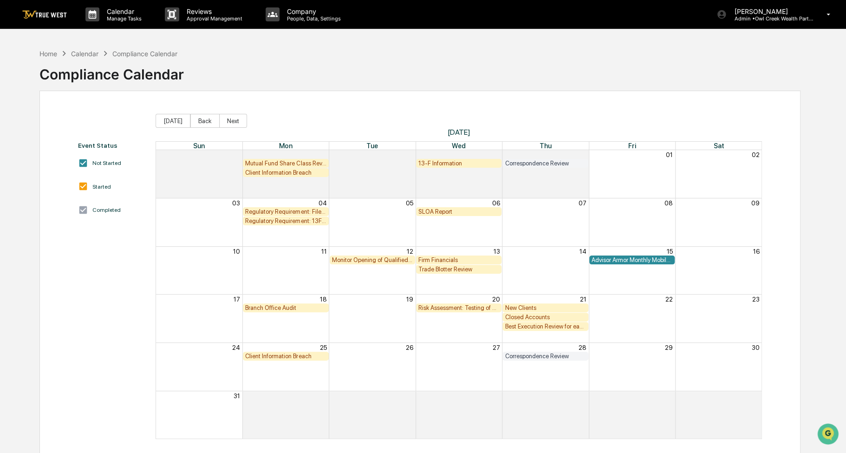
click at [269, 356] on div "Client Information Breach" at bounding box center [285, 356] width 81 height 7
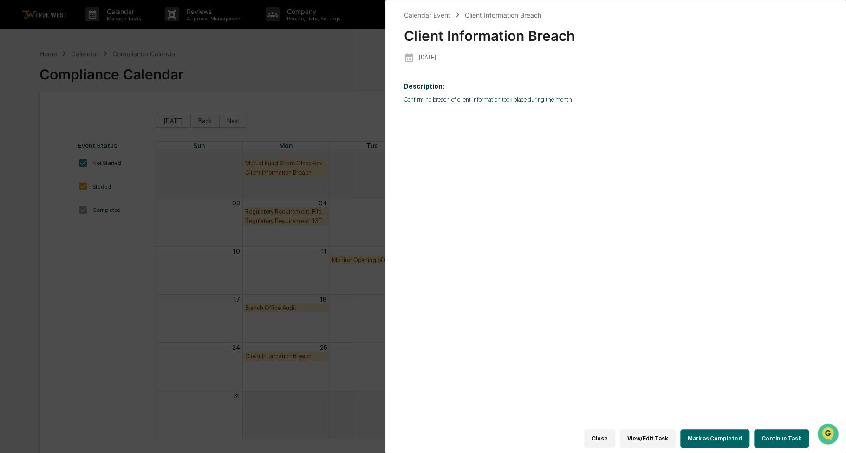
click at [784, 431] on button "Continue Task" at bounding box center [781, 438] width 55 height 19
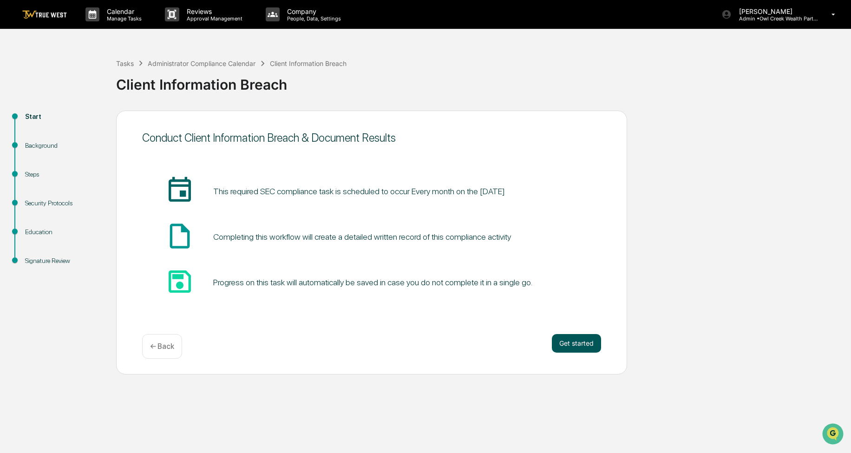
click at [567, 334] on button "Get started" at bounding box center [576, 343] width 49 height 19
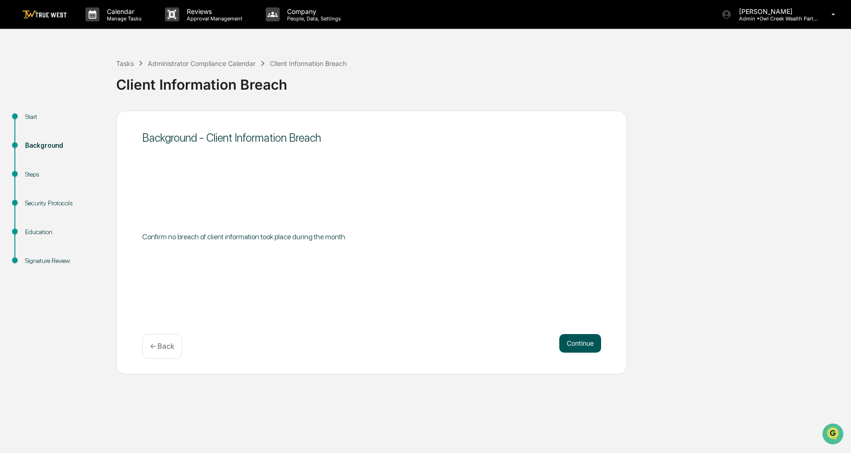
click at [581, 345] on button "Continue" at bounding box center [580, 343] width 42 height 19
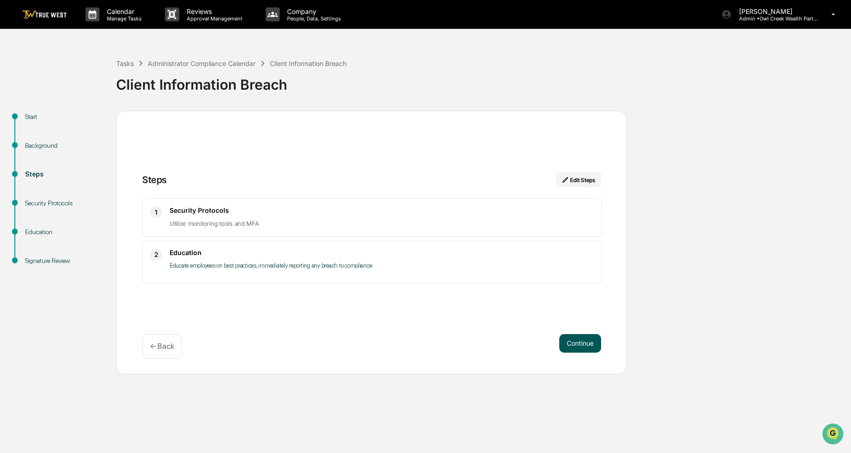
click at [568, 343] on button "Continue" at bounding box center [580, 343] width 42 height 19
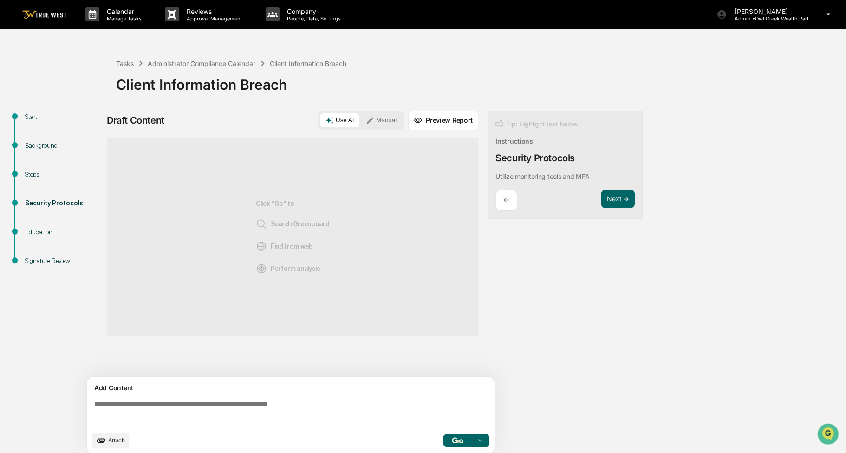
click at [399, 118] on button "Manual" at bounding box center [381, 120] width 42 height 14
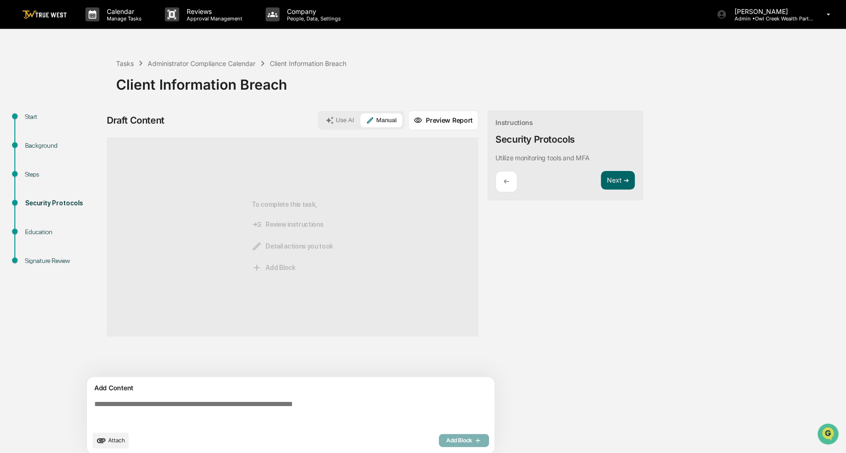
click at [165, 412] on textarea at bounding box center [293, 412] width 404 height 33
paste textarea "**********"
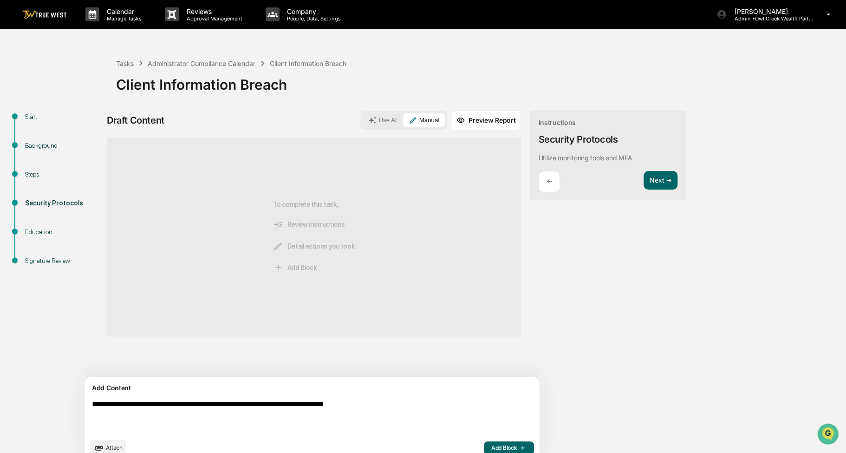
type textarea "**********"
click at [491, 444] on span "Add Block" at bounding box center [508, 447] width 35 height 7
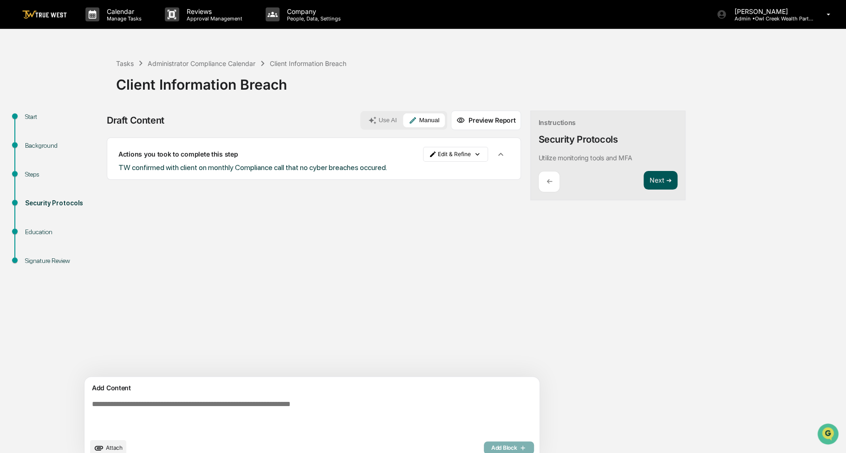
click at [644, 183] on button "Next ➔" at bounding box center [661, 180] width 34 height 19
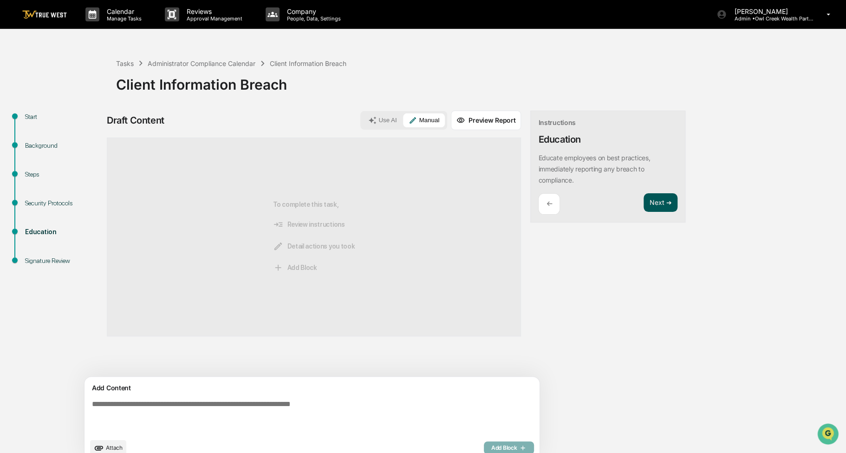
click at [644, 201] on button "Next ➔" at bounding box center [661, 202] width 34 height 19
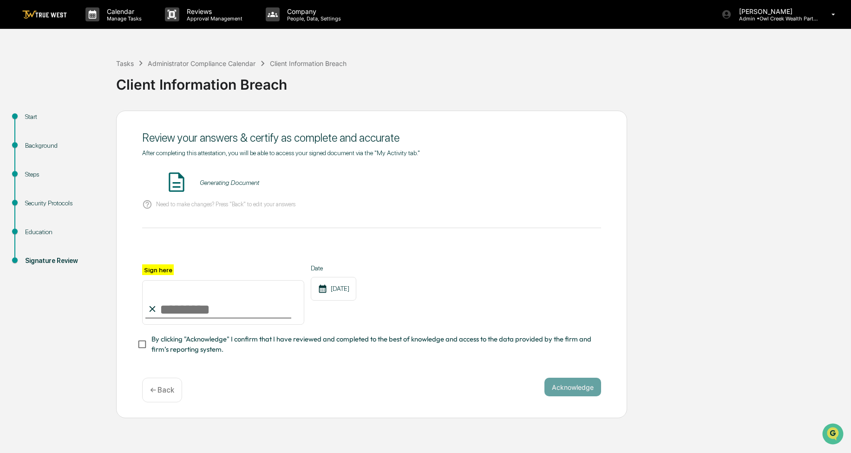
click at [262, 305] on input "Sign here" at bounding box center [223, 302] width 162 height 45
type input "**********"
click at [247, 347] on span "By clicking "Acknowledge" I confirm that I have reviewed and completed to the b…" at bounding box center [372, 344] width 442 height 21
click at [572, 181] on button "VIEW" at bounding box center [548, 183] width 60 height 16
